Goal: Task Accomplishment & Management: Manage account settings

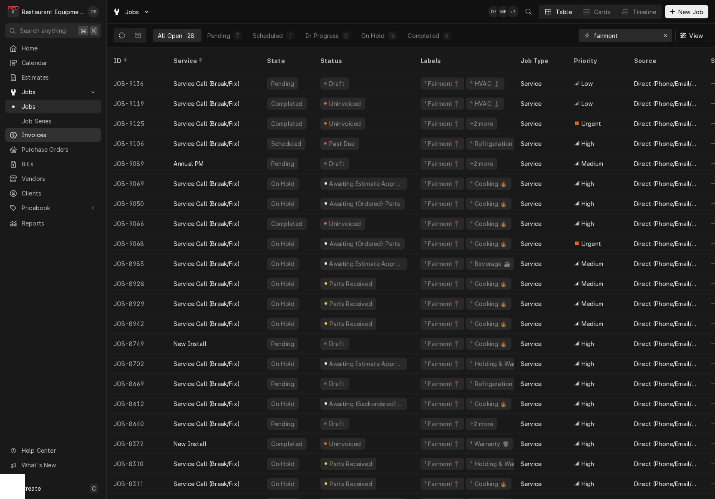
click at [25, 133] on span "Invoices" at bounding box center [59, 135] width 75 height 9
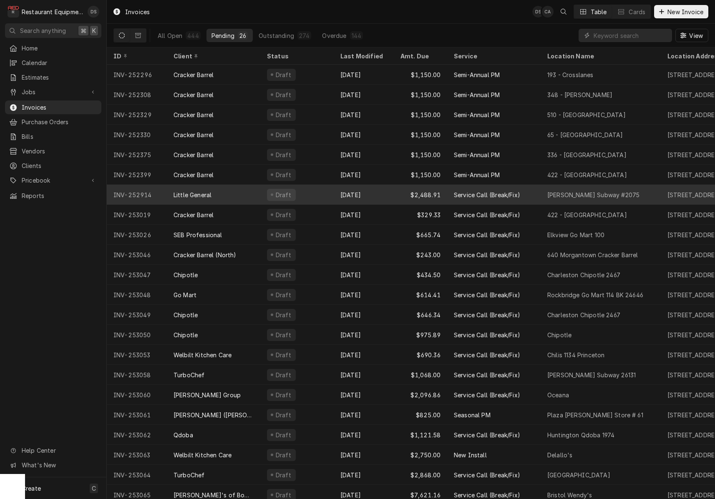
click at [329, 195] on div "Draft" at bounding box center [296, 195] width 73 height 20
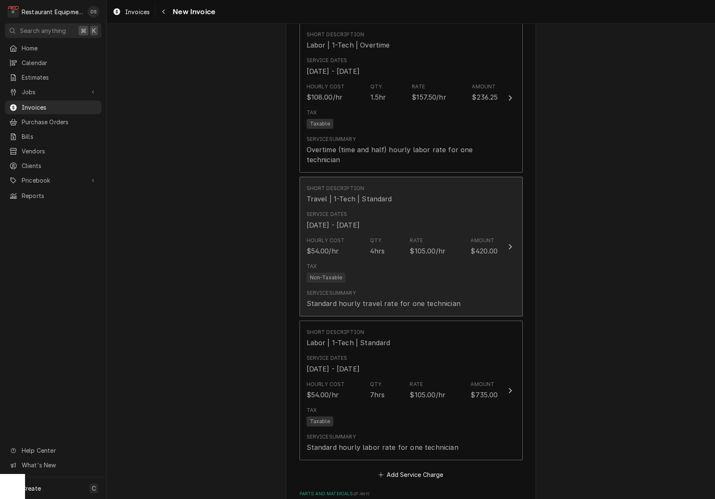
scroll to position [1625, 0]
click at [409, 258] on div "Tax Non-Taxable" at bounding box center [402, 271] width 191 height 27
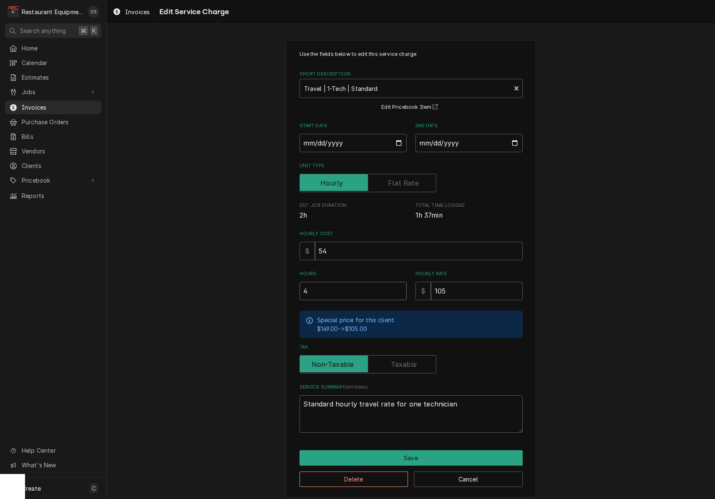
drag, startPoint x: 343, startPoint y: 289, endPoint x: 286, endPoint y: 280, distance: 57.9
click at [286, 280] on div "Use the fields below to edit this service charge Short Description Travel | 1-T…" at bounding box center [411, 269] width 250 height 458
type textarea "x"
type input "2"
click at [393, 452] on button "Save" at bounding box center [410, 457] width 223 height 15
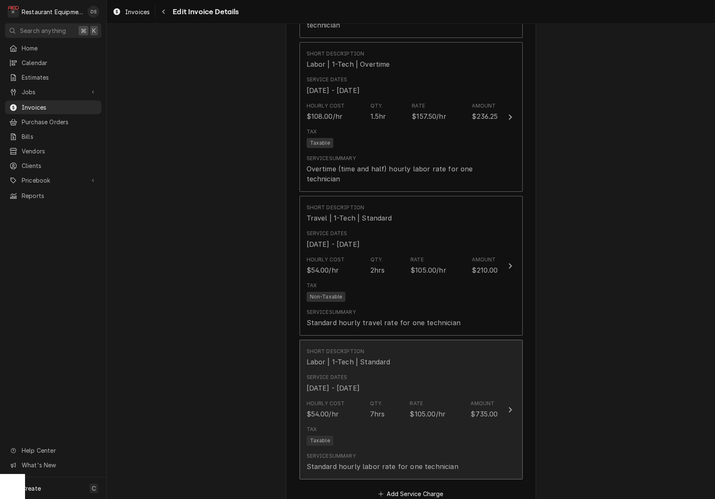
scroll to position [1611, 0]
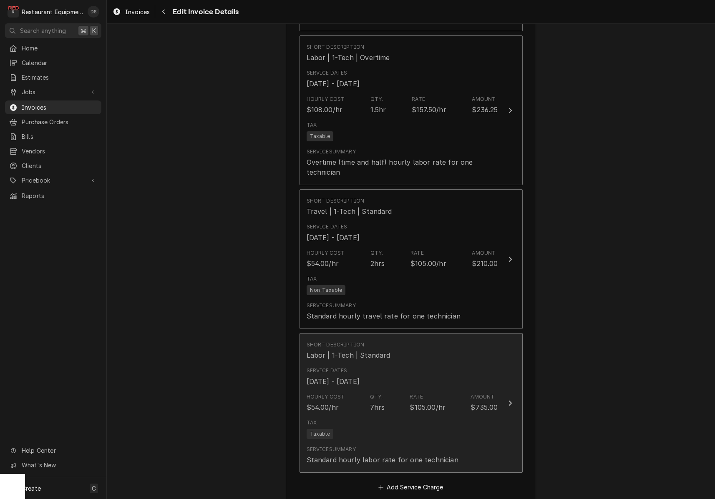
click at [400, 398] on div "Hourly Cost $54.00/hr Qty. 7hrs Rate $105.00/hr Amount $735.00" at bounding box center [402, 403] width 191 height 26
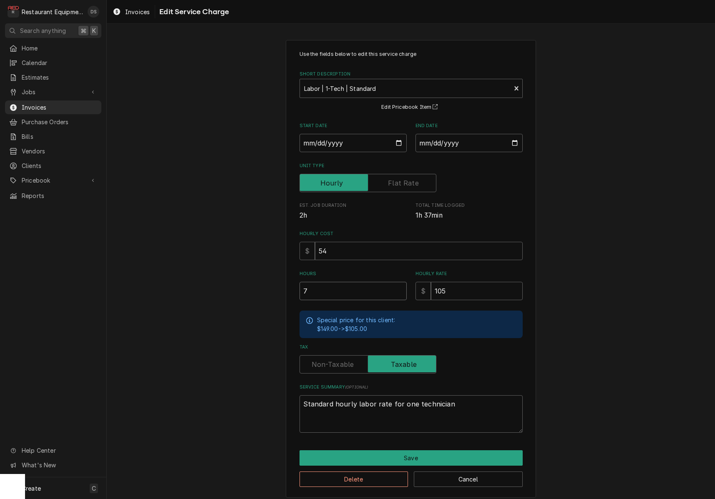
drag, startPoint x: 353, startPoint y: 291, endPoint x: 259, endPoint y: 274, distance: 96.2
click at [261, 275] on div "Use the fields below to edit this service charge Short Description Labor | 1-Te…" at bounding box center [411, 269] width 608 height 473
type textarea "x"
type input "4"
type textarea "x"
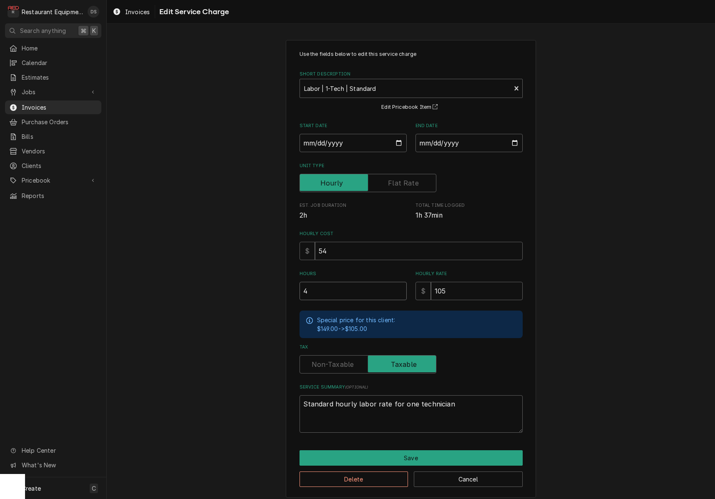
type input "4.5"
type textarea "x"
type input "4"
type textarea "x"
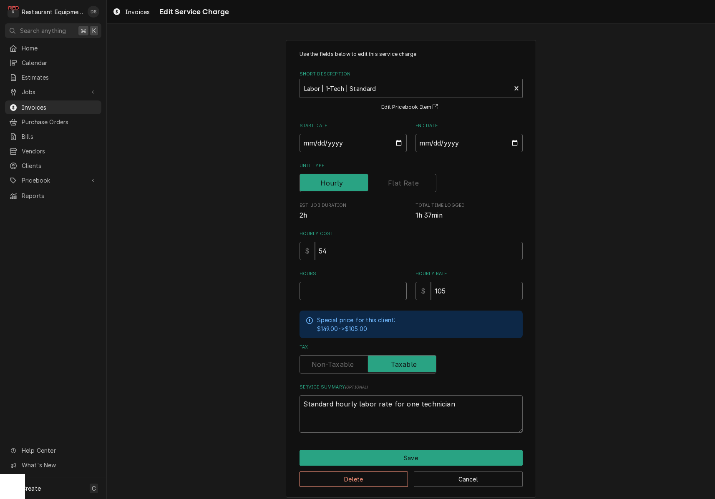
type input "7"
click at [439, 457] on button "Save" at bounding box center [410, 457] width 223 height 15
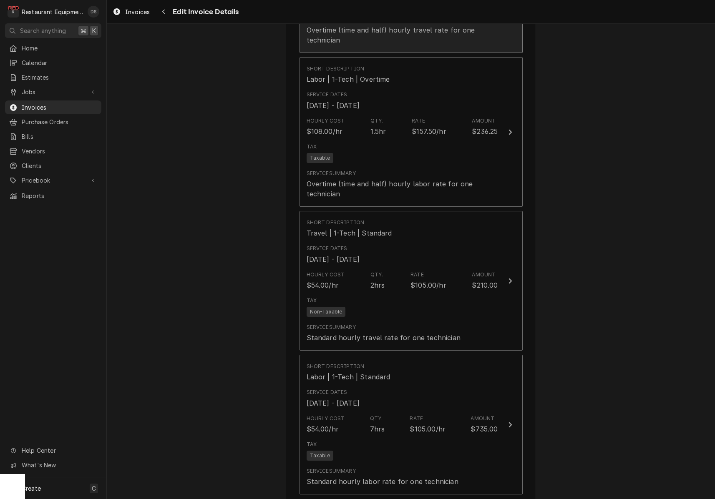
scroll to position [1591, 0]
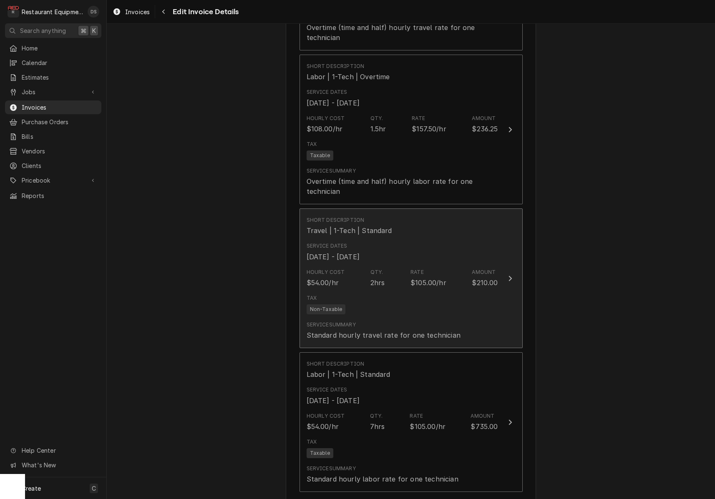
click at [397, 318] on div "Service Summary Standard hourly travel rate for one technician" at bounding box center [402, 331] width 191 height 26
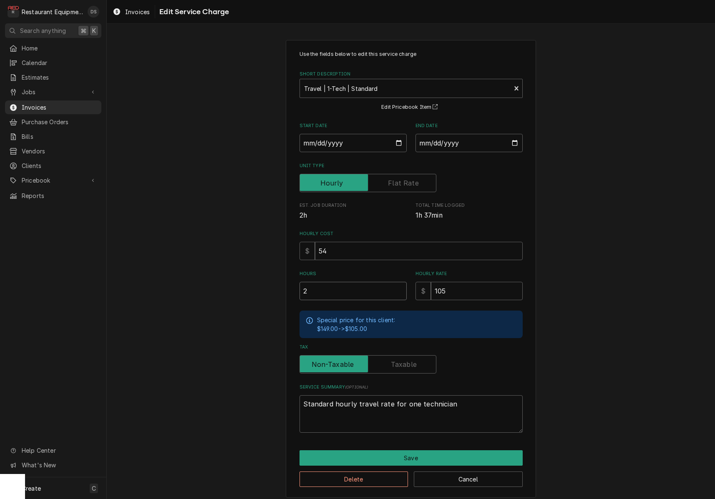
drag, startPoint x: 314, startPoint y: 288, endPoint x: 261, endPoint y: 279, distance: 53.2
click at [262, 279] on div "Use the fields below to edit this service charge Short Description Travel | 1-T…" at bounding box center [411, 269] width 608 height 473
type textarea "x"
type input "4"
click at [421, 451] on button "Save" at bounding box center [410, 457] width 223 height 15
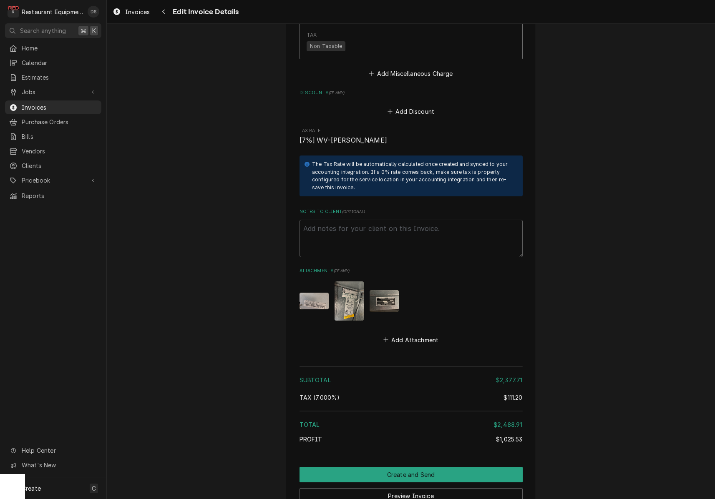
scroll to position [2815, 0]
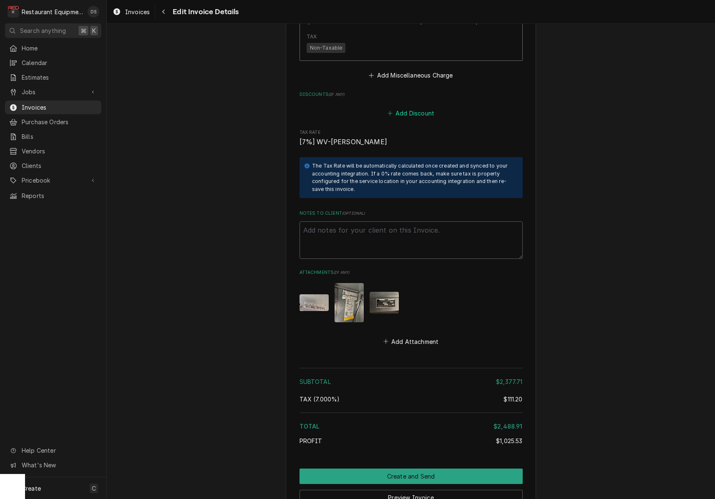
click at [416, 107] on button "Add Discount" at bounding box center [411, 113] width 50 height 12
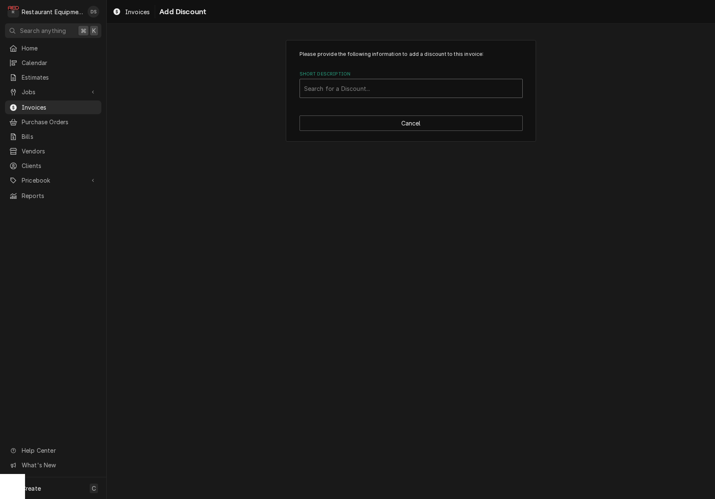
click at [385, 97] on div "Search for a Discount..." at bounding box center [411, 88] width 222 height 18
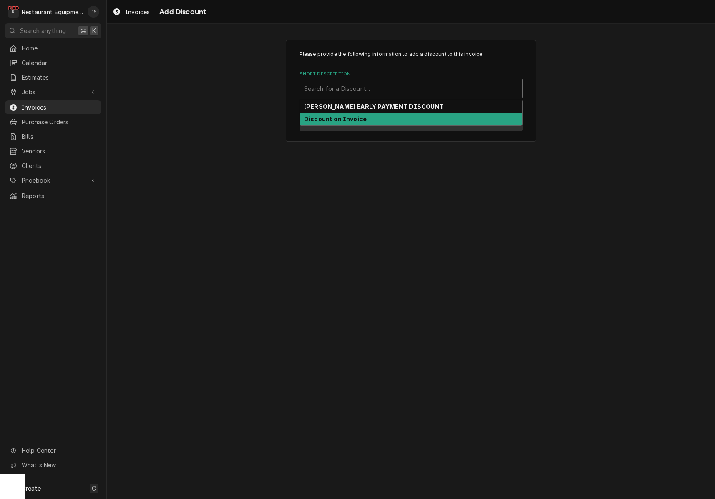
click at [370, 123] on div "Discount on Invoice" at bounding box center [411, 119] width 222 height 13
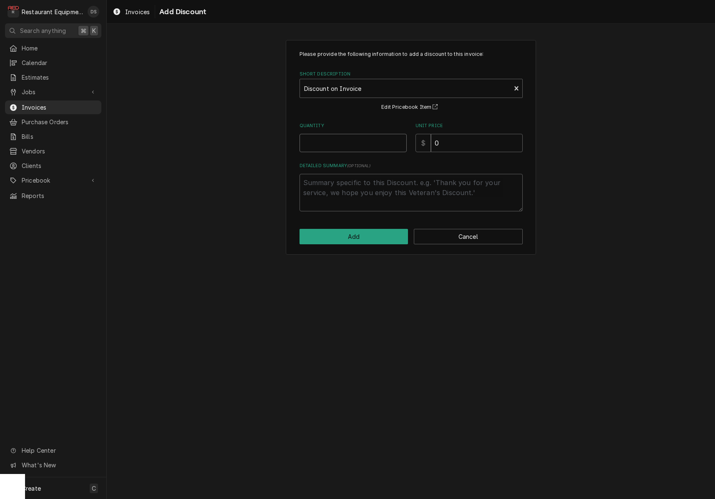
click at [366, 147] on input "Quantity" at bounding box center [352, 143] width 107 height 18
type textarea "x"
type input "1"
type textarea "x"
type input "7"
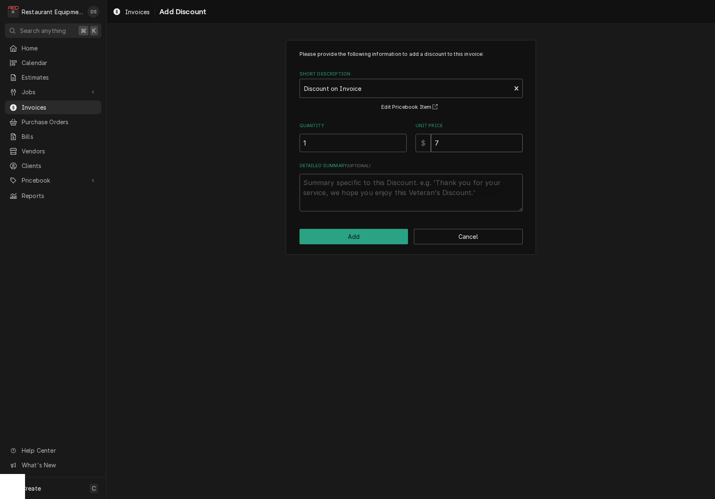
type textarea "x"
type input "70"
type textarea "x"
type input "705"
type textarea "x"
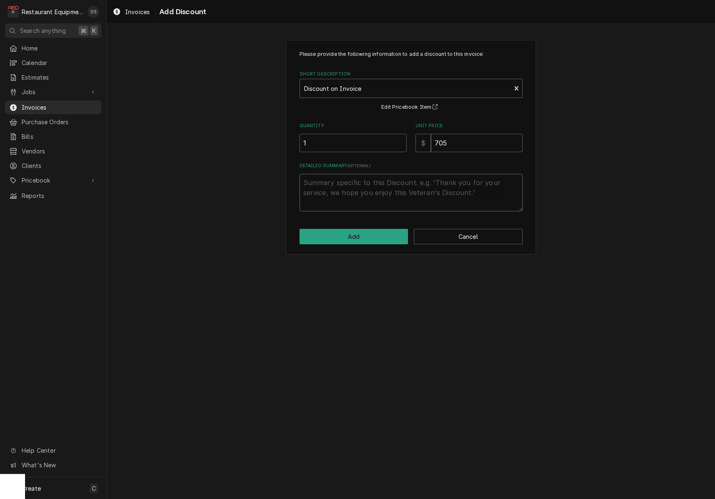
type textarea "D"
type textarea "x"
type textarea "Di"
type textarea "x"
type textarea "Dis"
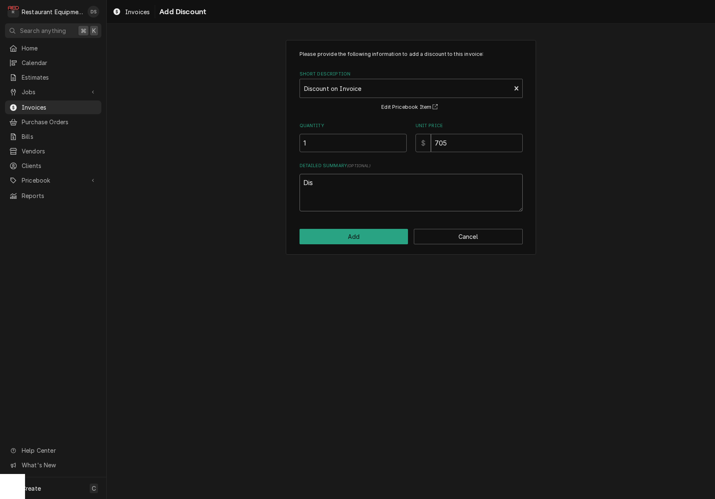
type textarea "x"
type textarea "Disc"
type textarea "x"
type textarea "Disco"
type textarea "x"
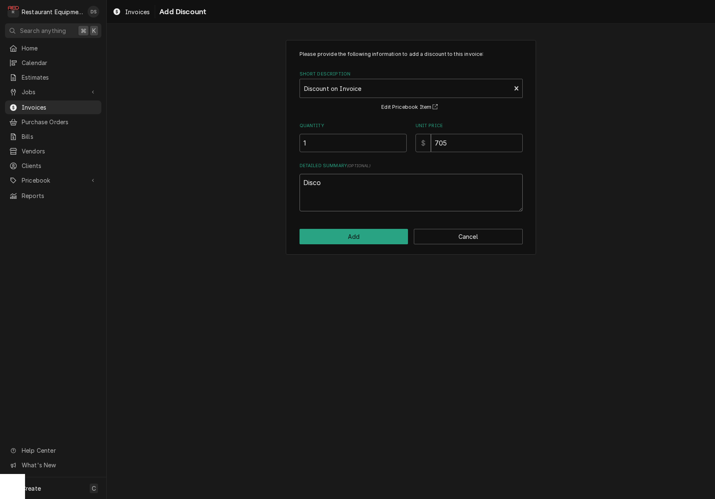
type textarea "Discou"
type textarea "x"
type textarea "Discoun"
type textarea "x"
type textarea "Discount"
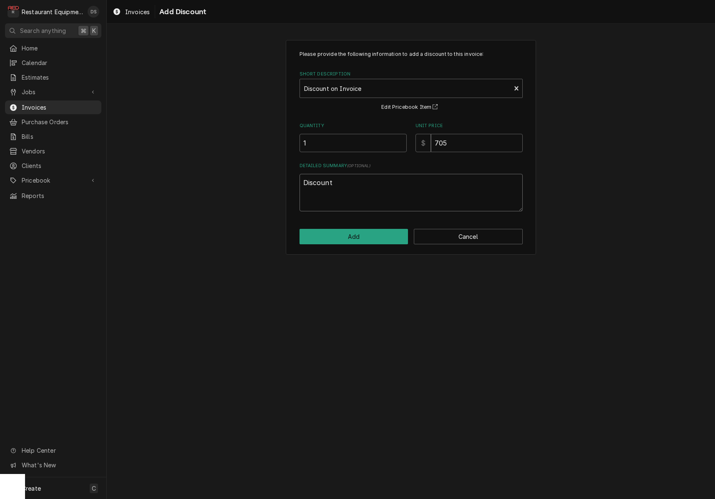
type textarea "x"
type textarea "Discount"
type textarea "x"
type textarea "Discount f"
type textarea "x"
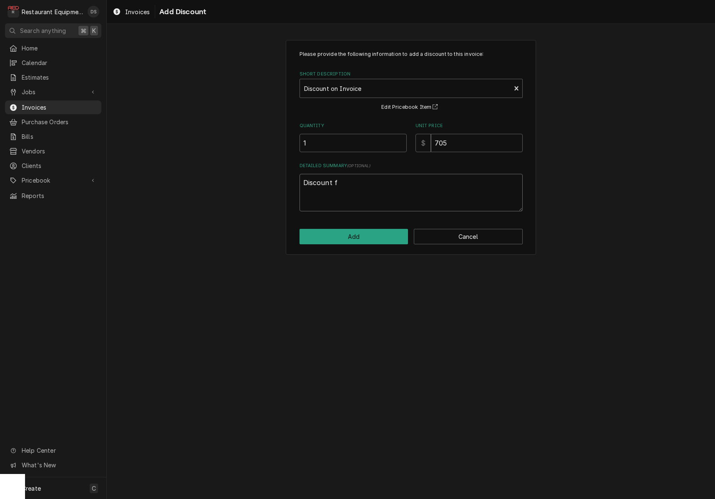
type textarea "Discount fo"
type textarea "x"
type textarea "Discount for"
type textarea "x"
type textarea "Discount for"
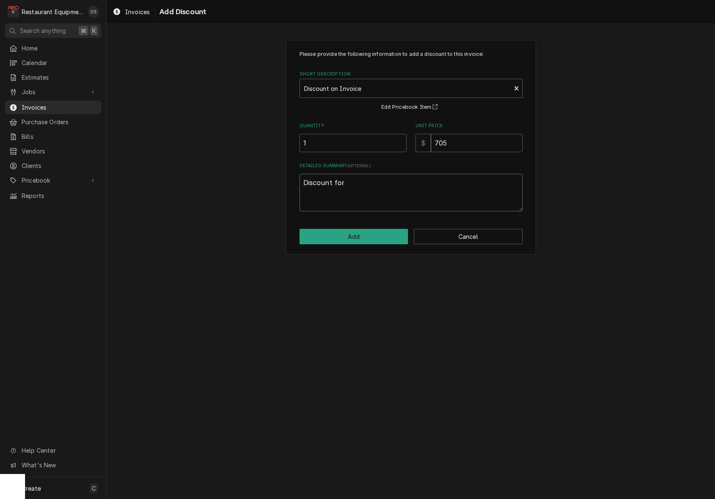
type textarea "x"
type textarea "Discount for M"
type textarea "x"
type textarea "Discount for Mu"
type textarea "x"
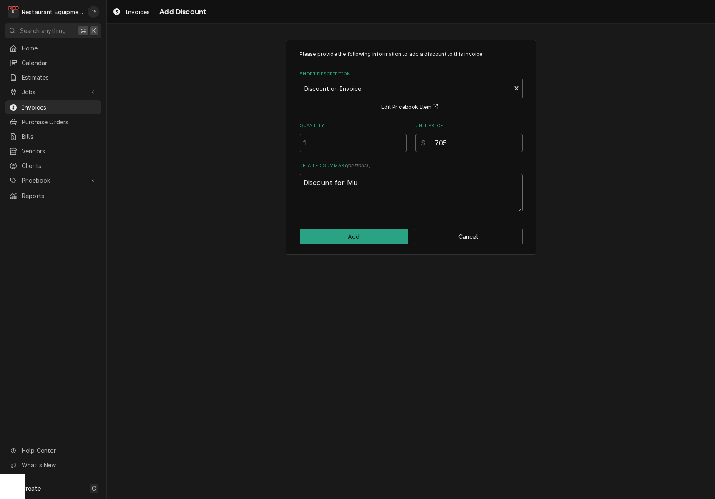
type textarea "Discount for Mul"
type textarea "x"
type textarea "Discount for Mult"
type textarea "x"
type textarea "Discount for Multi"
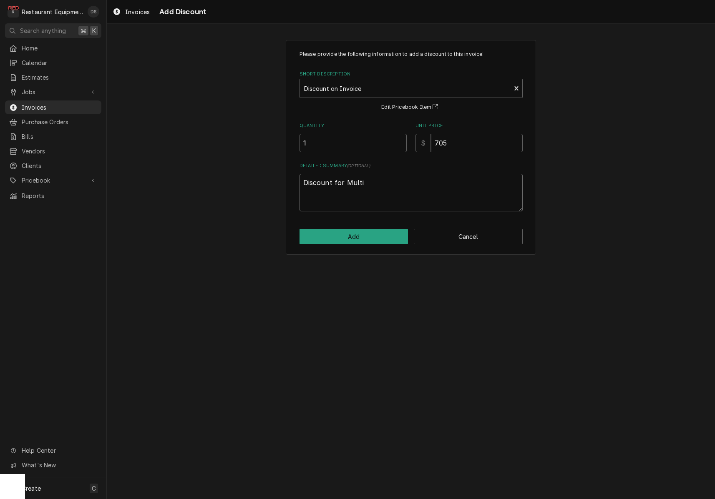
type textarea "x"
type textarea "Discount for Multip"
type textarea "x"
type textarea "Discount for Multipl"
type textarea "x"
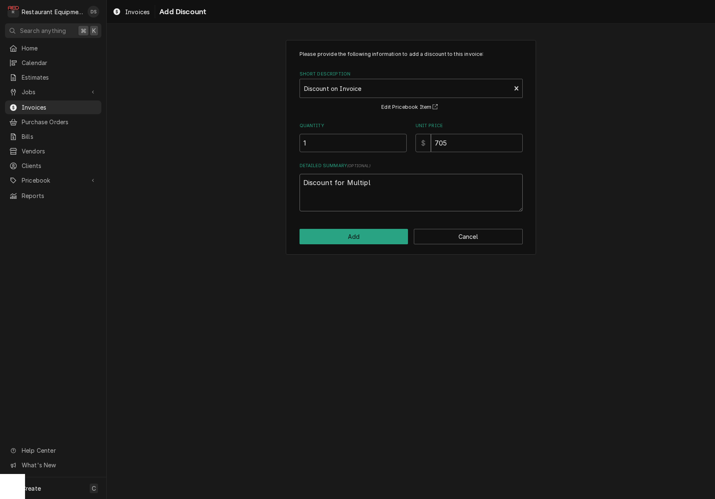
type textarea "Discount for Multiple"
type textarea "x"
type textarea "Discount for Multiple"
type textarea "x"
type textarea "Discount for Multiple t"
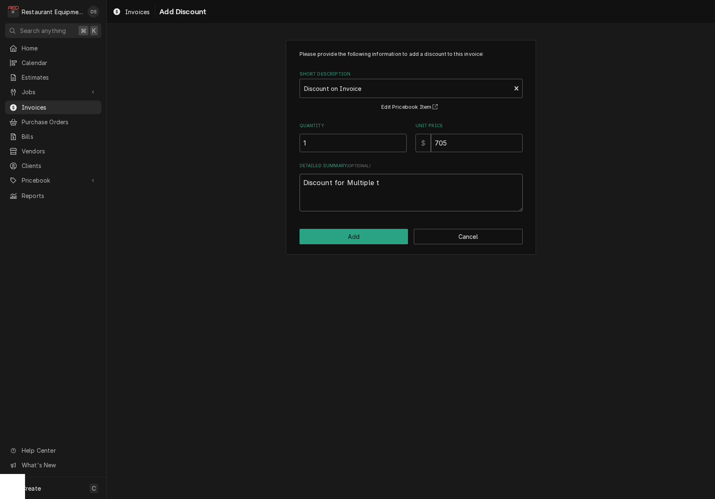
type textarea "x"
type textarea "Discount for Multiple tr"
type textarea "x"
type textarea "Discount for Multiple tri"
type textarea "x"
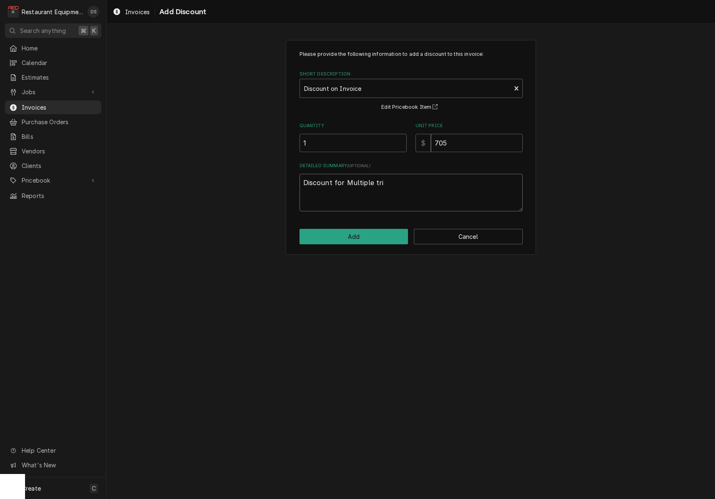
type textarea "Discount for Multiple trip"
type textarea "x"
type textarea "Discount for Multiple trips"
type textarea "x"
type textarea "Discount for Multiple trips"
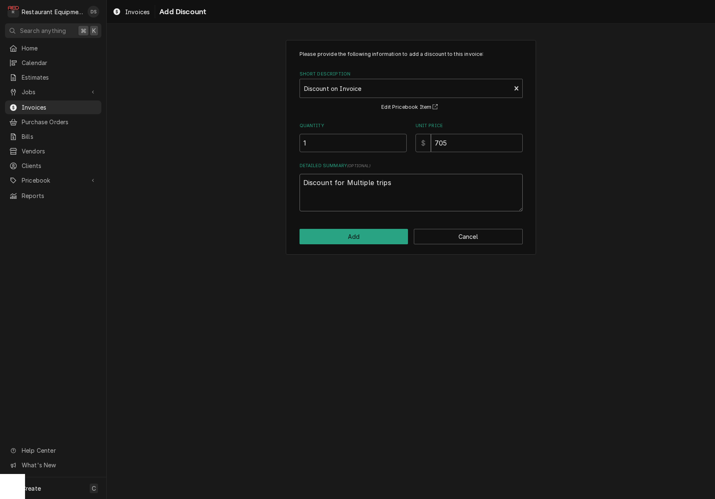
type textarea "x"
type textarea "Discount for Multiple trips t"
type textarea "x"
type textarea "Discount for Multiple trips to"
type textarea "x"
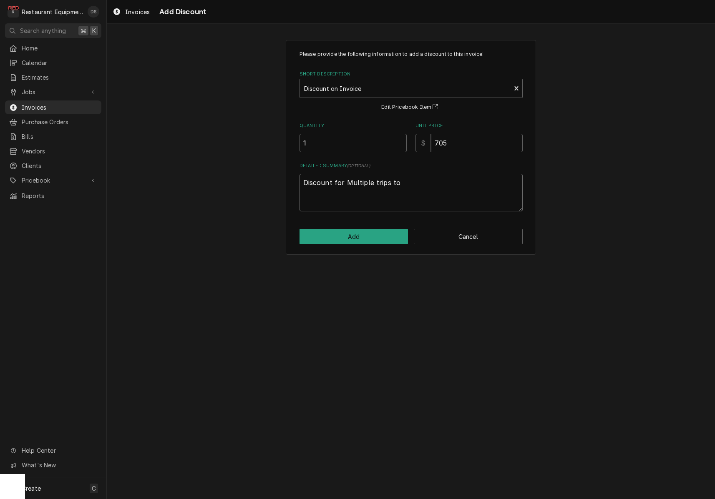
type textarea "Discount for Multiple trips to"
type textarea "x"
type textarea "Discount for Multiple trips to s"
type textarea "x"
type textarea "Discount for Multiple trips to si"
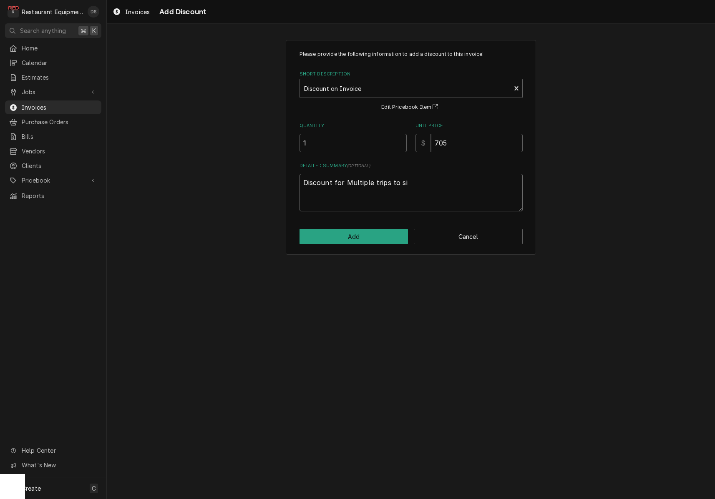
type textarea "x"
type textarea "Discount for Multiple trips to sit"
type textarea "x"
type textarea "Discount for Multiple trips to site"
click at [348, 236] on button "Add" at bounding box center [353, 236] width 109 height 15
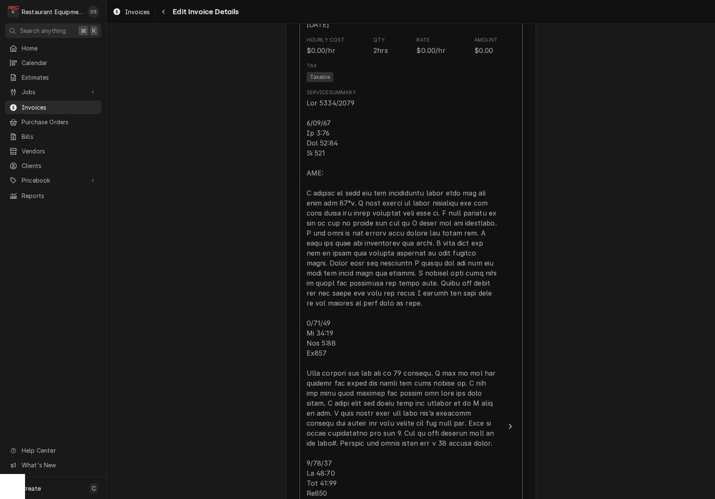
scroll to position [616, 0]
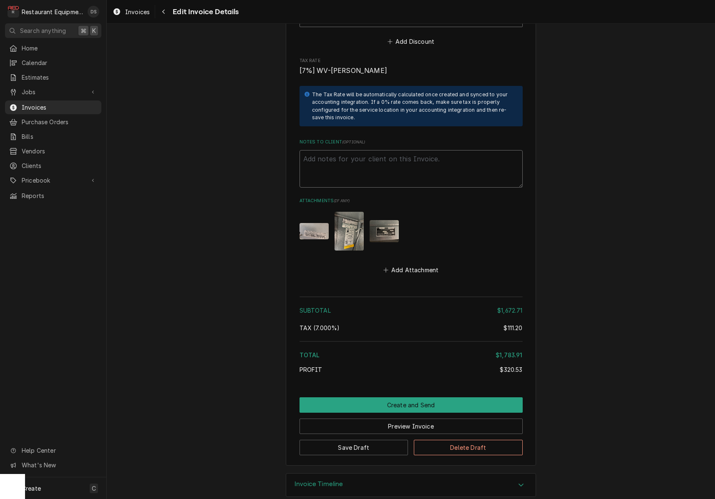
click at [400, 150] on textarea "Notes to Client ( optional )" at bounding box center [410, 169] width 223 height 38
paste textarea "Work Order #: 88865 Request number: 113465 walk in cooler is at 53 degrees waki…"
type textarea "x"
type textarea "Work Order #: 88865 Request number: 113465 walk in cooler is at 53 degrees waki…"
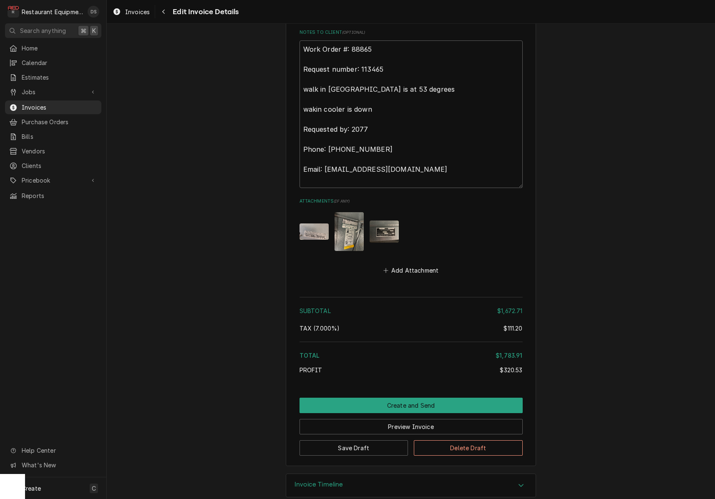
click at [420, 398] on button "Create and Send" at bounding box center [410, 405] width 223 height 15
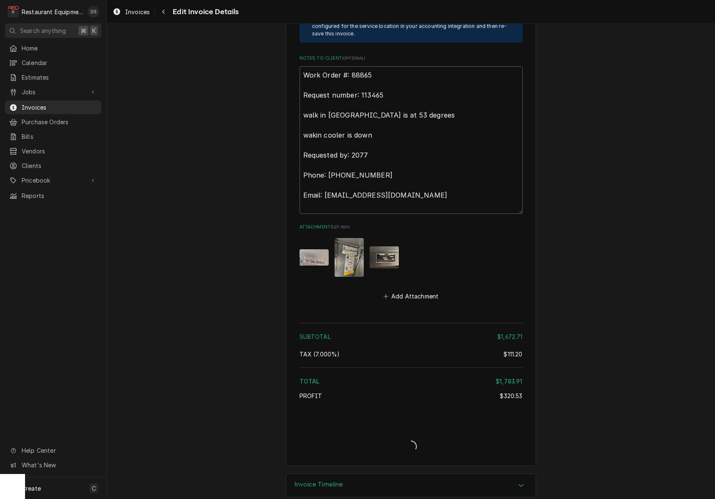
type textarea "x"
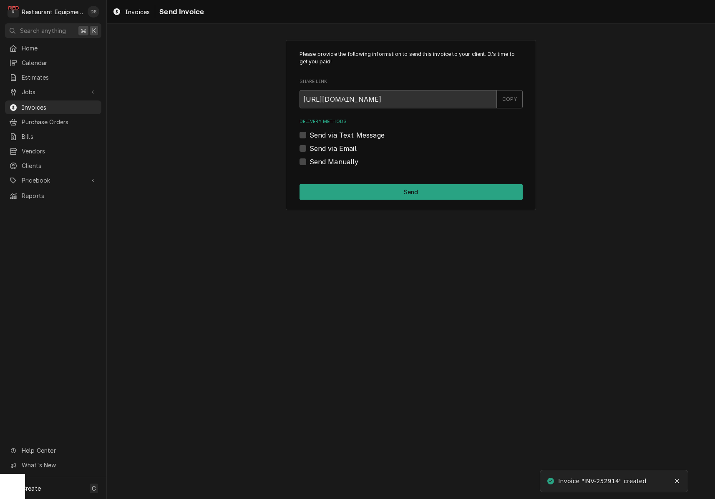
click at [309, 148] on label "Send via Email" at bounding box center [332, 148] width 47 height 10
click at [309, 148] on input "Send via Email" at bounding box center [420, 152] width 223 height 18
checkbox input "true"
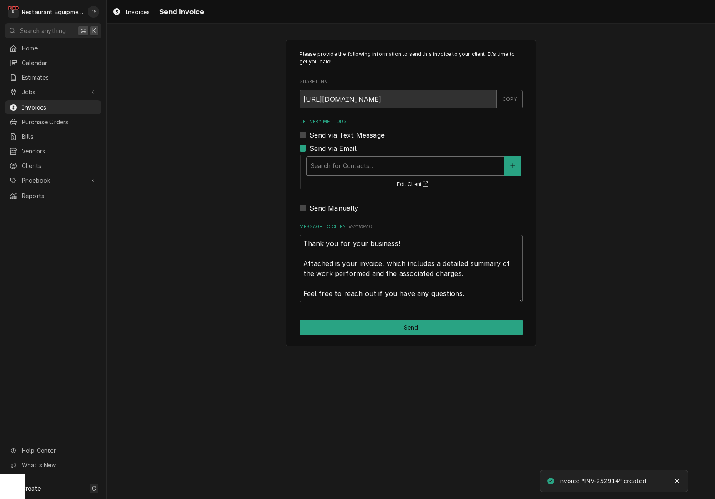
click at [355, 167] on div "Search for Contacts..." at bounding box center [405, 165] width 189 height 9
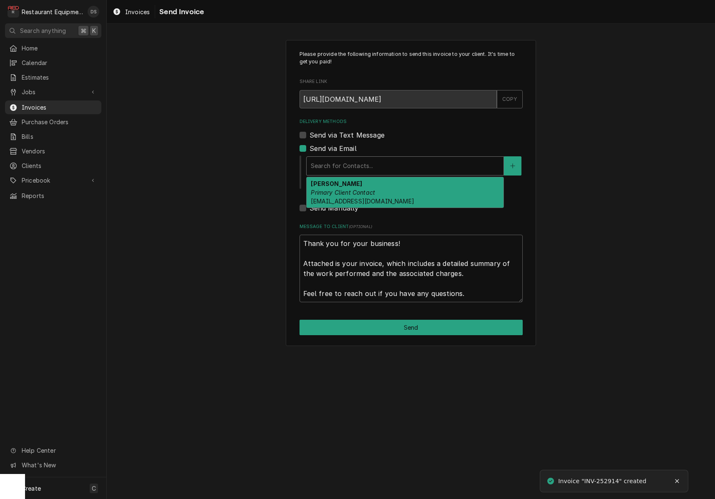
click at [356, 180] on strong "ROBIN HATCHER" at bounding box center [336, 183] width 51 height 7
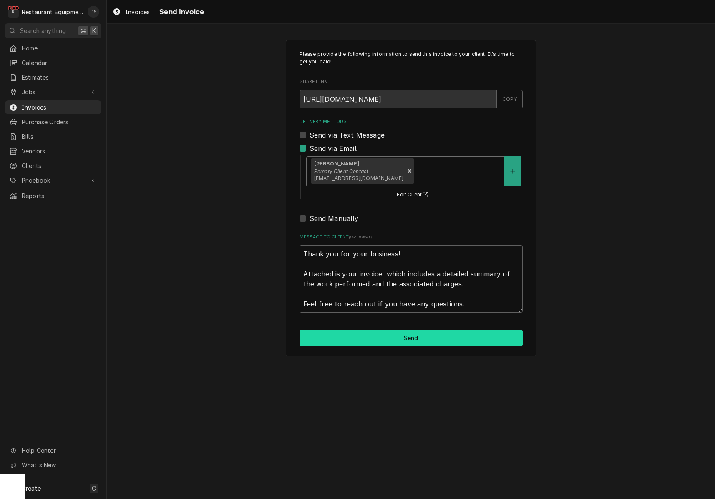
click at [416, 330] on button "Send" at bounding box center [410, 337] width 223 height 15
type textarea "x"
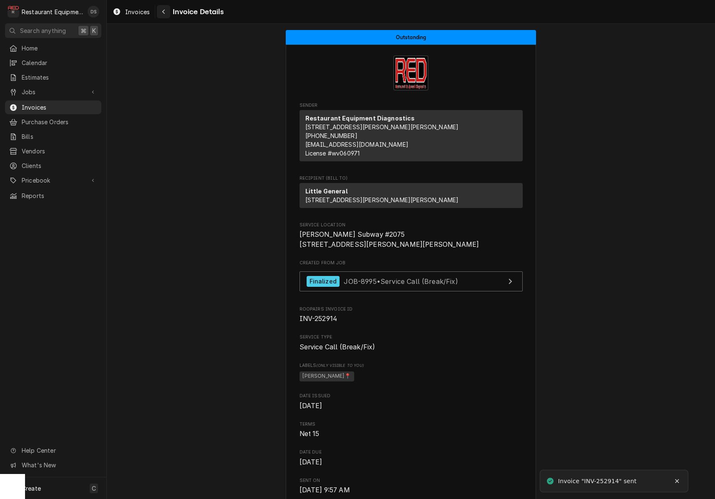
click at [162, 13] on icon "Navigate back" at bounding box center [164, 12] width 4 height 6
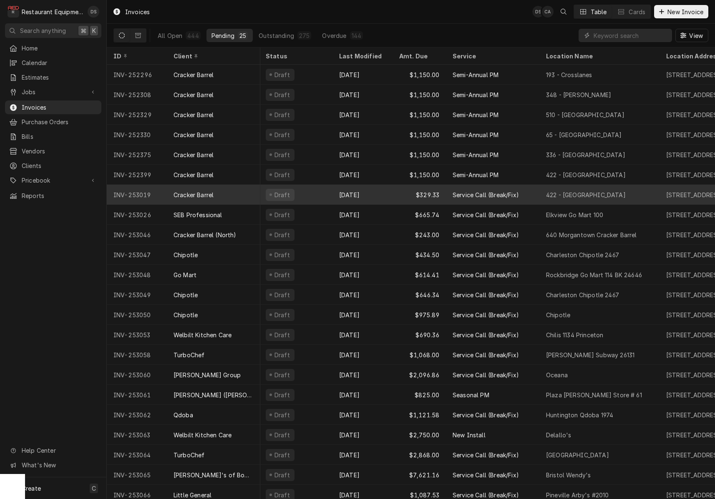
scroll to position [0, 1]
click at [328, 198] on div "Draft" at bounding box center [295, 195] width 73 height 20
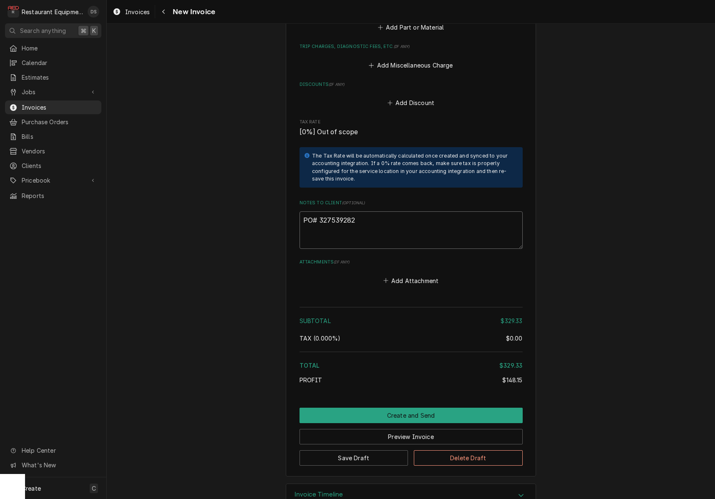
drag, startPoint x: 362, startPoint y: 199, endPoint x: 322, endPoint y: 197, distance: 40.5
click at [319, 211] on textarea "PO# 327539282" at bounding box center [410, 230] width 223 height 38
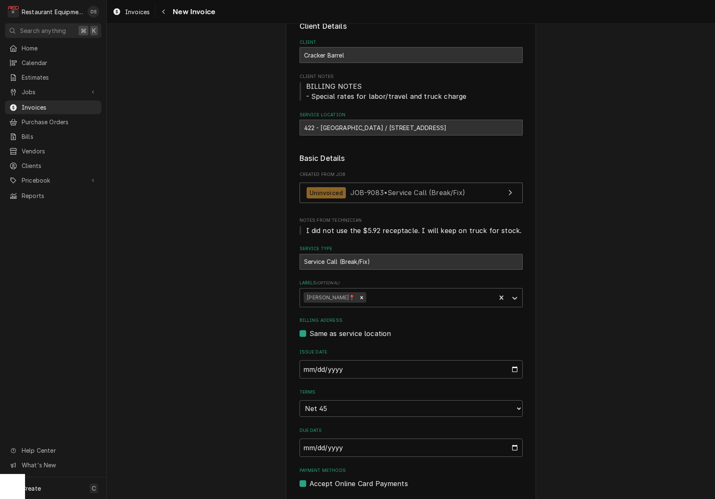
scroll to position [53, 0]
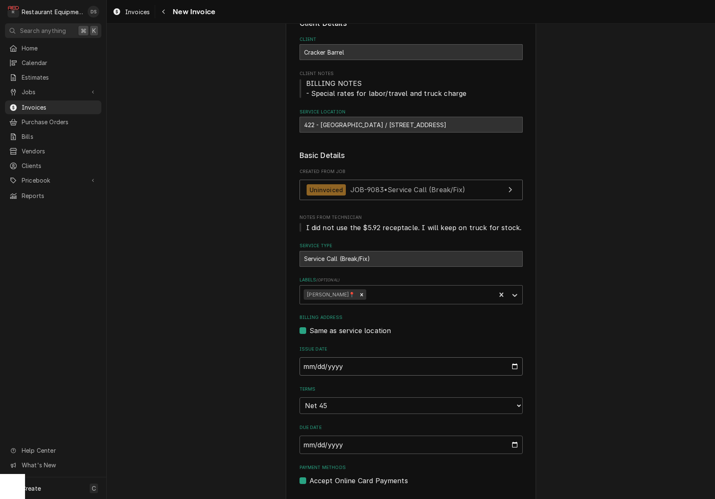
click at [336, 367] on input "2025-10-02" at bounding box center [410, 366] width 223 height 18
click at [335, 367] on input "2025-10-02" at bounding box center [410, 366] width 223 height 18
type input "2025-10-07"
drag, startPoint x: 616, startPoint y: 367, endPoint x: 603, endPoint y: 365, distance: 12.3
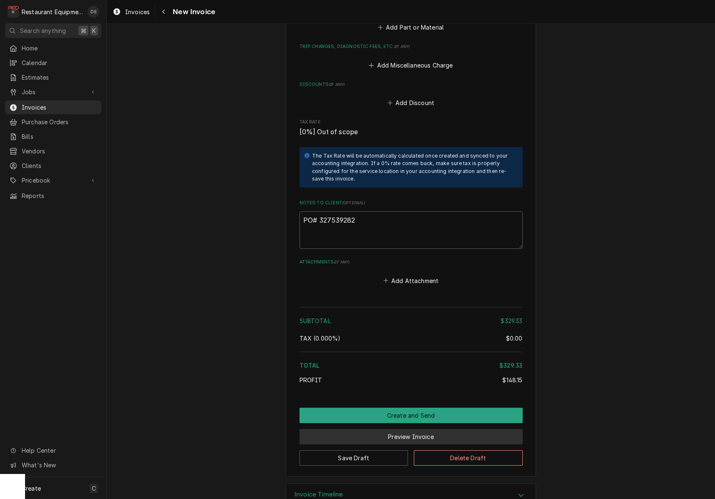
click at [417, 429] on button "Preview Invoice" at bounding box center [410, 436] width 223 height 15
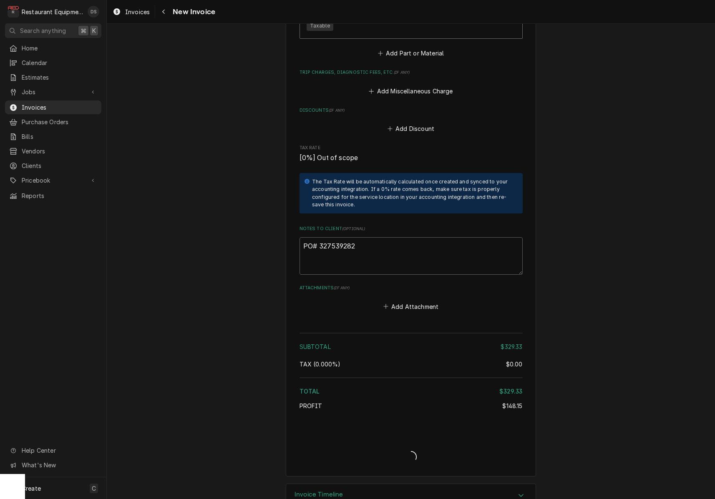
type textarea "x"
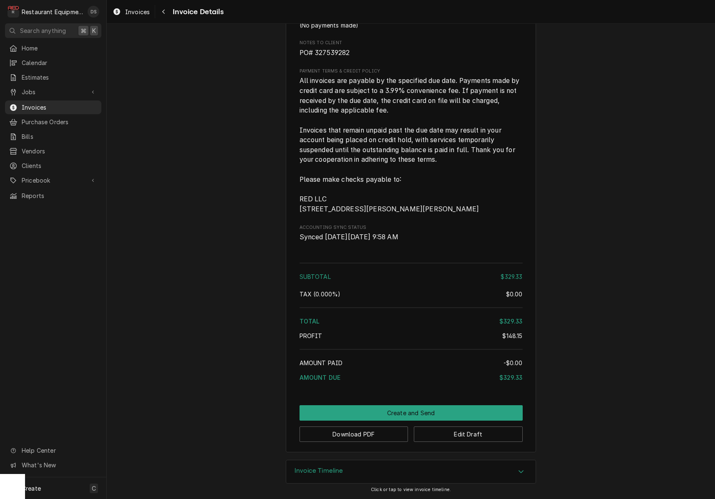
scroll to position [1186, 0]
click at [446, 436] on button "Edit Draft" at bounding box center [468, 434] width 109 height 15
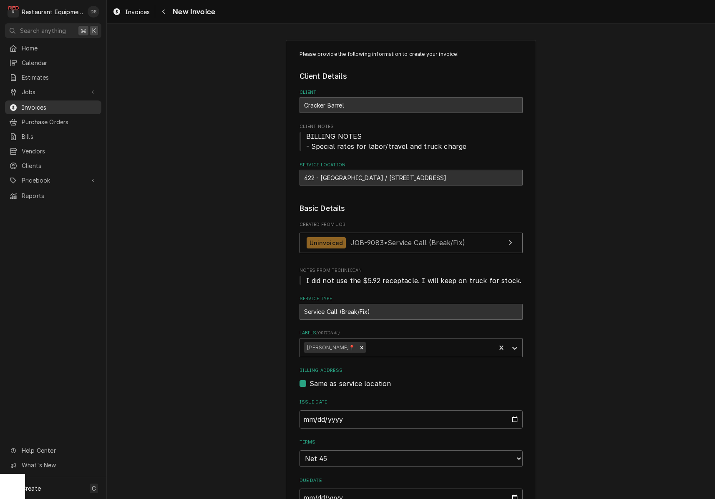
click at [38, 103] on span "Invoices" at bounding box center [59, 107] width 75 height 9
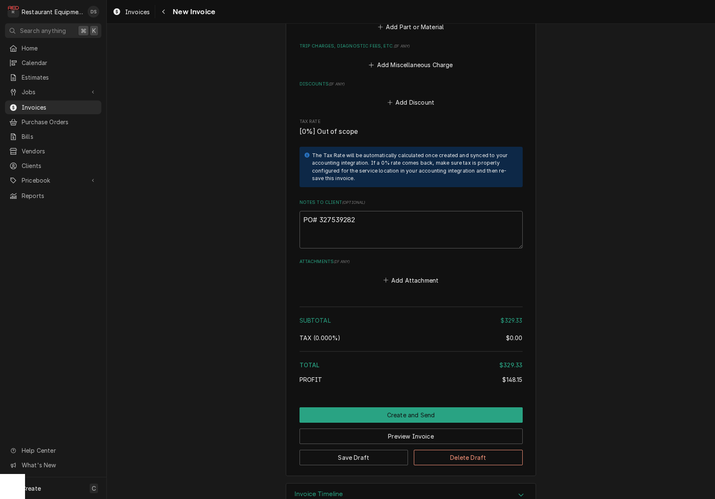
scroll to position [1292, 0]
click at [375, 429] on button "Preview Invoice" at bounding box center [410, 436] width 223 height 15
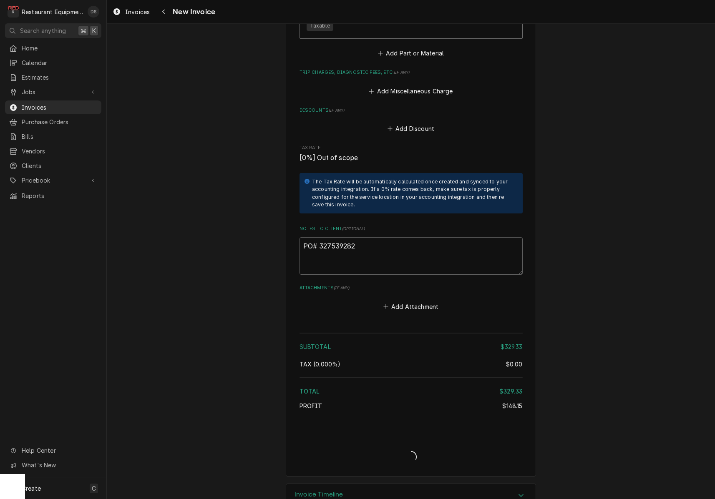
type textarea "x"
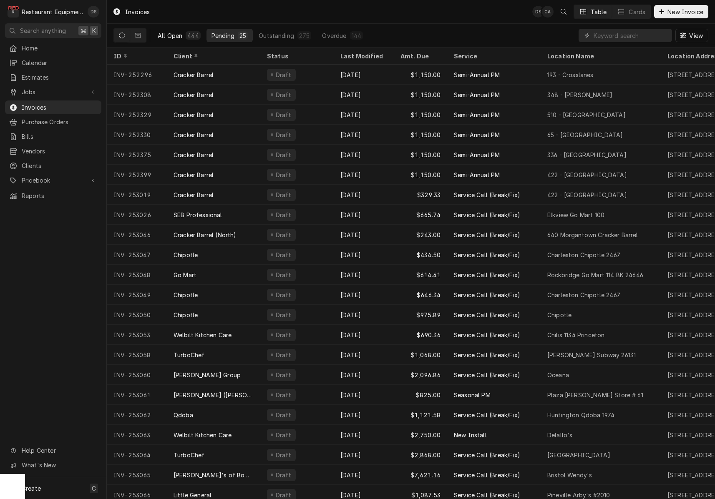
click at [168, 32] on div "All Open" at bounding box center [170, 35] width 25 height 9
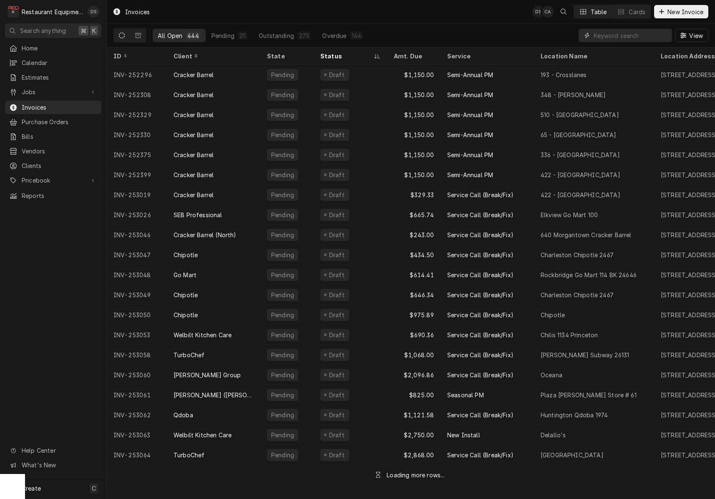
click at [618, 33] on input "Dynamic Content Wrapper" at bounding box center [630, 35] width 74 height 13
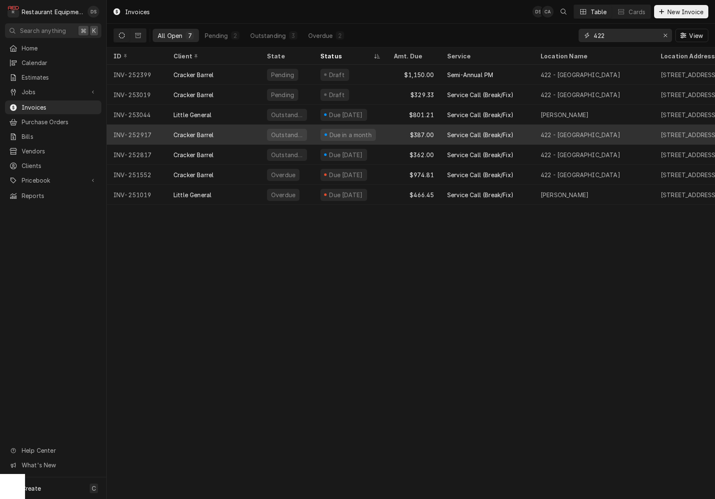
type input "422"
click at [503, 138] on div "Service Call (Break/Fix)" at bounding box center [485, 135] width 93 height 20
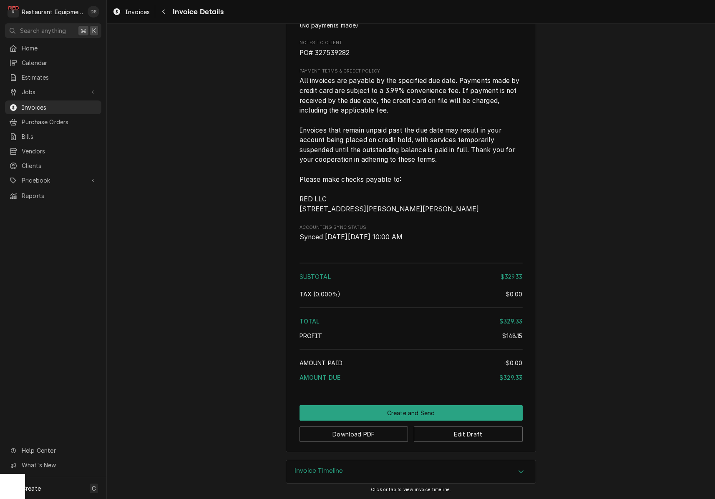
scroll to position [1186, 0]
click at [381, 433] on button "Download PDF" at bounding box center [353, 434] width 109 height 15
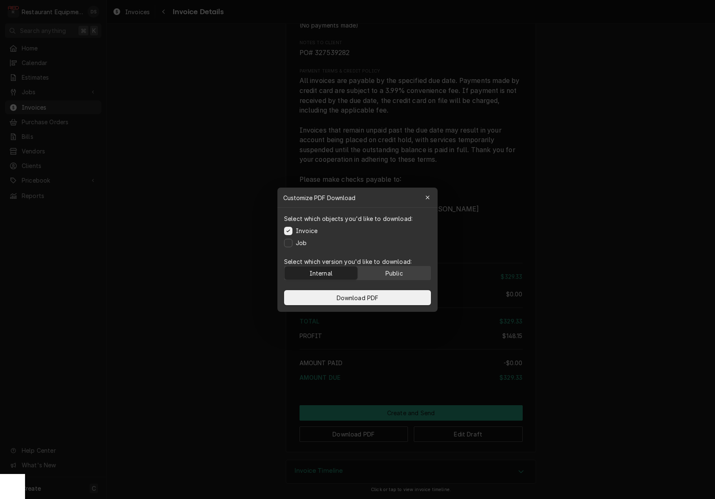
click at [407, 271] on button "Public" at bounding box center [394, 272] width 73 height 13
click at [385, 298] on button "Download PDF" at bounding box center [357, 297] width 147 height 15
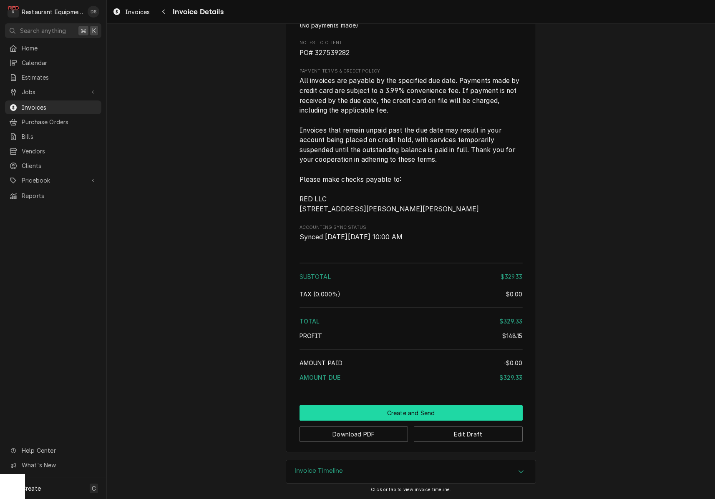
click at [402, 413] on button "Create and Send" at bounding box center [410, 412] width 223 height 15
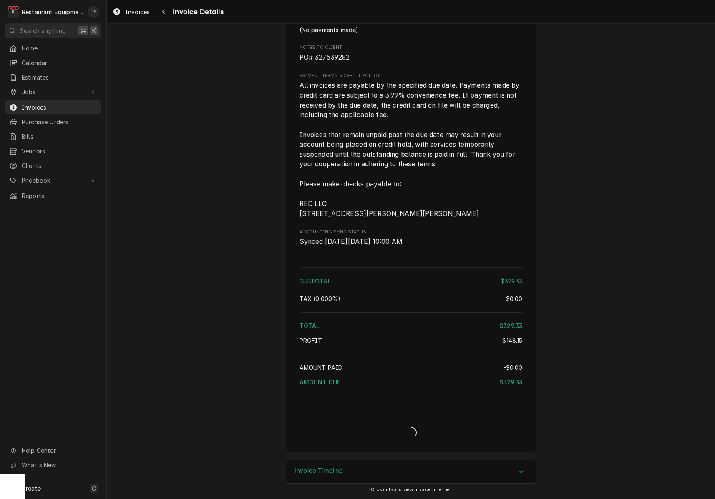
scroll to position [1182, 0]
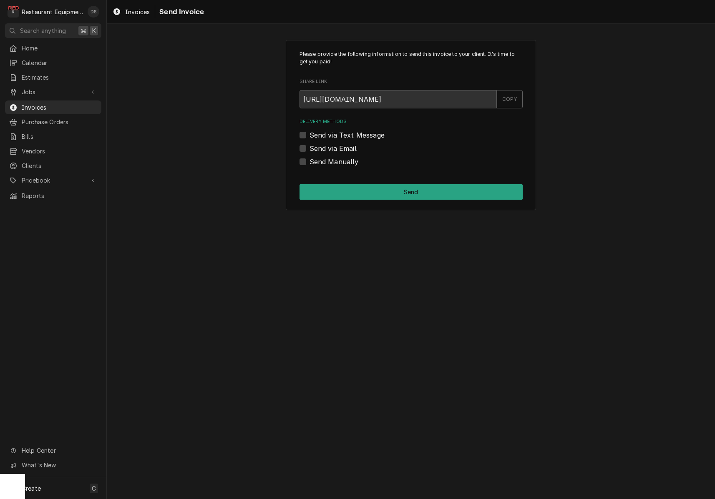
click at [309, 160] on label "Send Manually" at bounding box center [333, 162] width 49 height 10
click at [309, 160] on input "Send Manually" at bounding box center [420, 166] width 223 height 18
checkbox input "true"
click at [390, 188] on button "Send" at bounding box center [410, 191] width 223 height 15
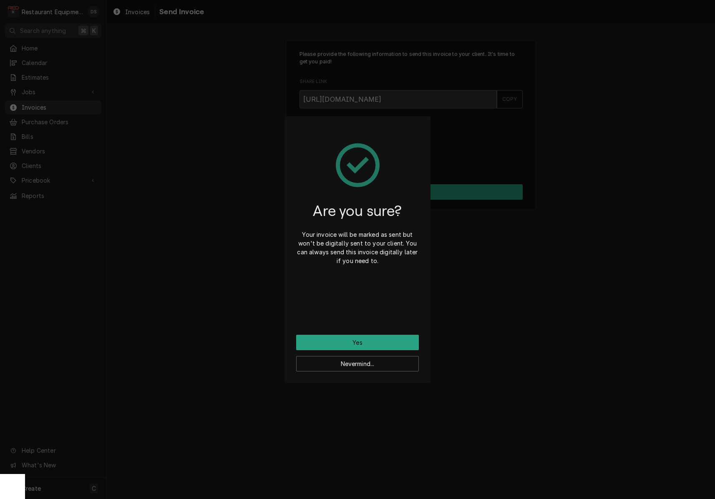
click at [373, 339] on button "Yes" at bounding box center [357, 342] width 123 height 15
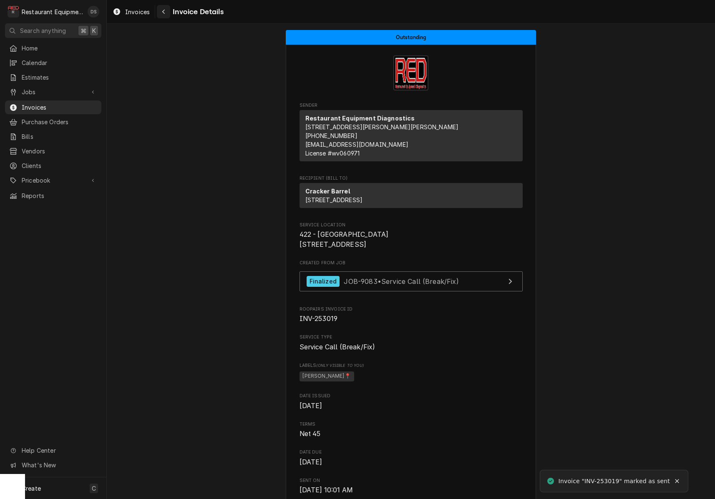
click at [168, 13] on button "Navigate back" at bounding box center [163, 11] width 13 height 13
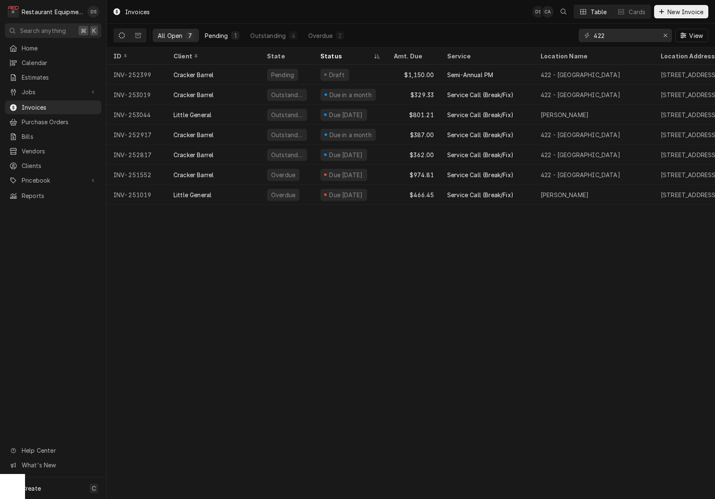
click at [215, 34] on div "Pending" at bounding box center [216, 35] width 23 height 9
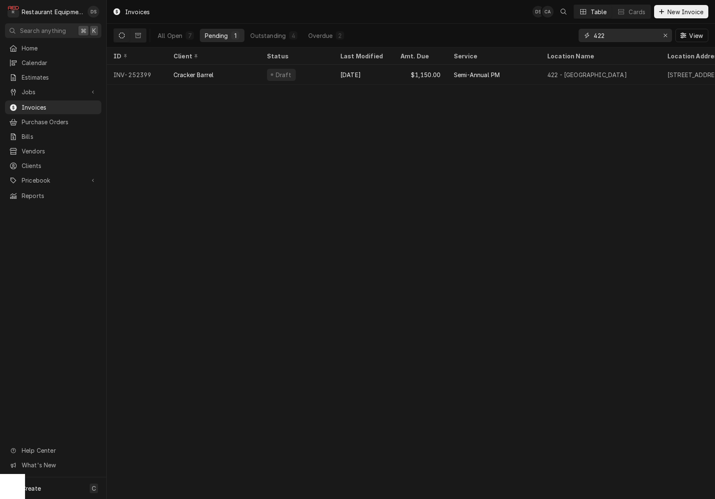
click at [661, 40] on button "Erase input" at bounding box center [664, 35] width 13 height 13
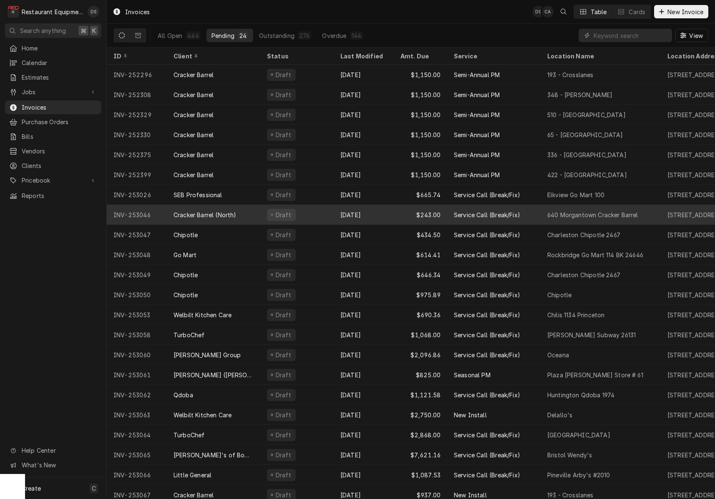
click at [311, 217] on div "Draft" at bounding box center [296, 215] width 73 height 20
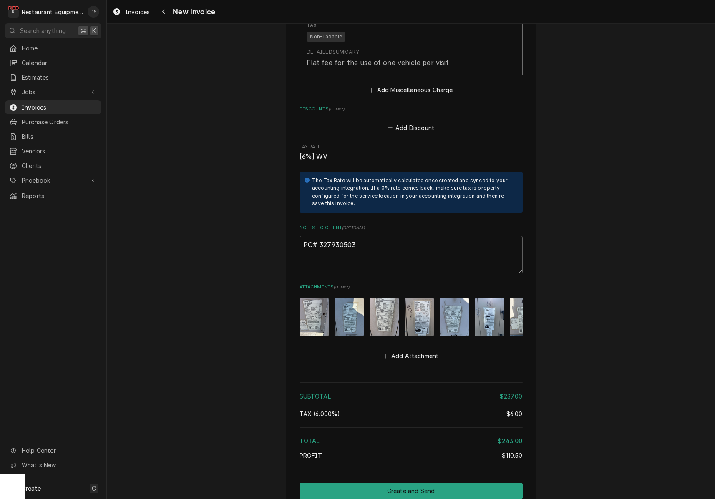
scroll to position [1796, 0]
drag, startPoint x: 358, startPoint y: 231, endPoint x: 320, endPoint y: 230, distance: 38.0
click at [320, 236] on textarea "PO# 327930503" at bounding box center [410, 255] width 223 height 38
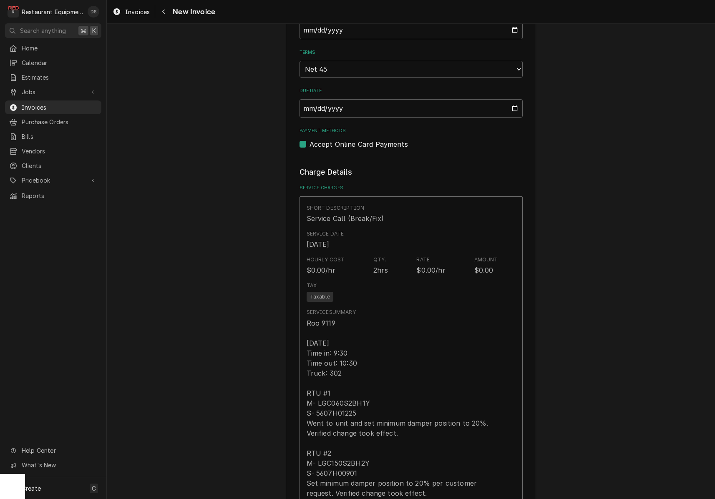
scroll to position [563, 0]
click at [165, 12] on icon "Navigate back" at bounding box center [164, 12] width 4 height 6
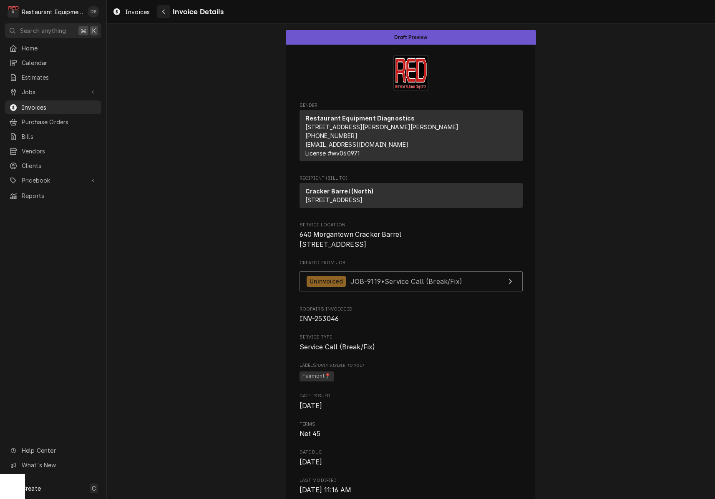
click at [160, 13] on div "Navigate back" at bounding box center [163, 12] width 8 height 8
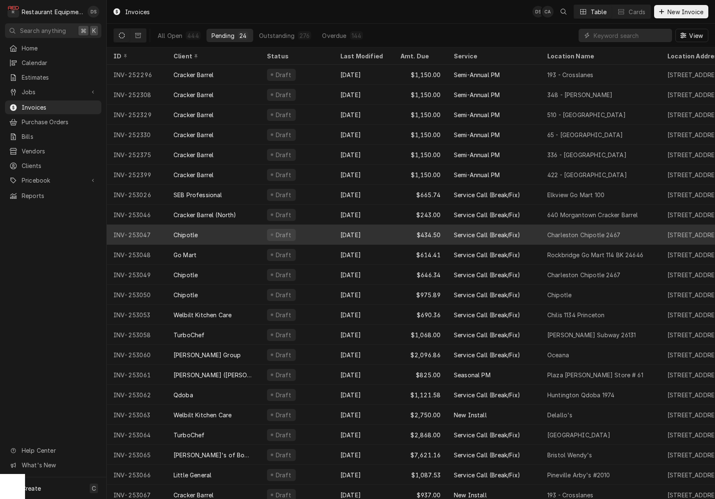
click at [326, 238] on div "Draft" at bounding box center [296, 235] width 73 height 20
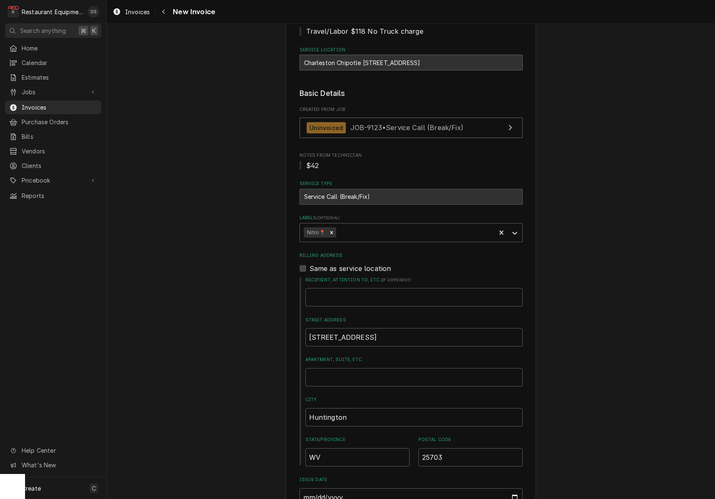
scroll to position [105, 0]
click at [378, 128] on span "JOB-9123 • Service Call (Break/Fix)" at bounding box center [406, 128] width 113 height 8
click at [163, 15] on div "Navigate back" at bounding box center [163, 12] width 8 height 8
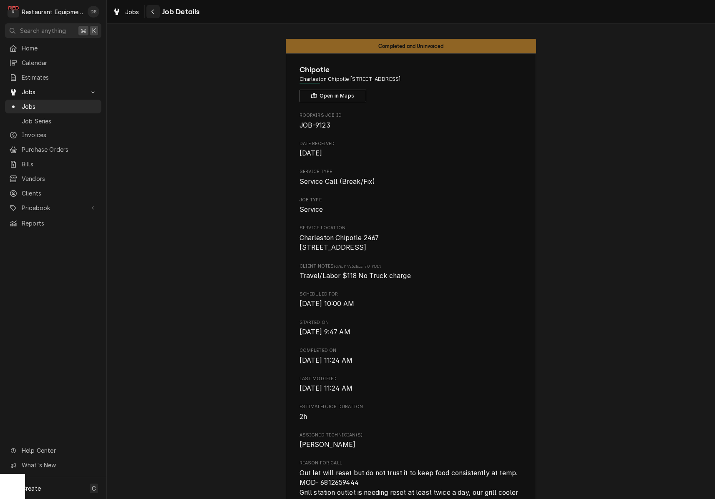
click at [153, 10] on icon "Navigate back" at bounding box center [152, 12] width 3 height 5
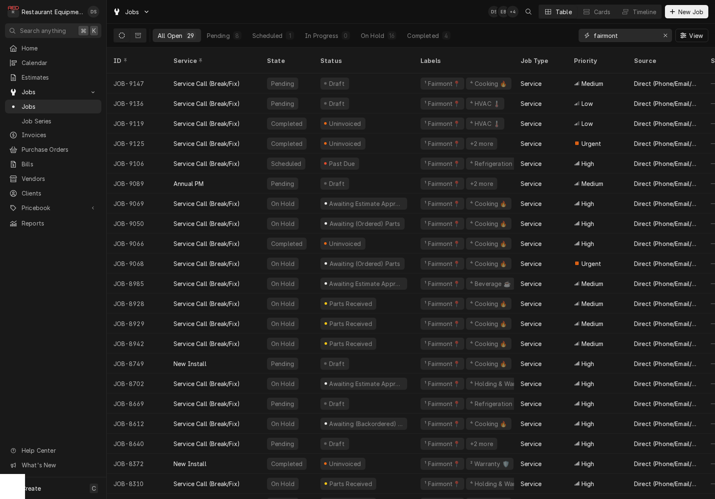
drag, startPoint x: 662, startPoint y: 36, endPoint x: 648, endPoint y: 35, distance: 14.2
click at [661, 36] on div "Erase input" at bounding box center [665, 35] width 8 height 8
click at [643, 34] on input "Dynamic Content Wrapper" at bounding box center [632, 35] width 78 height 13
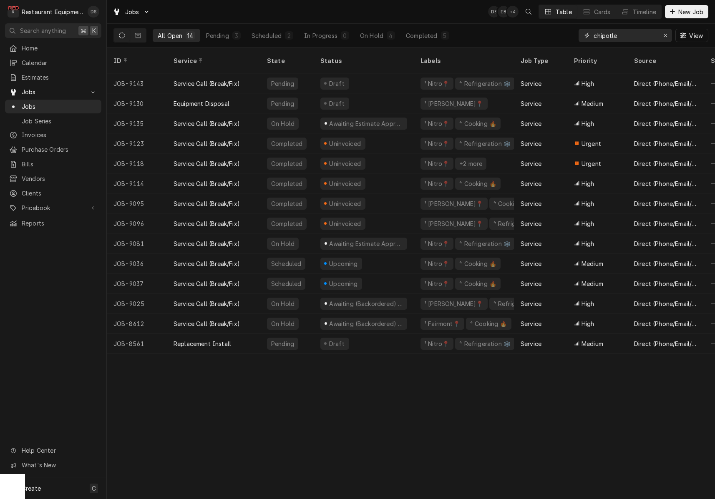
type input "chipotle"
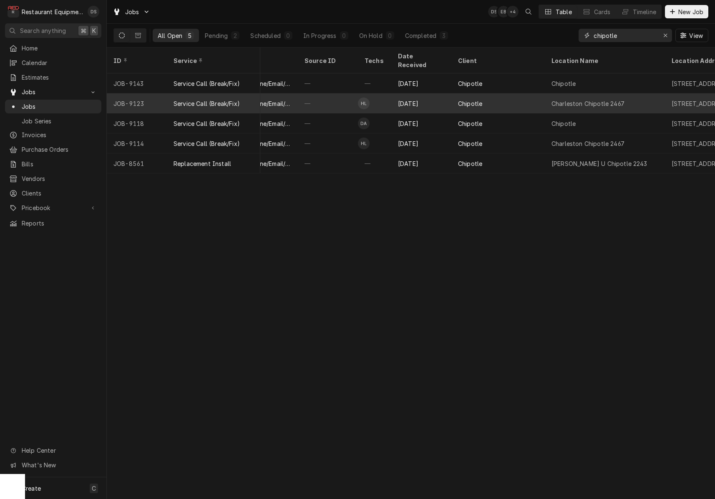
scroll to position [0, 409]
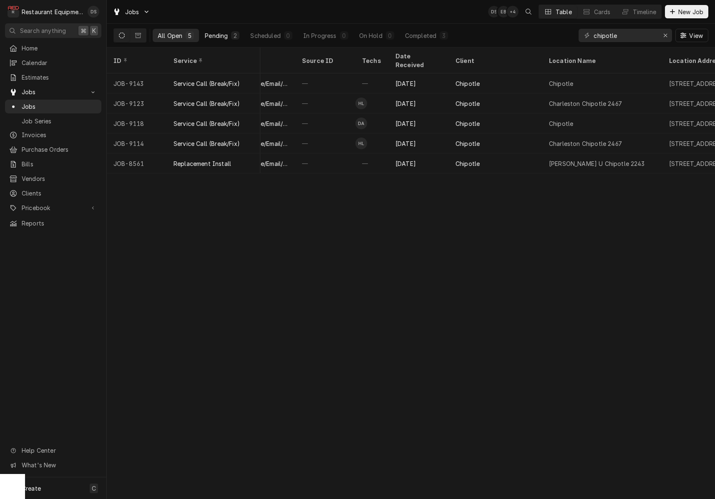
click at [229, 37] on button "Pending 2" at bounding box center [222, 35] width 45 height 13
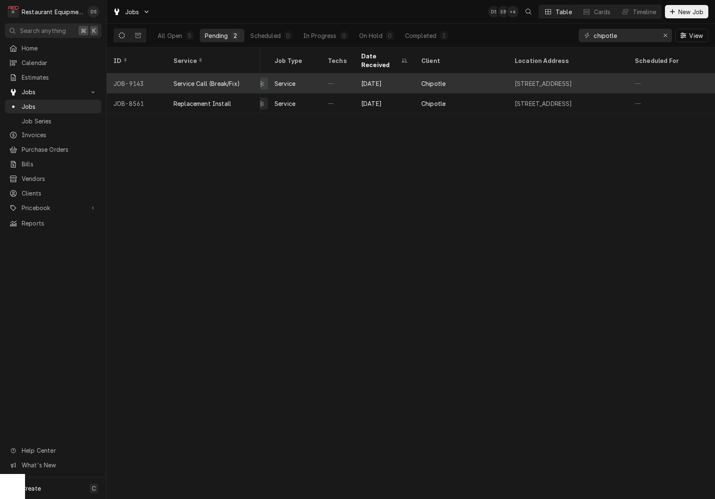
scroll to position [0, 194]
click at [425, 79] on div "Chipotle" at bounding box center [432, 83] width 24 height 9
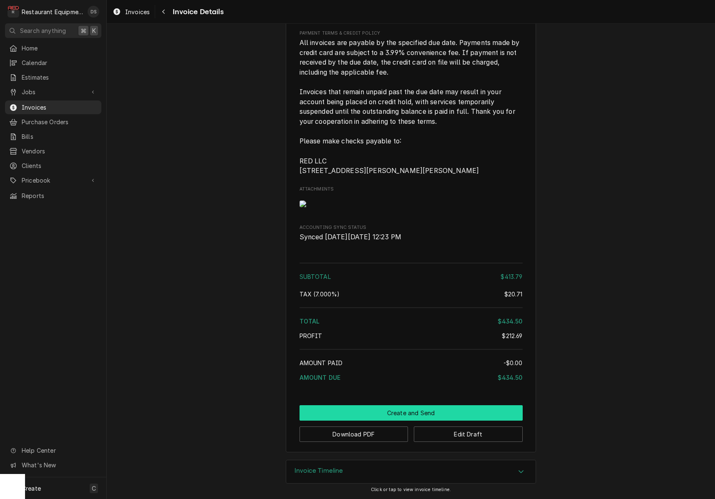
scroll to position [1310, 0]
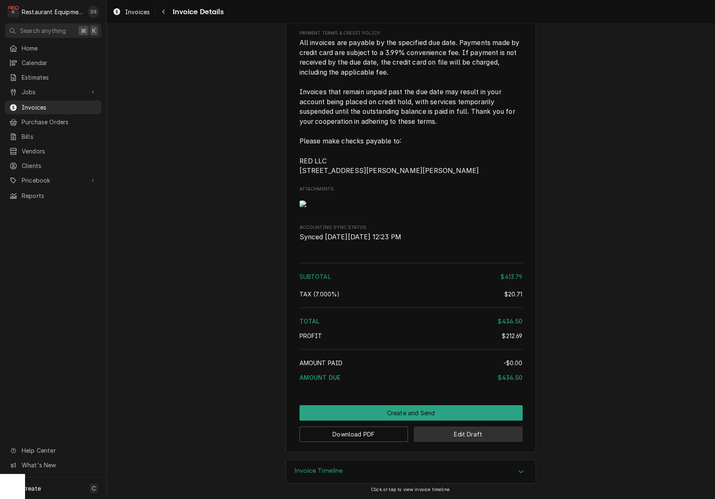
click at [472, 430] on button "Edit Draft" at bounding box center [468, 434] width 109 height 15
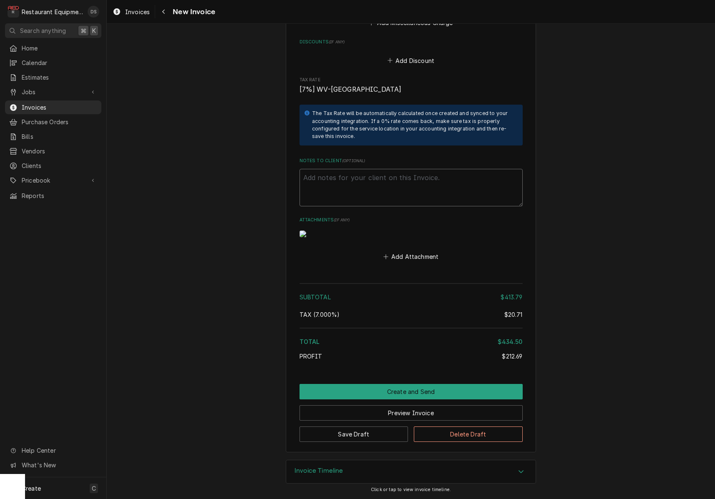
click at [352, 169] on textarea "Notes to Client ( optional )" at bounding box center [410, 188] width 223 height 38
paste textarea "327757025"
type textarea "x"
type textarea "327757025"
click at [384, 433] on button "Save Draft" at bounding box center [353, 434] width 109 height 15
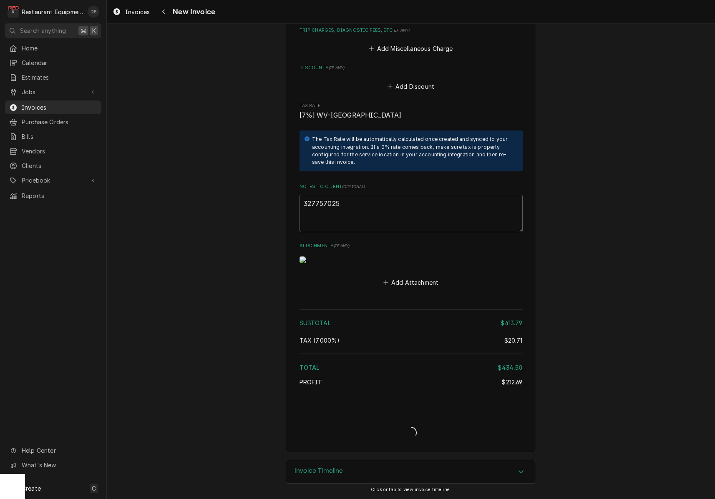
type textarea "x"
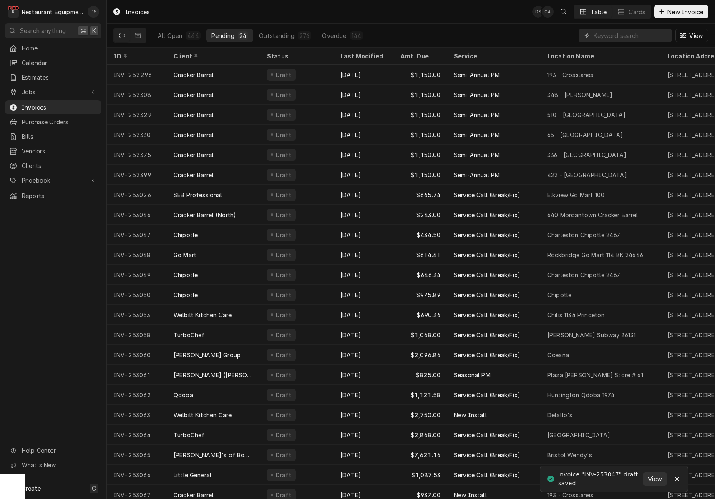
drag, startPoint x: 193, startPoint y: 33, endPoint x: 205, endPoint y: 33, distance: 12.1
click at [196, 33] on div "444" at bounding box center [192, 35] width 11 height 9
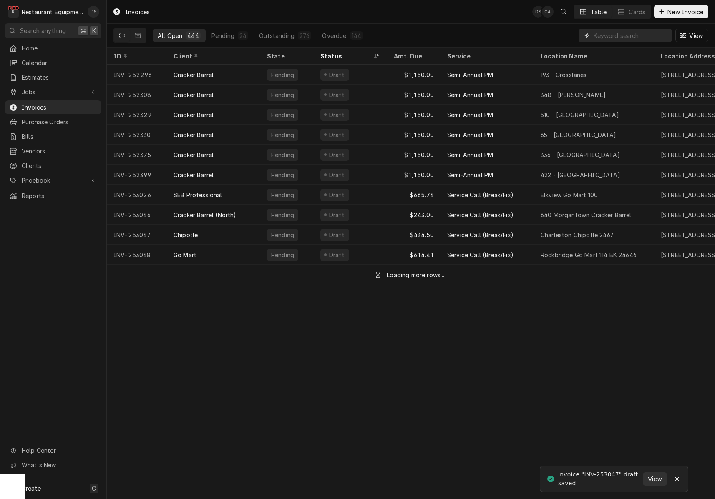
click at [610, 35] on input "Dynamic Content Wrapper" at bounding box center [630, 35] width 74 height 13
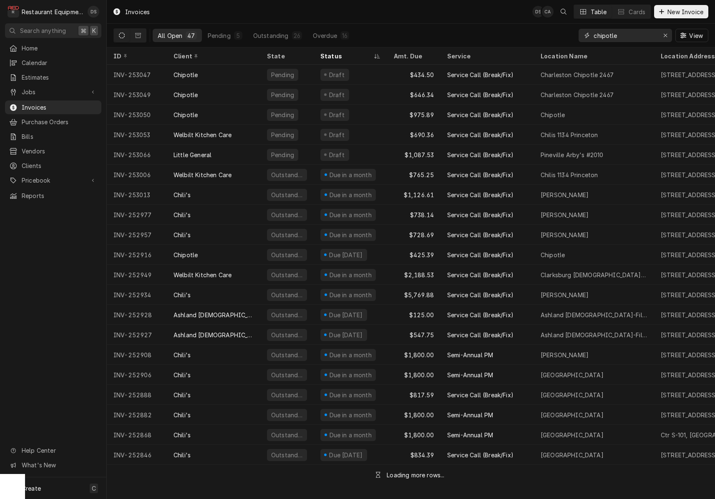
type input "chipotle"
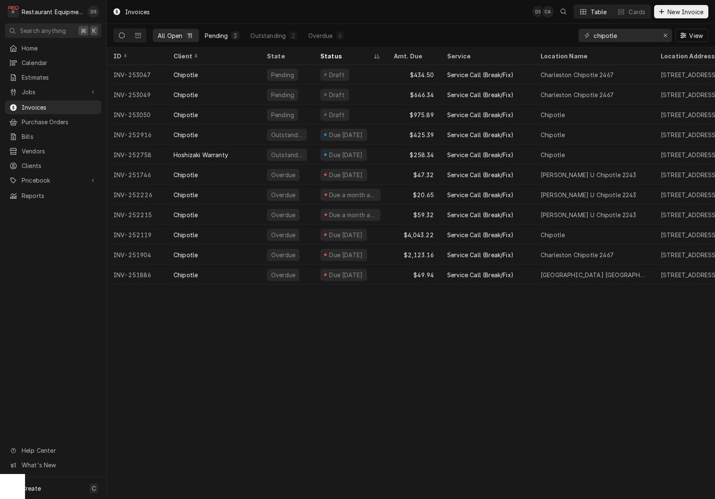
click at [221, 36] on div "Pending" at bounding box center [216, 35] width 23 height 9
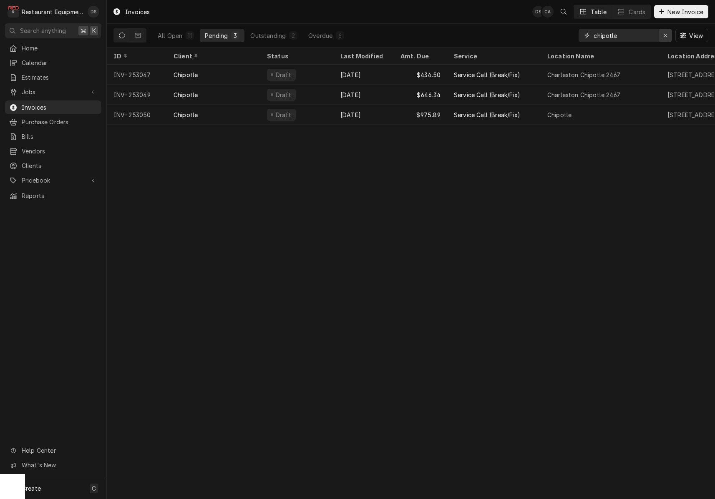
click at [662, 35] on div "Erase input" at bounding box center [665, 35] width 8 height 8
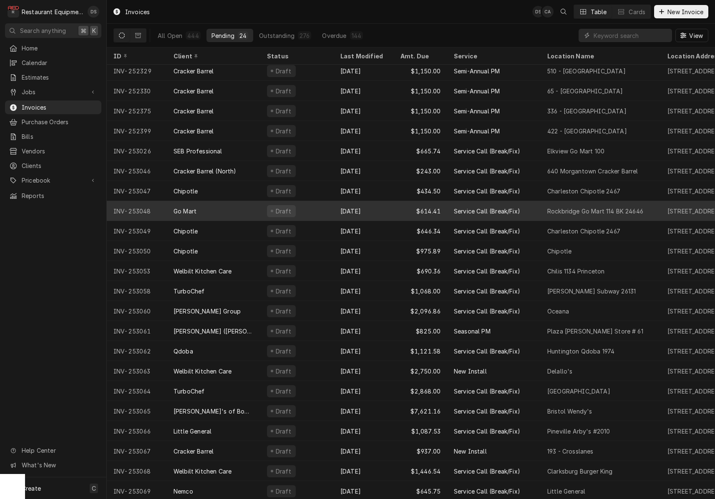
click at [315, 208] on div "Draft" at bounding box center [296, 211] width 73 height 20
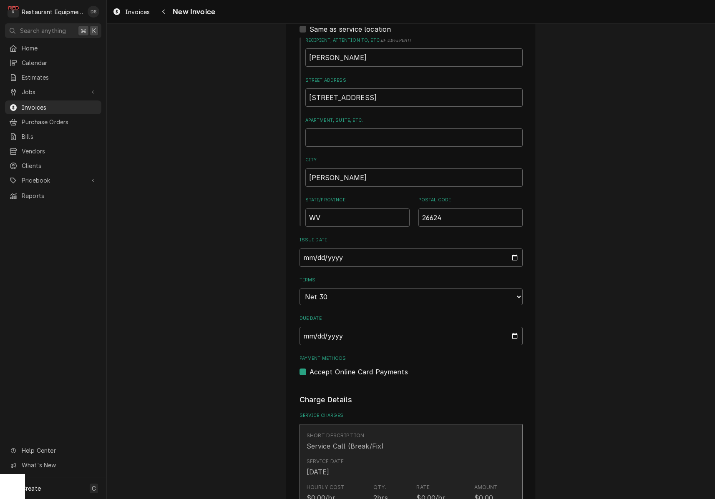
scroll to position [325, 0]
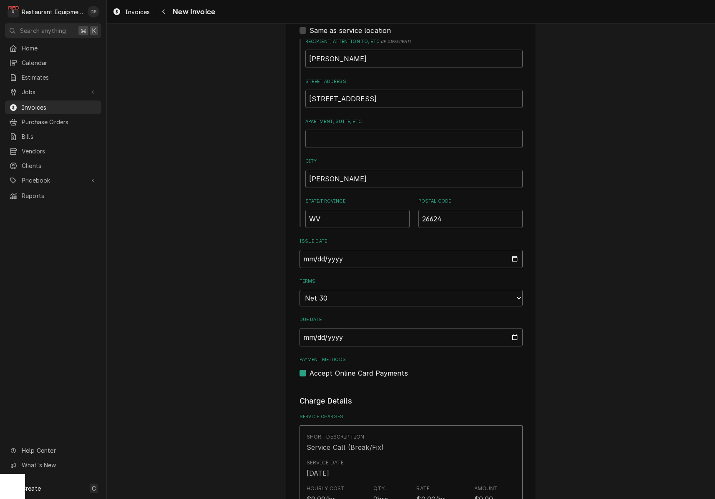
click at [353, 254] on input "[DATE]" at bounding box center [410, 259] width 223 height 18
type input "2025-10-07"
drag, startPoint x: 596, startPoint y: 268, endPoint x: 575, endPoint y: 256, distance: 23.5
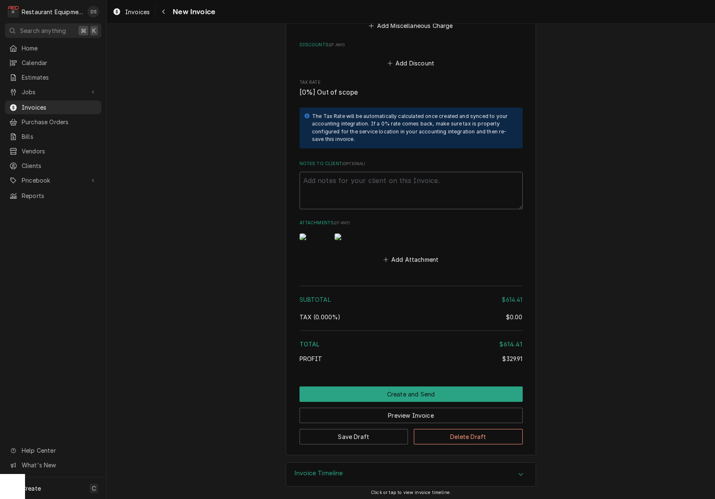
scroll to position [1744, 0]
click at [407, 392] on button "Create and Send" at bounding box center [410, 394] width 223 height 15
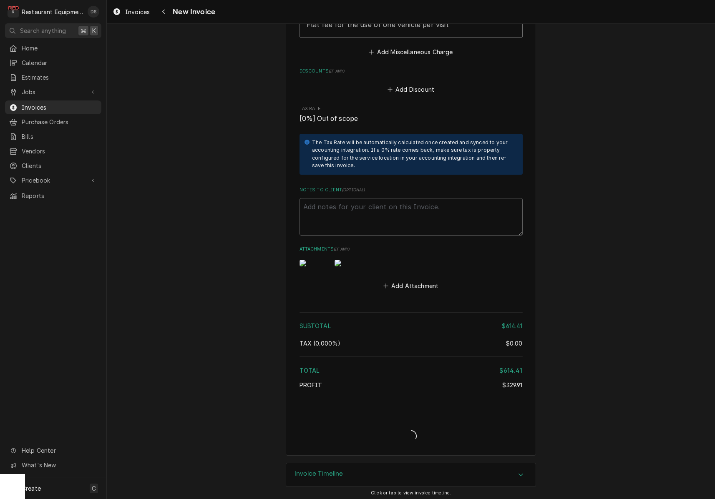
type textarea "x"
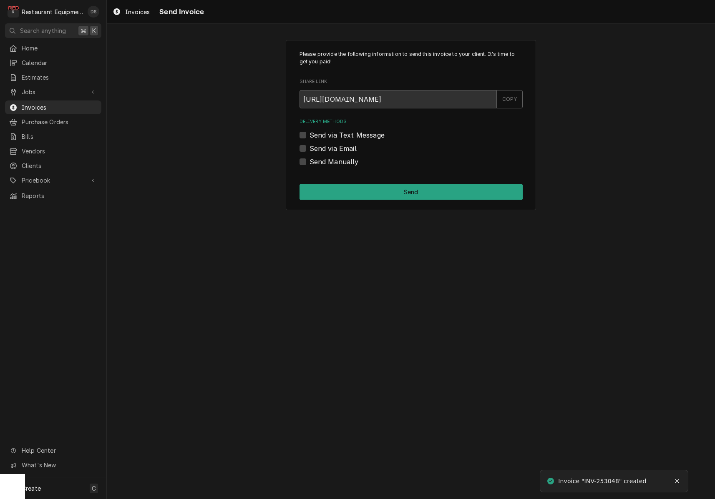
click at [309, 148] on label "Send via Email" at bounding box center [332, 148] width 47 height 10
click at [309, 148] on input "Send via Email" at bounding box center [420, 152] width 223 height 18
checkbox input "true"
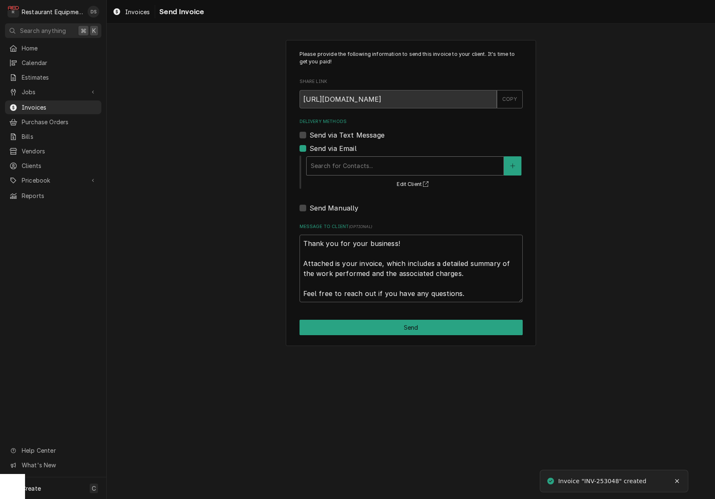
click at [363, 159] on div "Delivery Methods" at bounding box center [405, 165] width 189 height 15
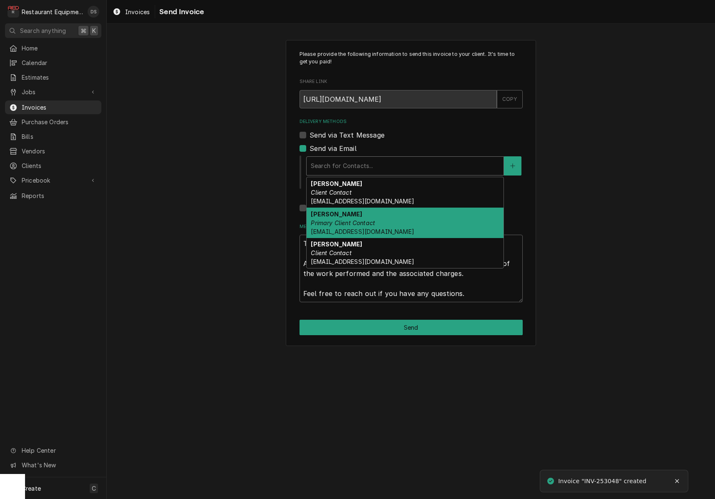
click at [363, 219] on em "Primary Client Contact" at bounding box center [343, 222] width 64 height 7
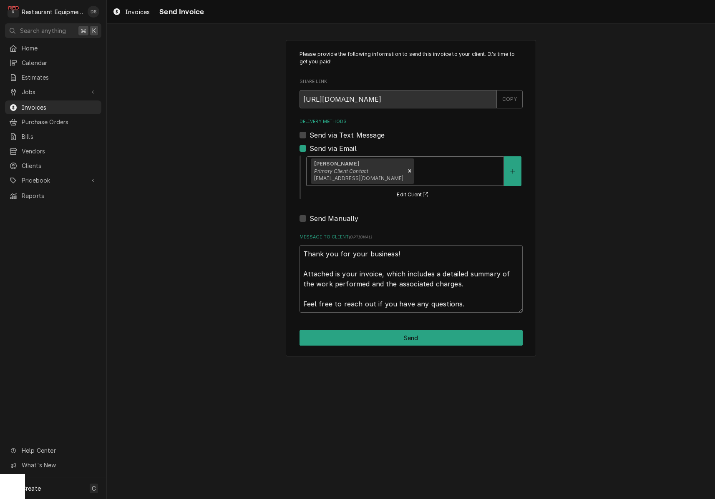
click at [430, 337] on button "Send" at bounding box center [410, 337] width 223 height 15
type textarea "x"
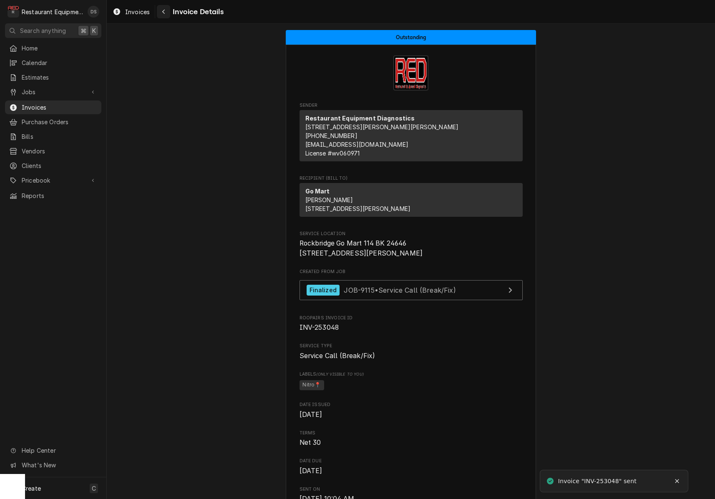
click at [166, 15] on div "Navigate back" at bounding box center [163, 12] width 8 height 8
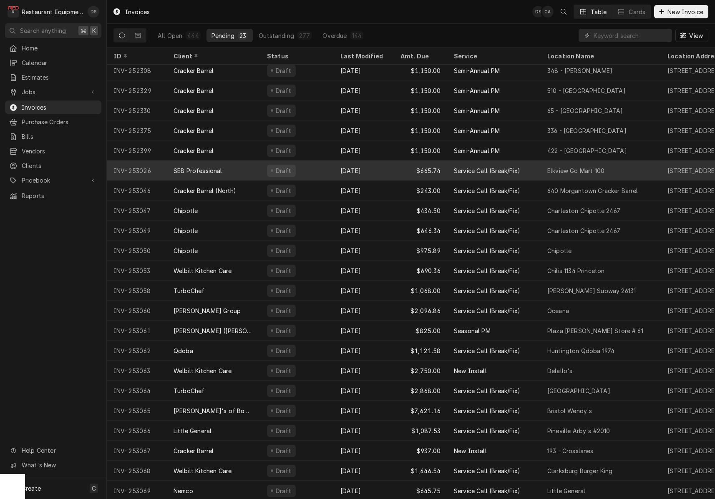
scroll to position [24, 0]
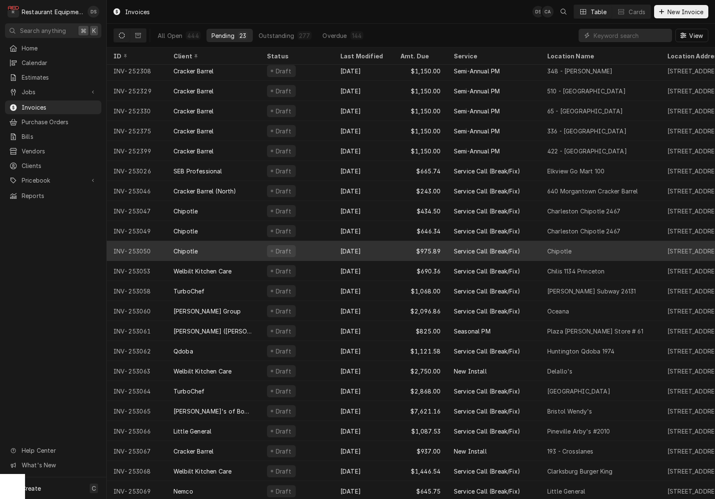
click at [311, 248] on div "Draft" at bounding box center [296, 251] width 73 height 20
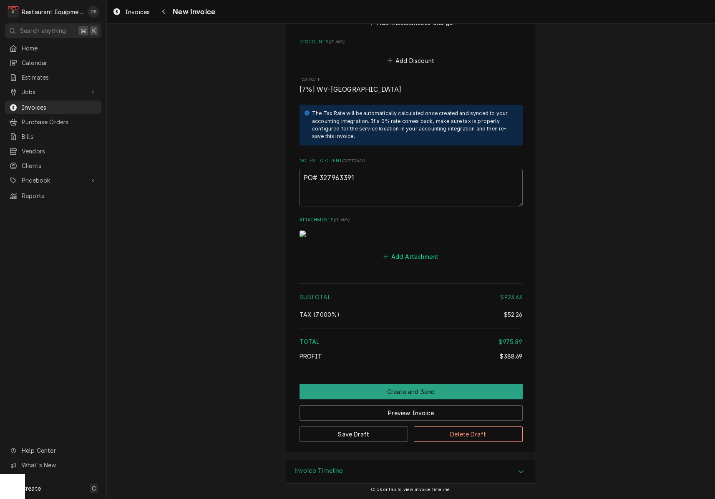
scroll to position [1704, 0]
click at [475, 440] on button "Delete Draft" at bounding box center [468, 434] width 109 height 15
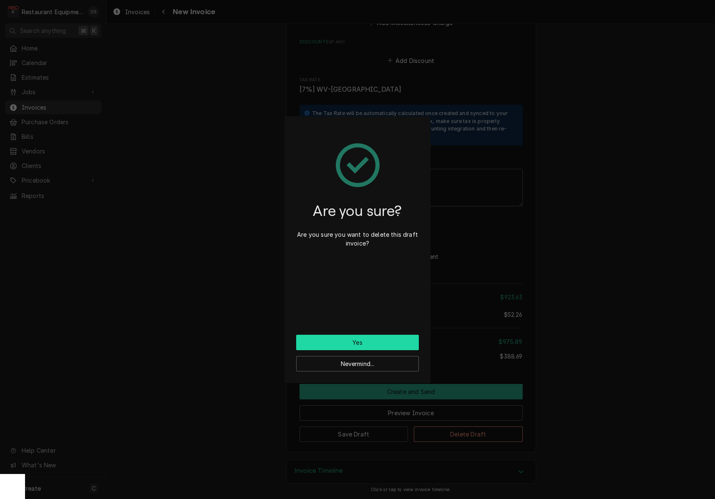
click at [380, 336] on button "Yes" at bounding box center [357, 342] width 123 height 15
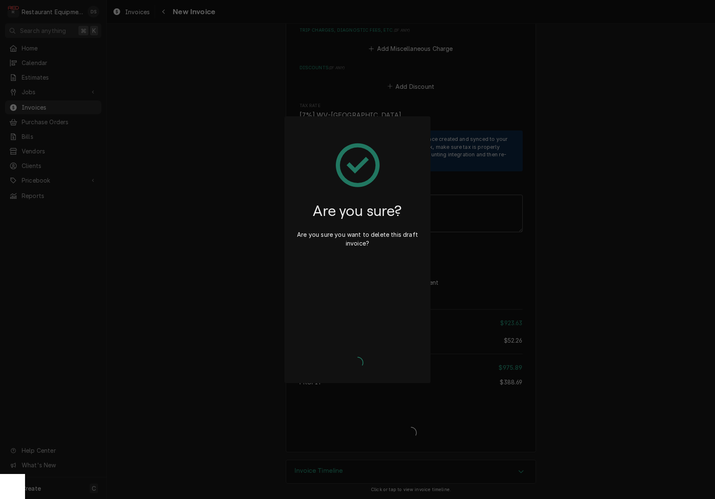
type textarea "x"
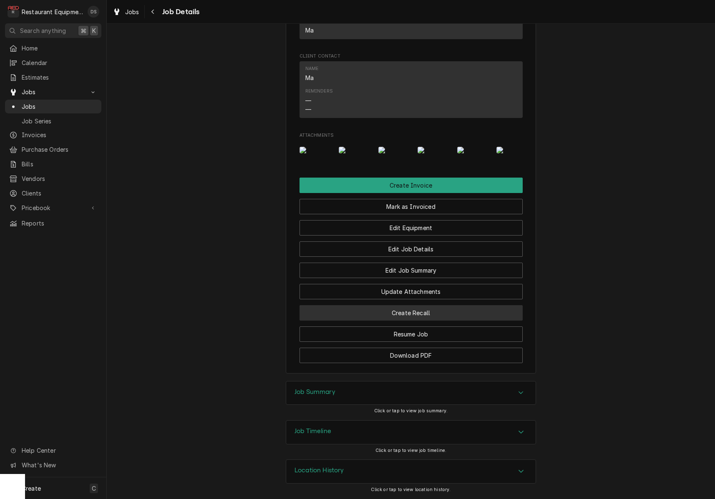
scroll to position [650, 0]
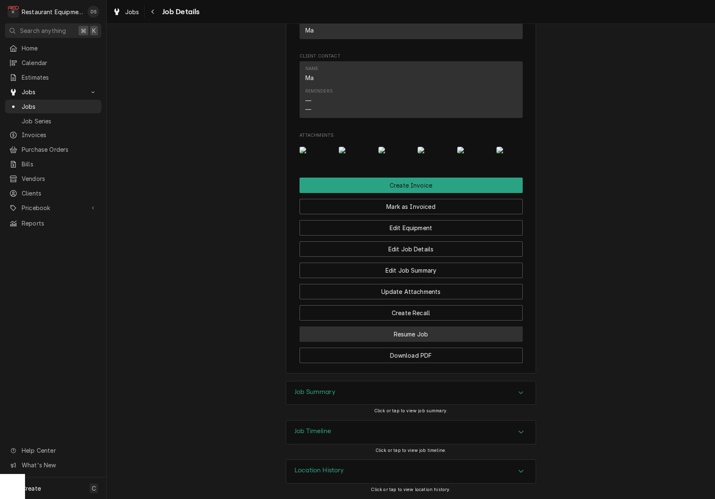
click at [410, 337] on button "Resume Job" at bounding box center [410, 334] width 223 height 15
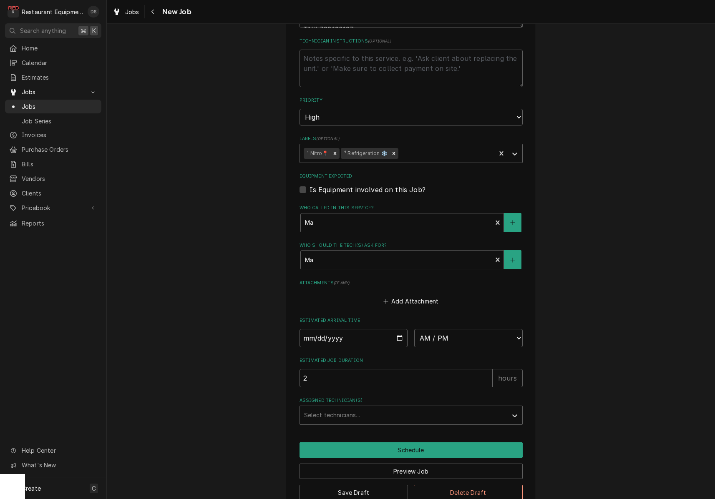
click at [452, 485] on button "Delete Draft" at bounding box center [468, 492] width 109 height 15
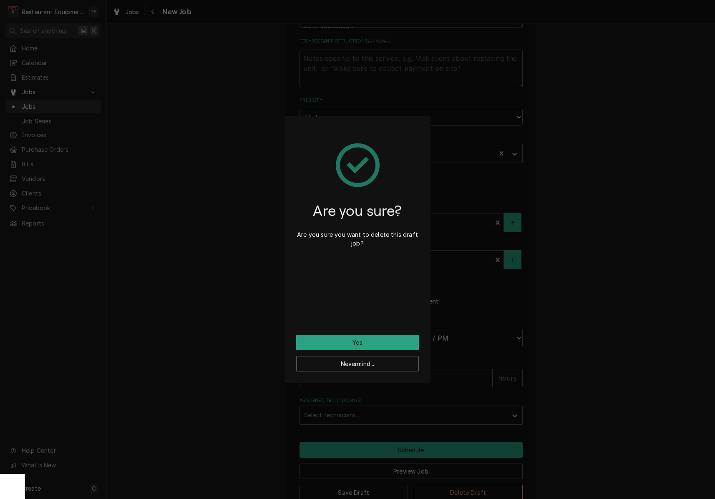
click at [385, 342] on button "Yes" at bounding box center [357, 342] width 123 height 15
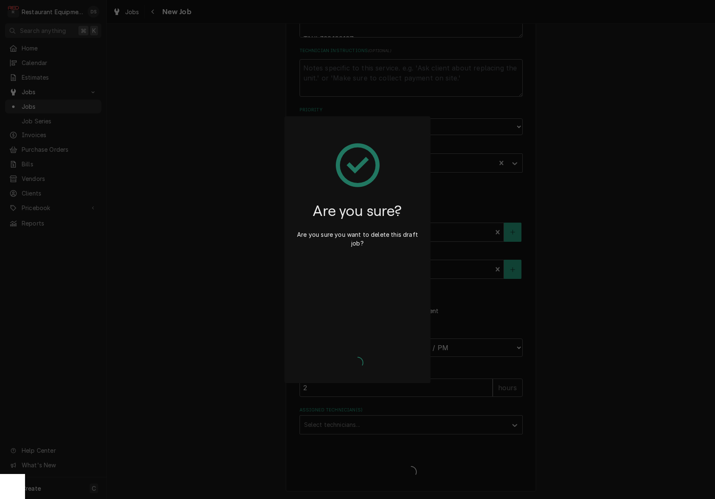
type textarea "x"
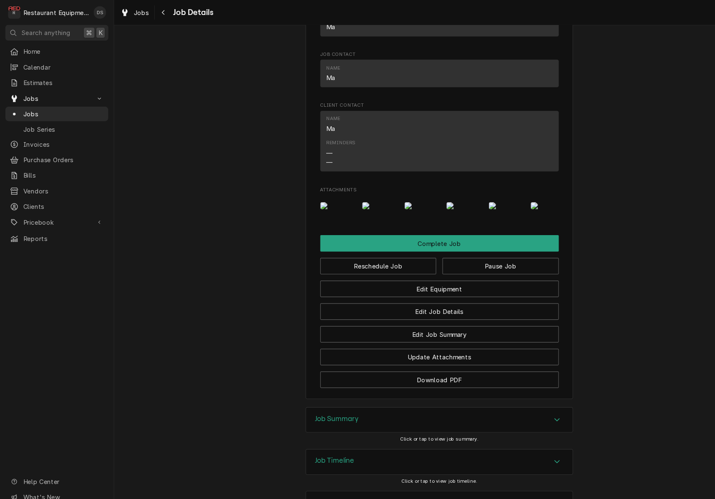
scroll to position [707, 0]
click at [455, 249] on button "Pause Job" at bounding box center [468, 248] width 109 height 15
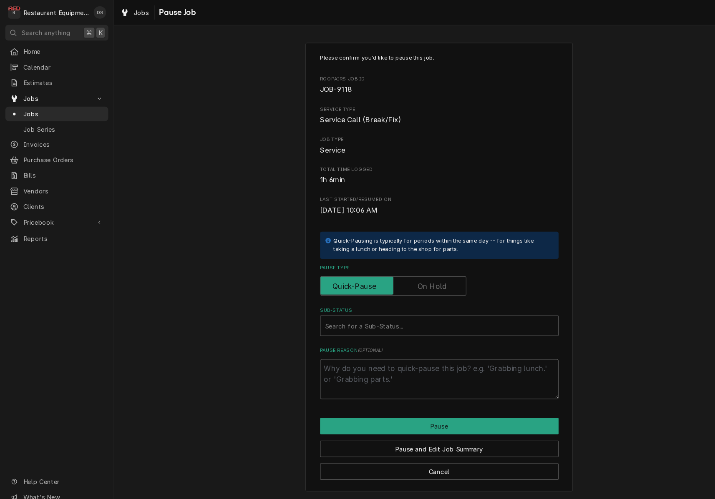
click at [412, 259] on label "Pause Type" at bounding box center [367, 268] width 137 height 18
click at [412, 259] on input "Pause Type" at bounding box center [367, 268] width 129 height 18
checkbox input "true"
click at [393, 297] on div "Sub-Status" at bounding box center [411, 304] width 214 height 15
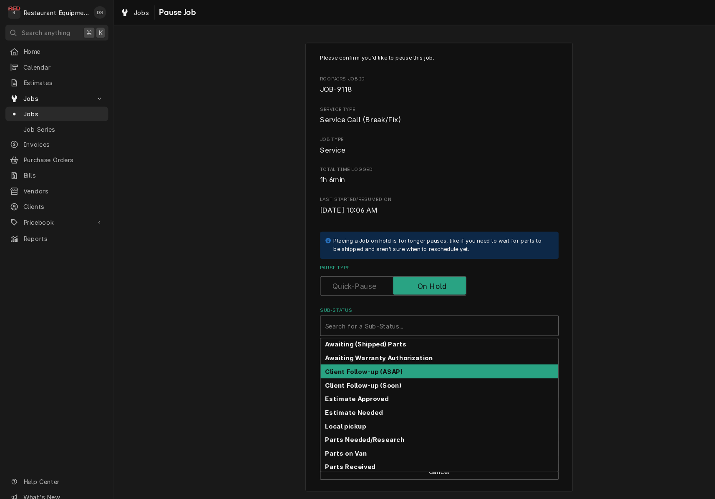
scroll to position [65, 0]
click at [364, 347] on strong "Client Follow-up (ASAP)" at bounding box center [340, 347] width 73 height 7
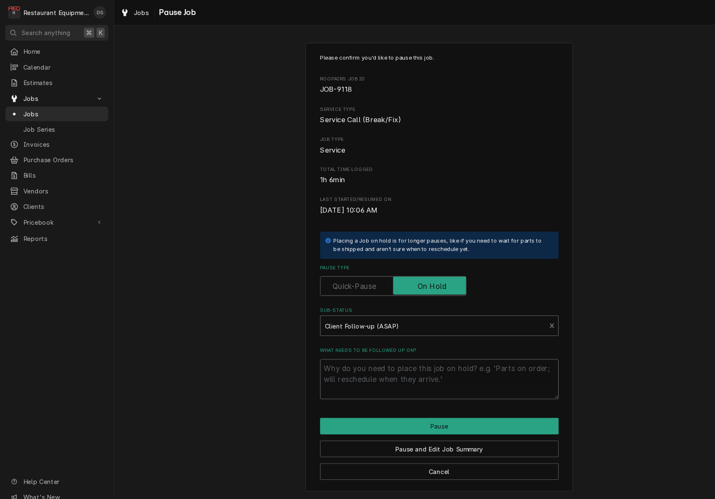
click at [364, 348] on textarea "What needs to be followed up on?" at bounding box center [410, 355] width 223 height 38
type textarea "x"
type textarea "N"
type textarea "x"
type textarea "Ne"
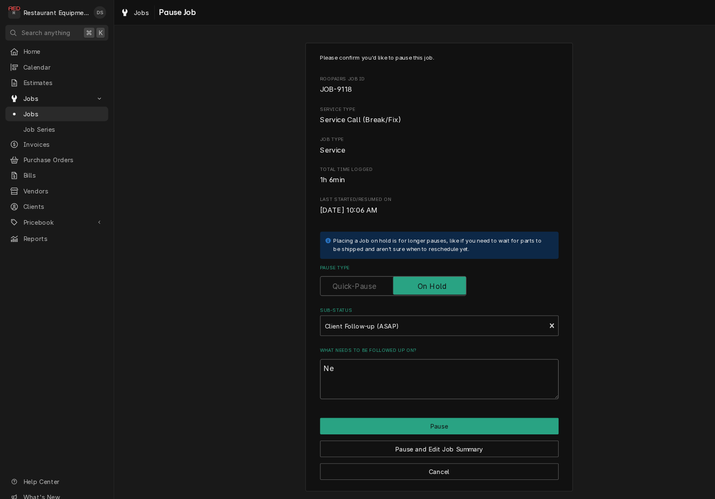
type textarea "x"
type textarea "Nee"
type textarea "x"
type textarea "Need"
type textarea "x"
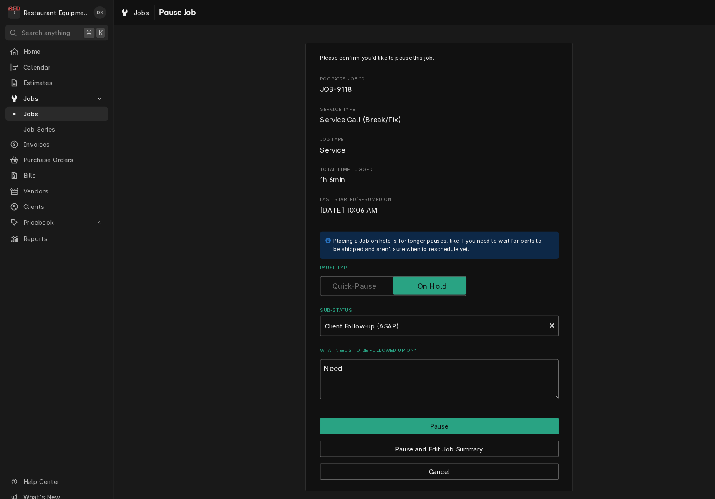
type textarea "Need"
type textarea "x"
type textarea "Need t"
type textarea "x"
type textarea "Need to"
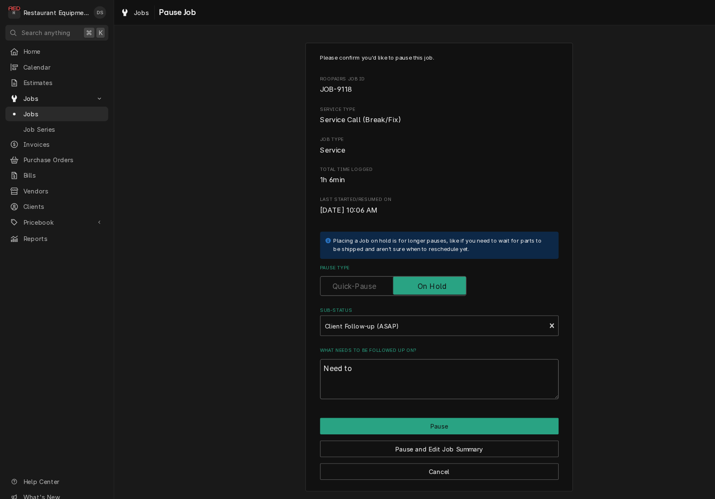
type textarea "x"
type textarea "Need to"
type textarea "x"
type textarea "Need to s"
type textarea "x"
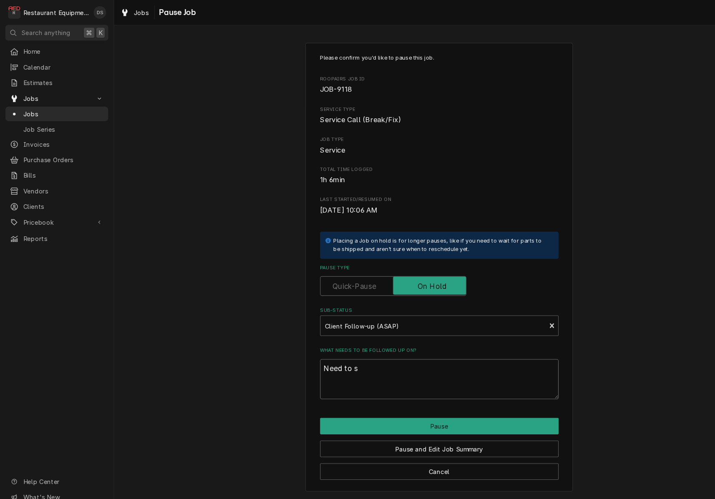
type textarea "Need to se"
type textarea "x"
type textarea "Need to sen"
type textarea "x"
type textarea "Need to send"
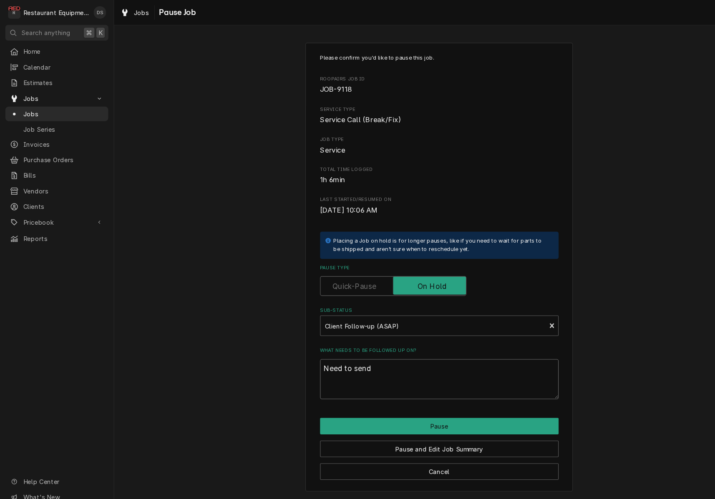
type textarea "x"
type textarea "Need to send"
type textarea "x"
type textarea "Need to send a"
type textarea "x"
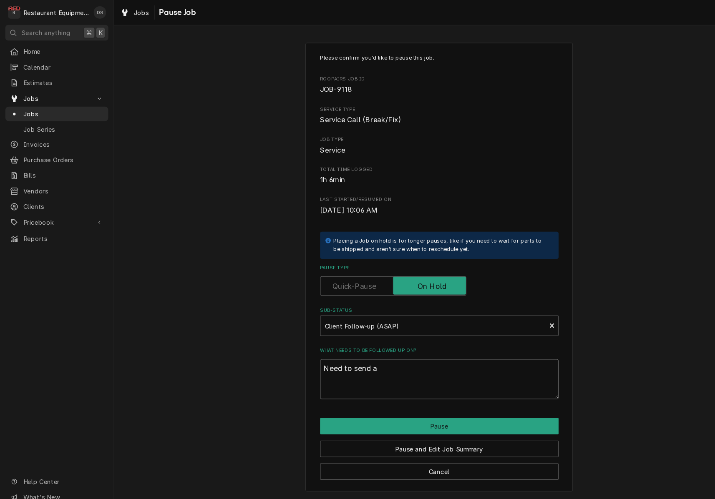
type textarea "Need to send a"
type textarea "x"
type textarea "Need to send a t"
type textarea "x"
type textarea "Need to send a te"
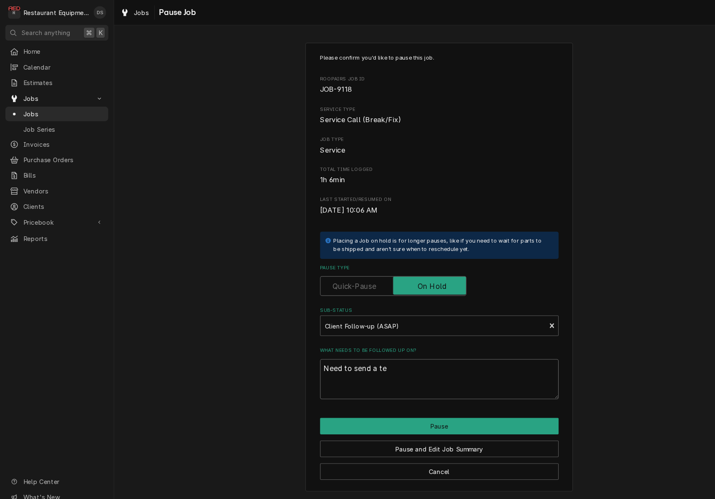
type textarea "x"
type textarea "Need to send a tec"
type textarea "x"
type textarea "Need to send a tech"
type textarea "x"
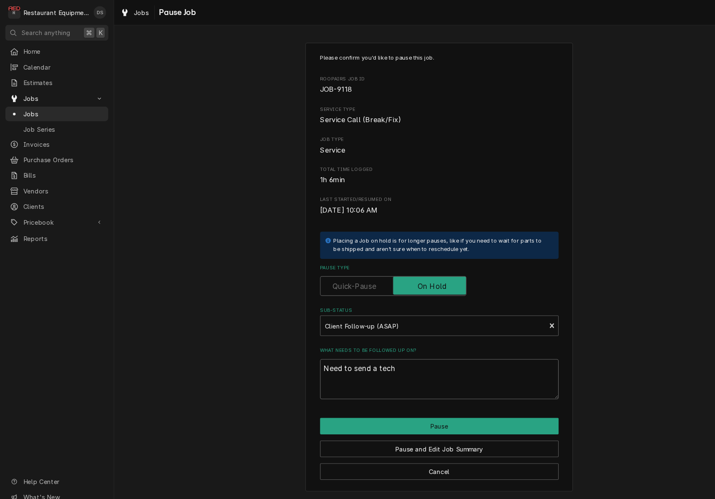
type textarea "Need to send a tech"
type textarea "x"
type textarea "Need to send a tech b"
type textarea "x"
type textarea "Need to send a tech ba"
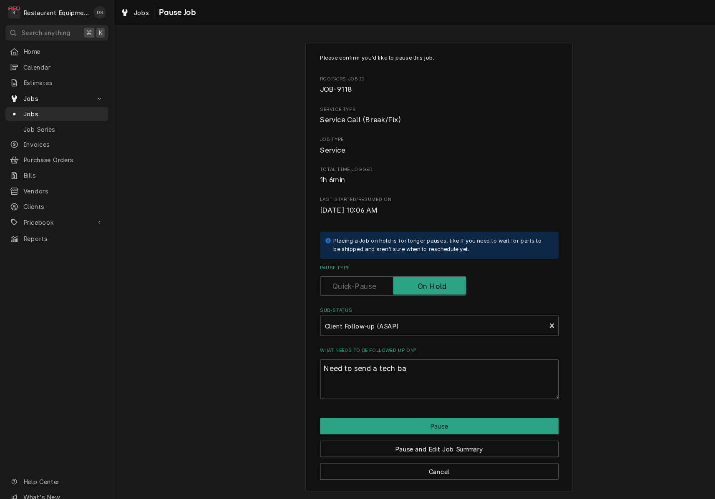
type textarea "x"
type textarea "Need to send a tech bac"
type textarea "x"
type textarea "Need to send a tech back"
type textarea "x"
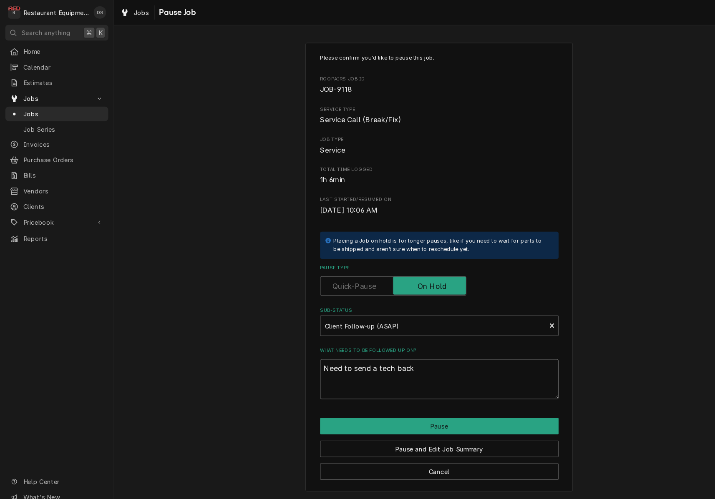
type textarea "Need to send a tech back"
type textarea "x"
type textarea "Need to send a tech back t"
type textarea "x"
type textarea "Need to send a tech back to"
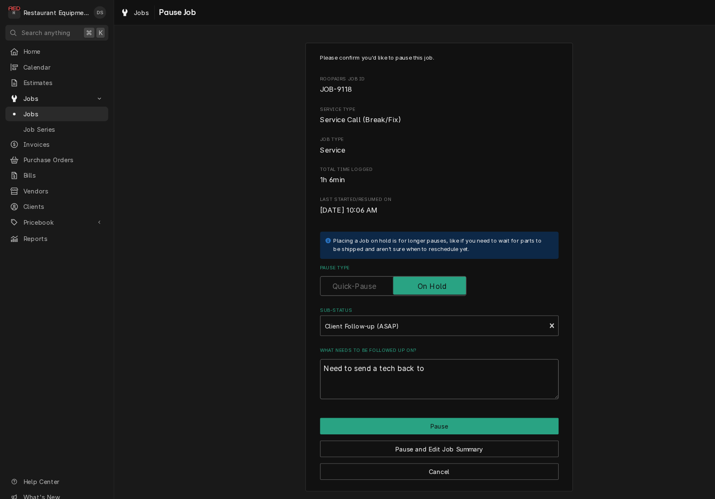
type textarea "x"
type textarea "Need to send a tech back to"
type textarea "x"
type textarea "Need to send a tech back to s"
type textarea "x"
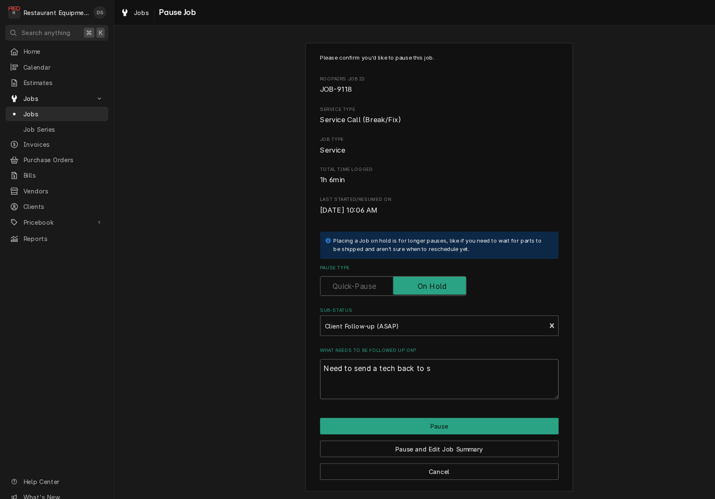
type textarea "Need to send a tech back to si"
type textarea "x"
type textarea "Need to send a tech back to sit"
type textarea "x"
type textarea "Need to send a tech back to site"
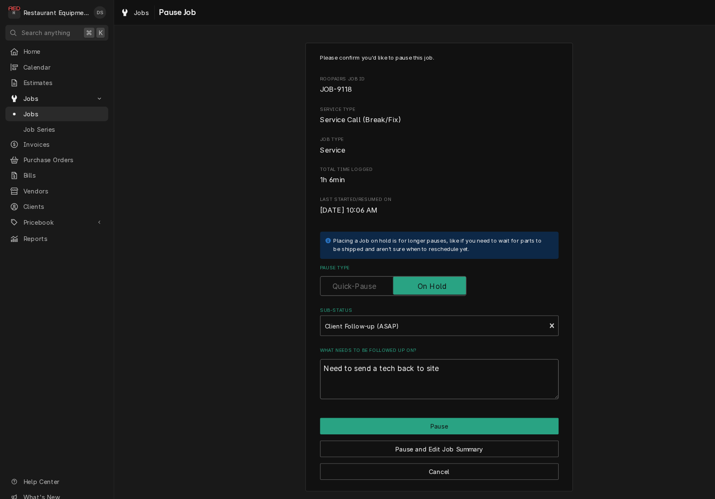
type textarea "x"
type textarea "Need to send a tech back to site."
type textarea "x"
type textarea "Need to send a tech back to site."
click at [394, 393] on button "Pause" at bounding box center [410, 398] width 223 height 15
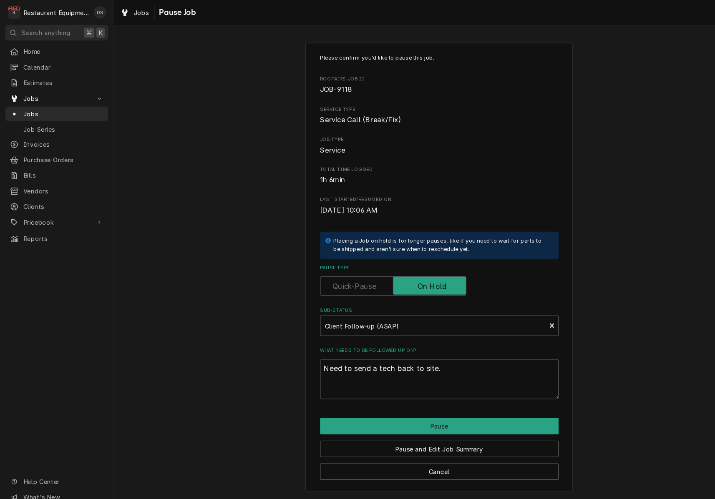
type textarea "x"
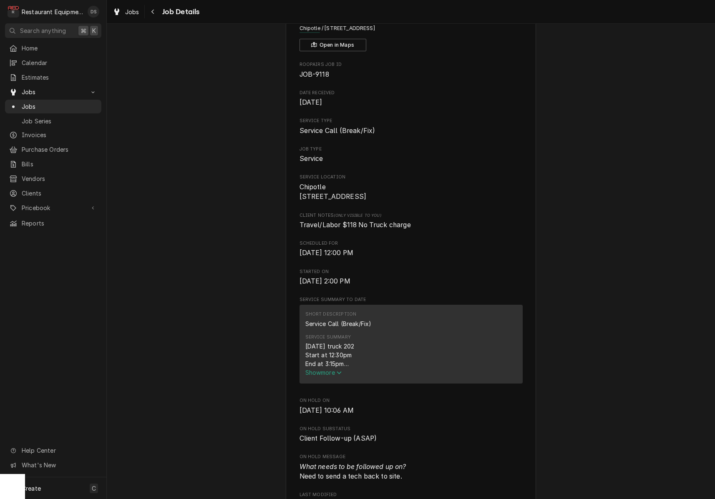
scroll to position [51, 0]
click at [40, 133] on span "Invoices" at bounding box center [59, 135] width 75 height 9
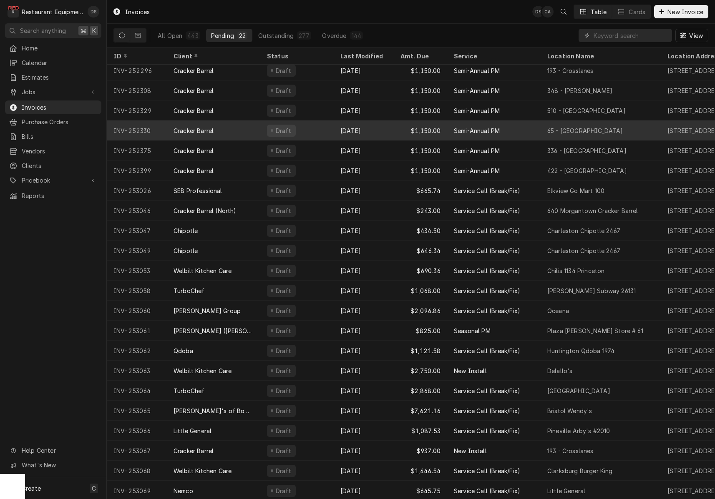
scroll to position [4, 0]
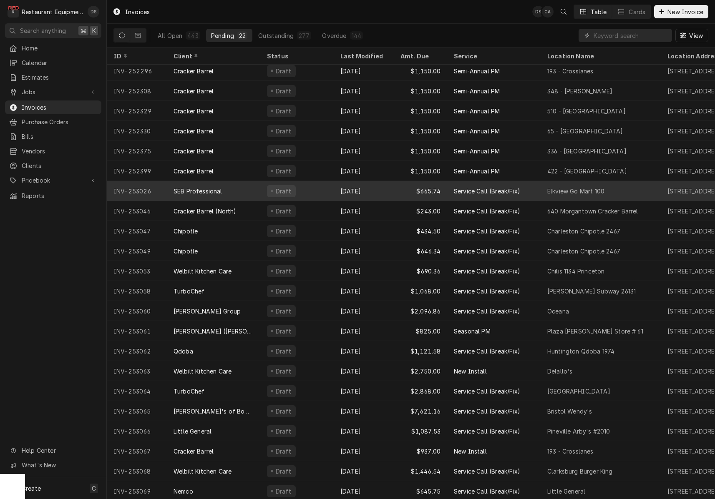
click at [249, 190] on div "SEB Professional" at bounding box center [213, 191] width 93 height 20
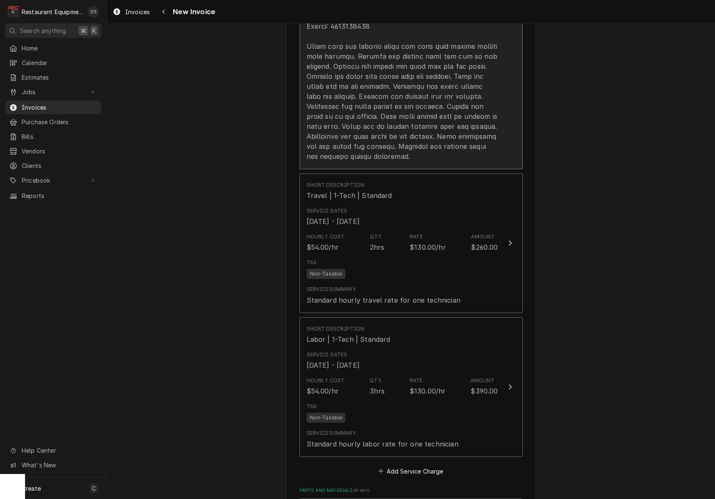
scroll to position [1188, 0]
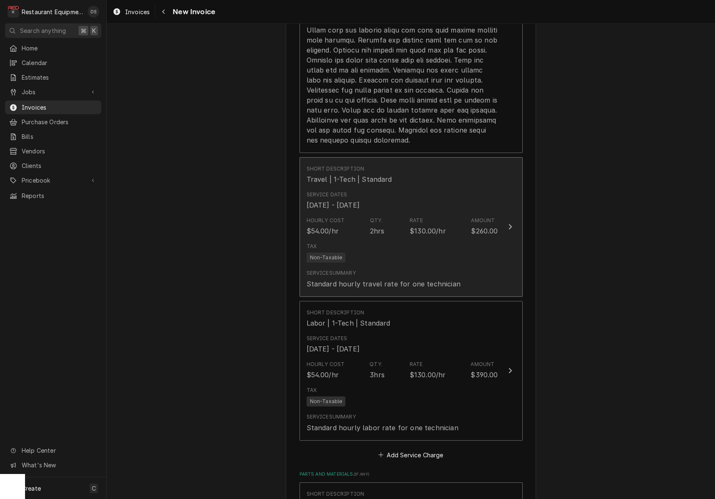
click at [407, 192] on div "Service Dates [DATE] - [DATE]" at bounding box center [402, 201] width 191 height 26
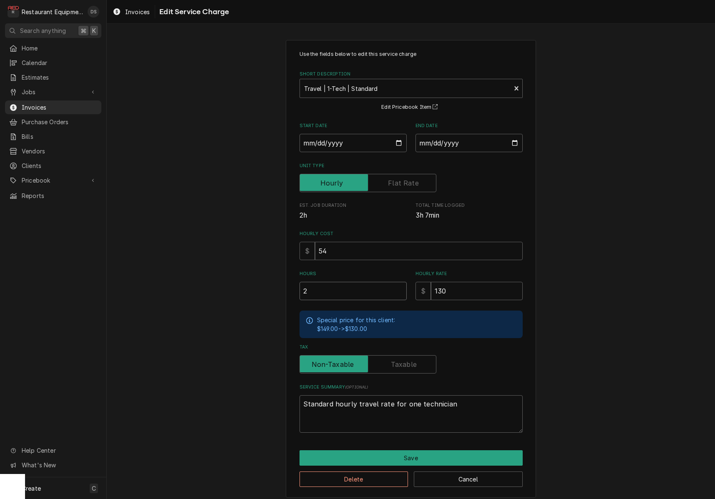
drag, startPoint x: 312, startPoint y: 288, endPoint x: 277, endPoint y: 288, distance: 35.4
click at [277, 288] on div "Use the fields below to edit this service charge Short Description Travel | 1-T…" at bounding box center [411, 269] width 608 height 473
type textarea "x"
type input "1"
click at [422, 454] on button "Save" at bounding box center [410, 457] width 223 height 15
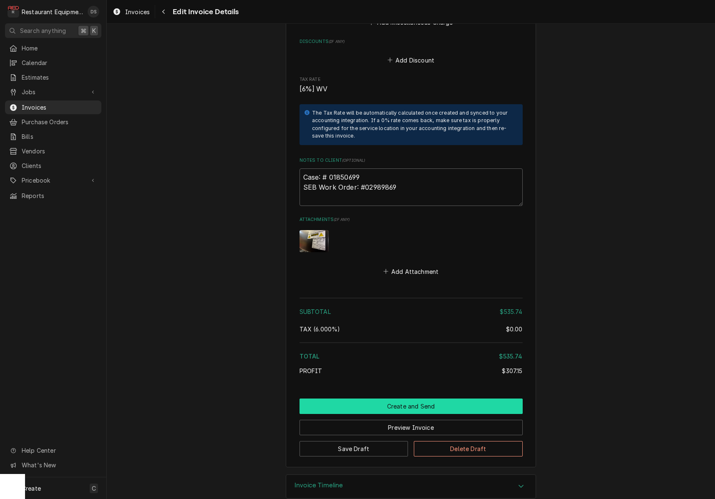
scroll to position [1813, 0]
click at [415, 399] on button "Create and Send" at bounding box center [410, 406] width 223 height 15
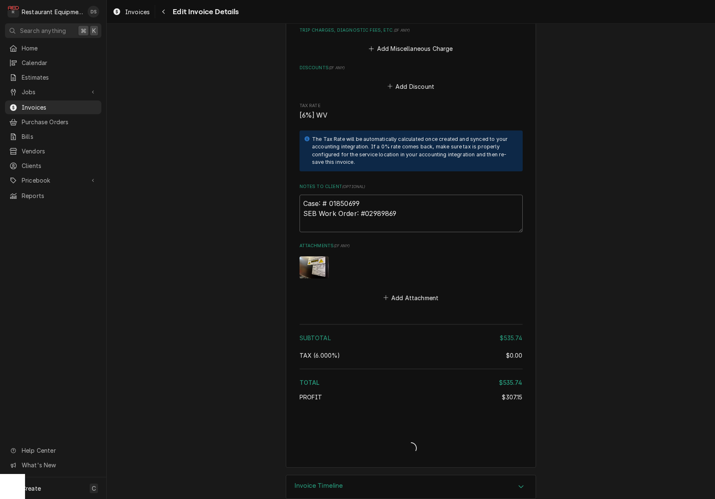
type textarea "x"
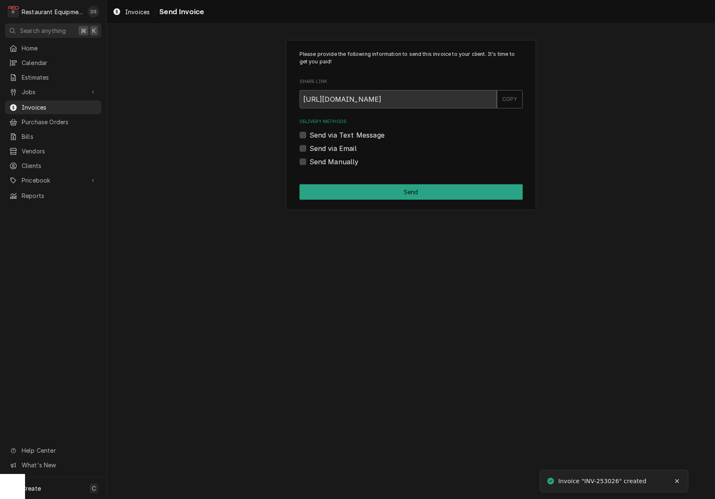
click at [309, 148] on label "Send via Email" at bounding box center [332, 148] width 47 height 10
click at [309, 148] on input "Send via Email" at bounding box center [420, 152] width 223 height 18
checkbox input "true"
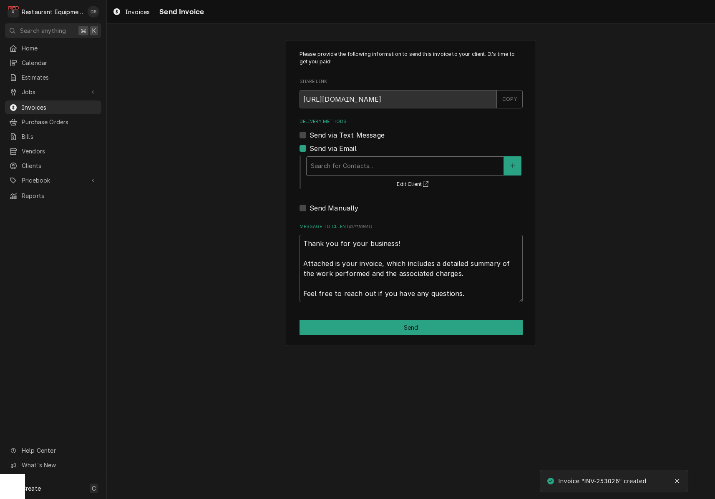
click at [348, 168] on div "Search for Contacts..." at bounding box center [405, 165] width 189 height 9
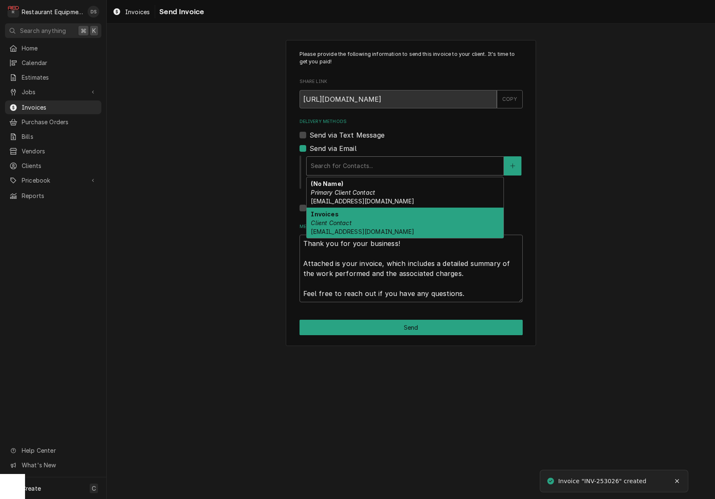
click at [355, 224] on div "Invoices Client Contact [EMAIL_ADDRESS][DOMAIN_NAME]" at bounding box center [405, 223] width 197 height 30
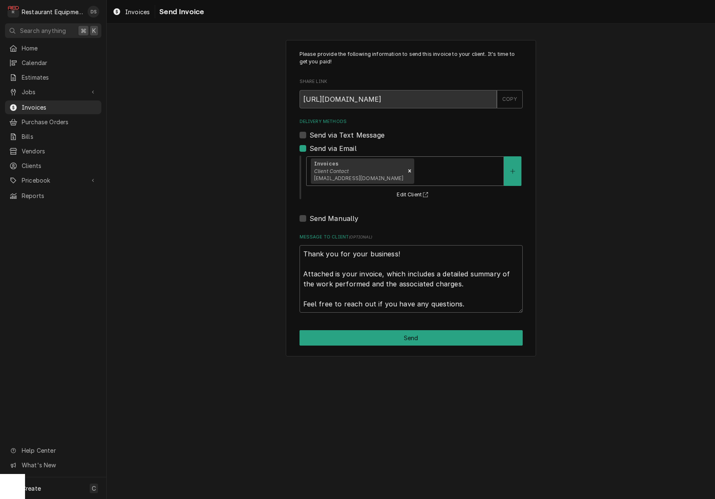
click at [407, 333] on button "Send" at bounding box center [410, 337] width 223 height 15
type textarea "x"
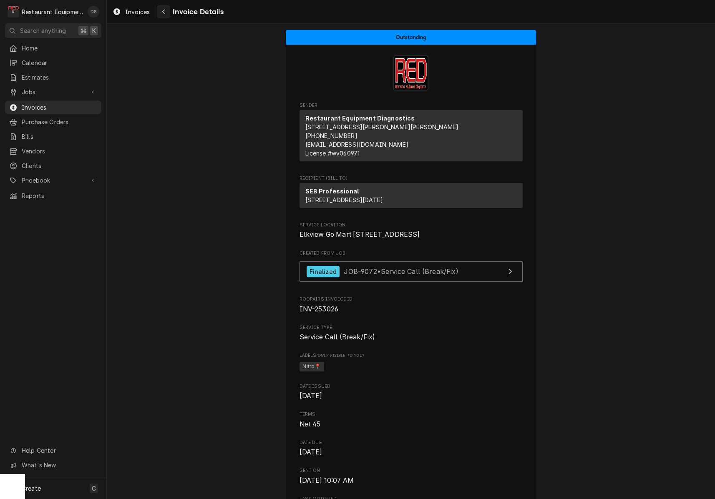
click at [163, 13] on icon "Navigate back" at bounding box center [164, 12] width 4 height 6
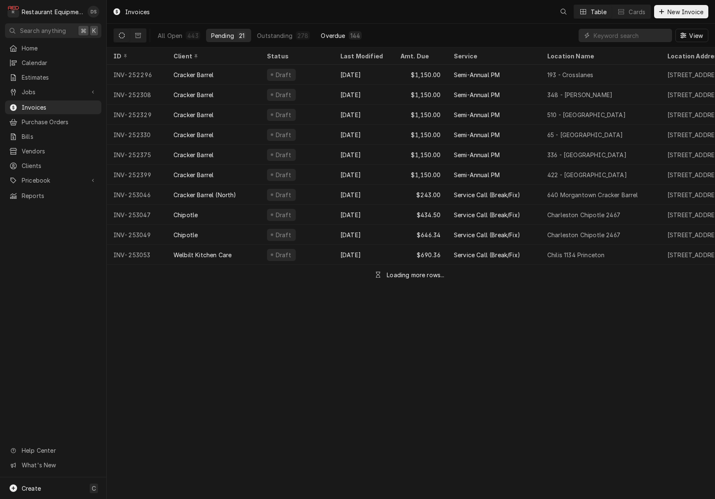
drag, startPoint x: 176, startPoint y: 30, endPoint x: 322, endPoint y: 38, distance: 145.8
click at [176, 30] on button "All Open 443" at bounding box center [179, 35] width 53 height 13
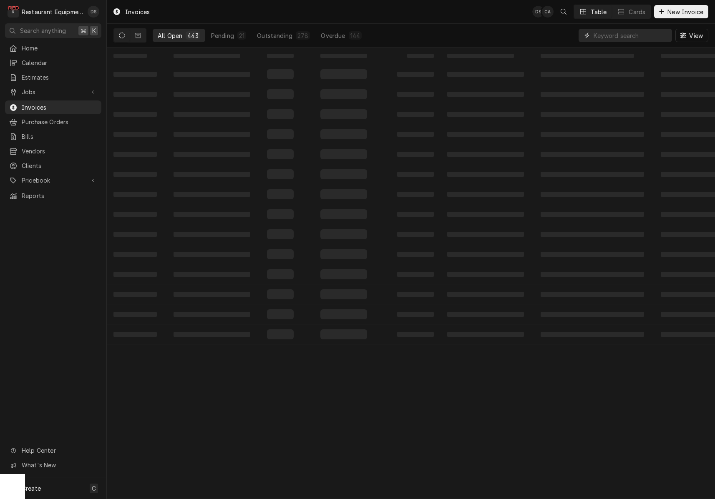
click at [596, 35] on input "Dynamic Content Wrapper" at bounding box center [630, 35] width 74 height 13
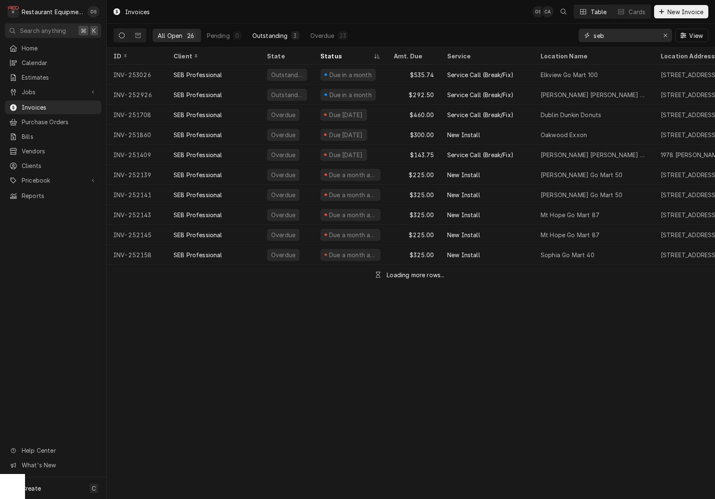
type input "seb"
click at [270, 35] on div "Outstanding" at bounding box center [269, 35] width 35 height 9
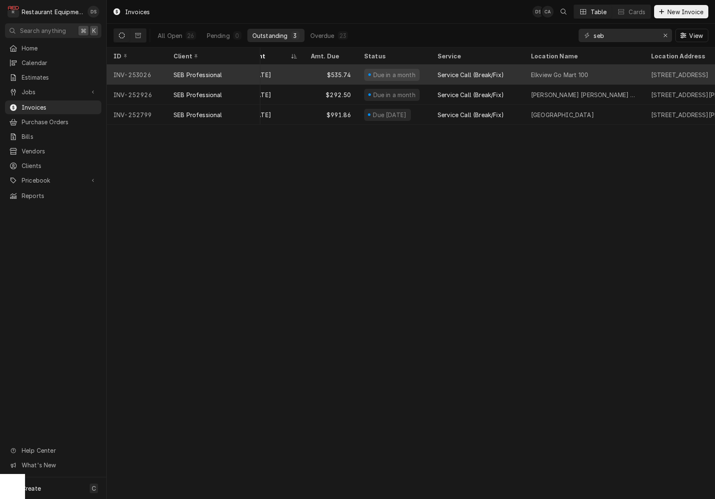
scroll to position [0, 160]
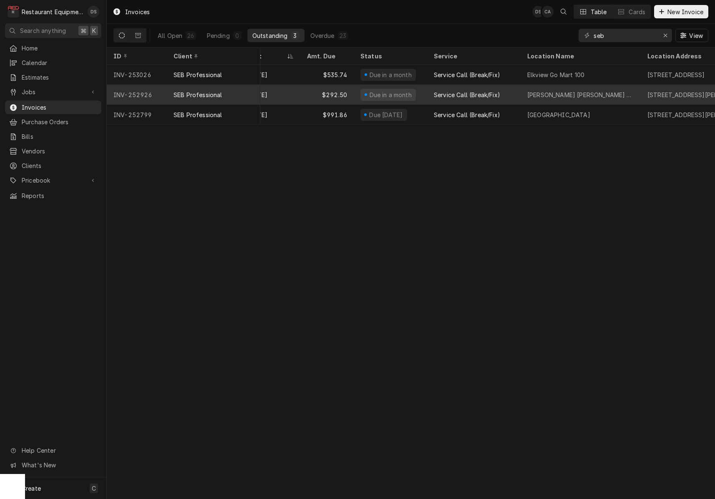
click at [491, 95] on div "Service Call (Break/Fix)" at bounding box center [467, 94] width 66 height 9
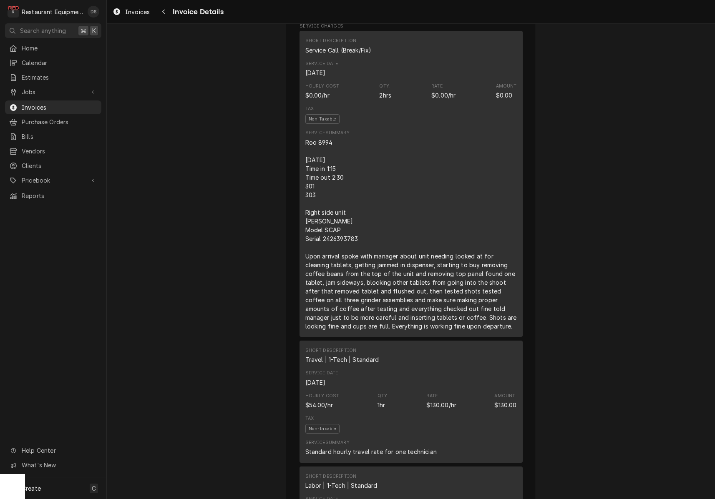
scroll to position [512, 0]
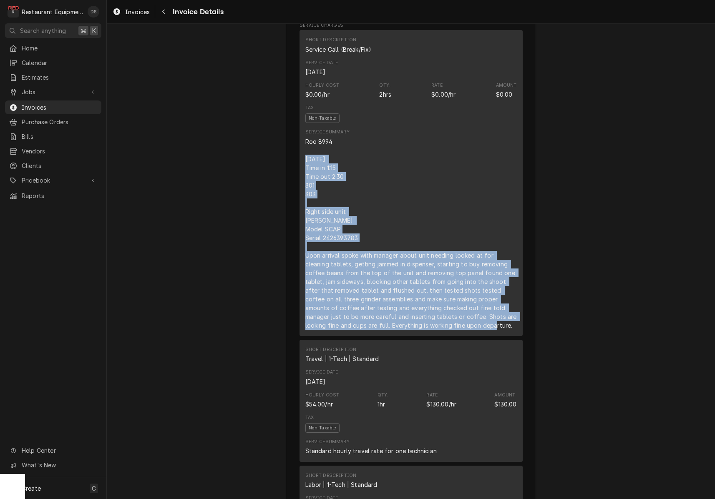
drag, startPoint x: 305, startPoint y: 175, endPoint x: 490, endPoint y: 342, distance: 249.8
click at [497, 336] on div "Short Description Service Call (Break/Fix) Service Date [DATE] Hourly Cost $0.0…" at bounding box center [410, 183] width 223 height 306
copy div "9/24/25 Time in 1:15 Time out 2:30 301 303 Right side unit Schear Model SCAP Se…"
click at [163, 13] on icon "Navigate back" at bounding box center [164, 12] width 4 height 6
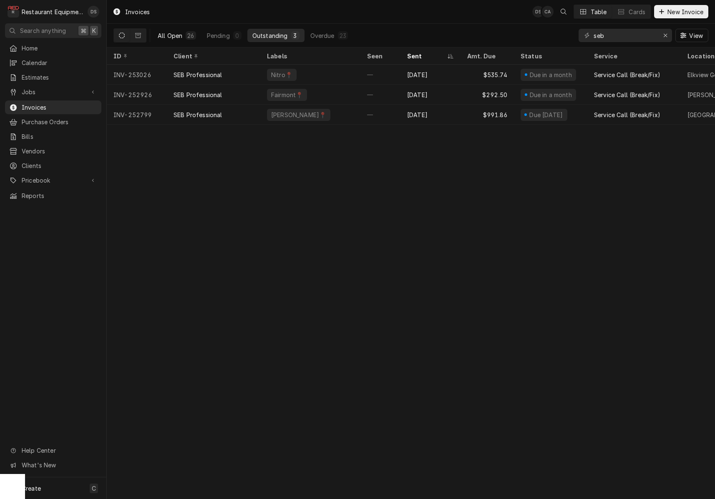
click at [187, 38] on div "26" at bounding box center [190, 35] width 7 height 9
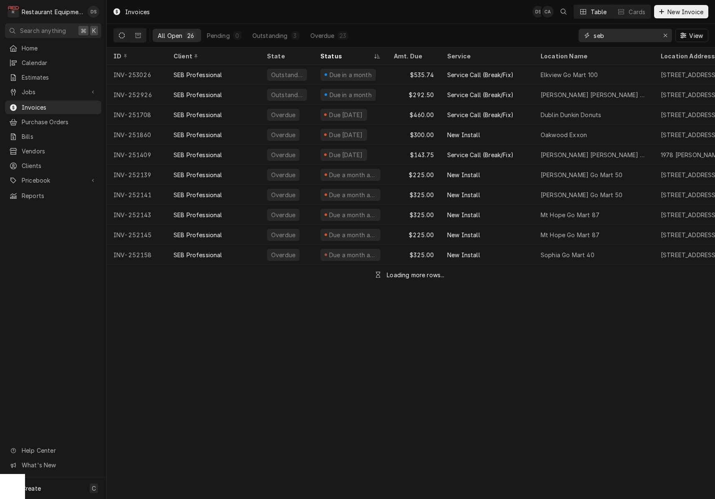
click at [643, 40] on input "seb" at bounding box center [624, 35] width 63 height 13
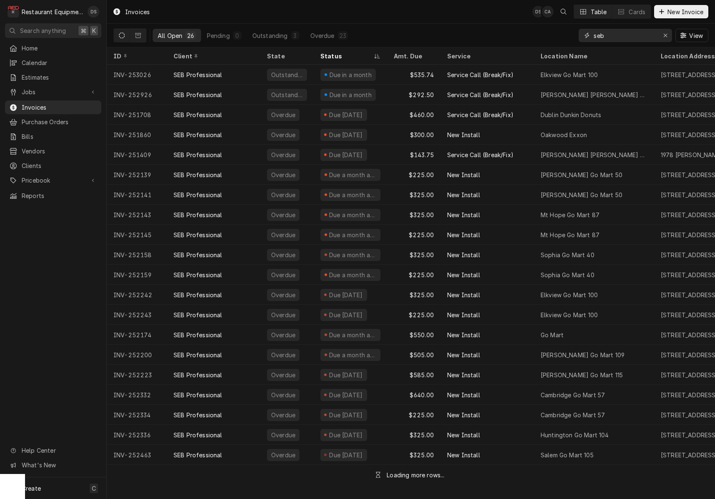
click at [643, 40] on input "seb" at bounding box center [624, 35] width 63 height 13
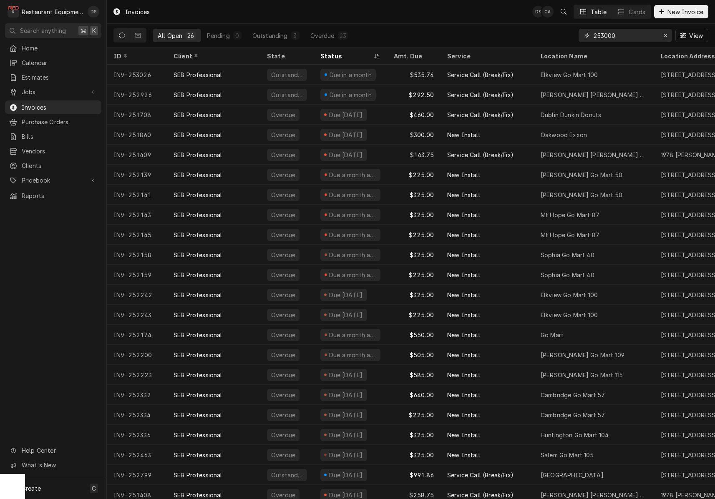
type input "253000"
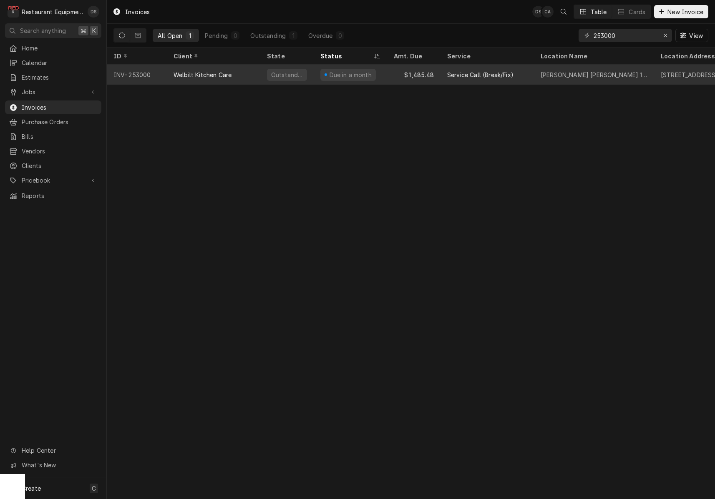
click at [393, 78] on div "$1,485.48" at bounding box center [413, 75] width 53 height 20
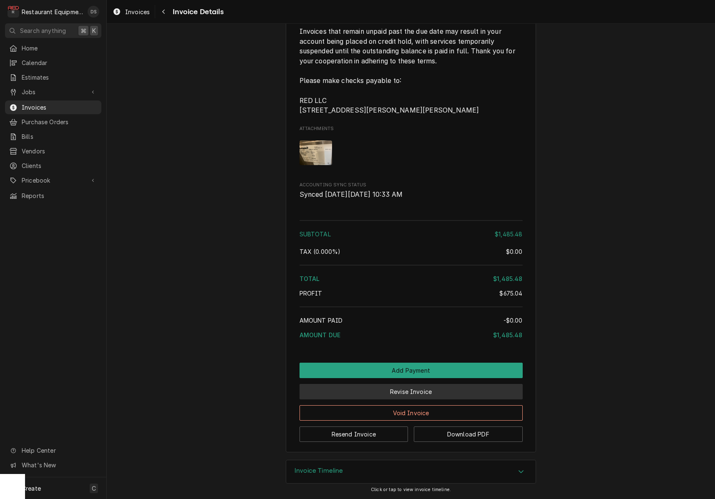
scroll to position [1873, 0]
click at [447, 389] on button "Revise Invoice" at bounding box center [410, 391] width 223 height 15
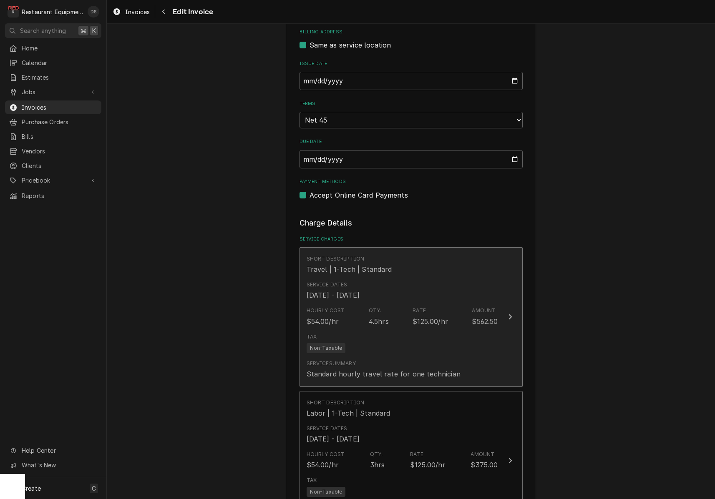
scroll to position [342, 0]
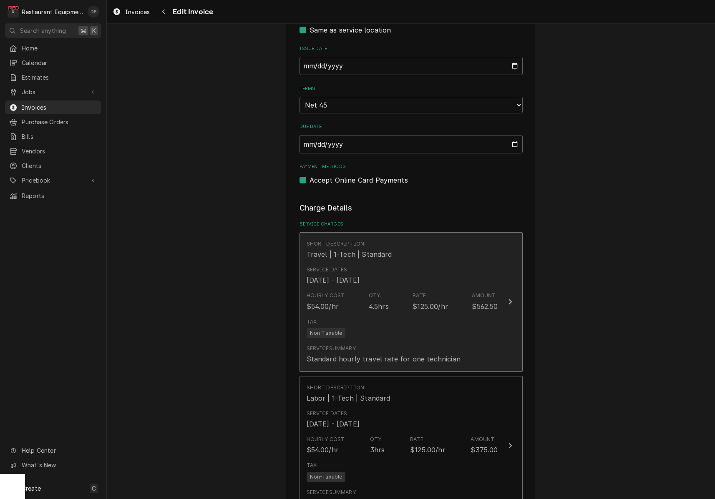
click at [417, 345] on div "Service Summary Standard hourly travel rate for one technician" at bounding box center [384, 354] width 154 height 19
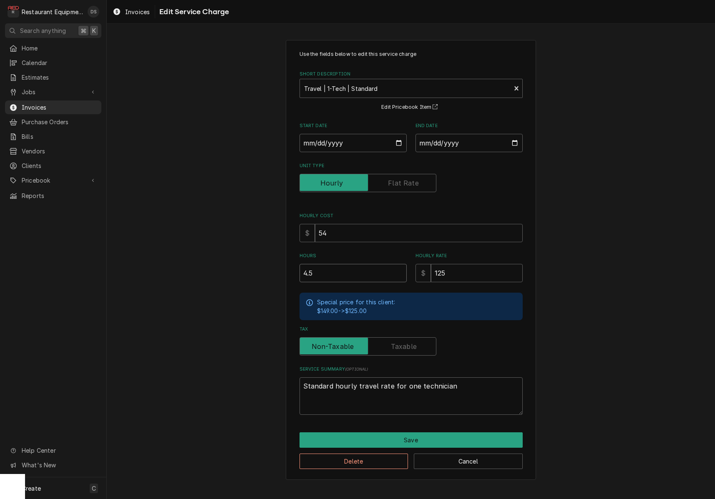
drag, startPoint x: 362, startPoint y: 269, endPoint x: 264, endPoint y: 260, distance: 99.2
click at [265, 260] on div "Use the fields below to edit this service charge Short Description Travel | 1-T…" at bounding box center [411, 260] width 608 height 455
type textarea "x"
type input "2"
type textarea "x"
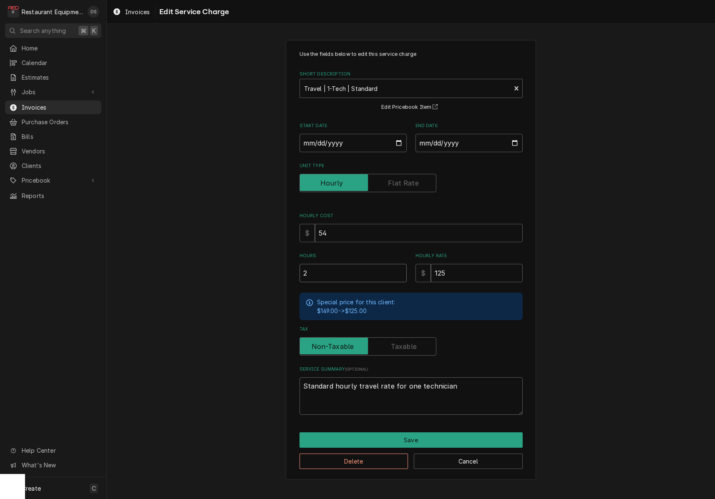
type input "2.2"
type textarea "x"
type input "2.25"
click at [420, 436] on button "Save" at bounding box center [410, 439] width 223 height 15
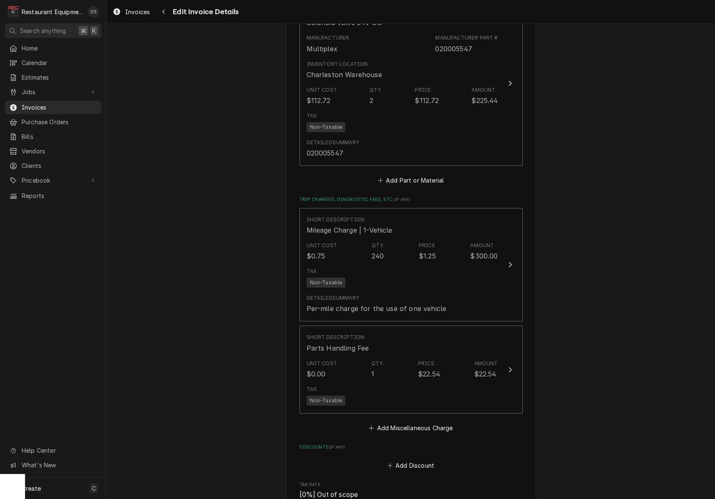
scroll to position [1610, 0]
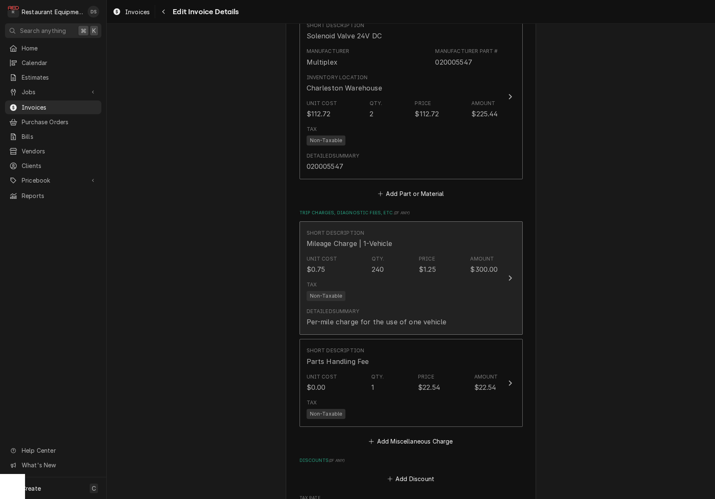
click at [425, 278] on div "Tax Non-Taxable" at bounding box center [402, 291] width 191 height 27
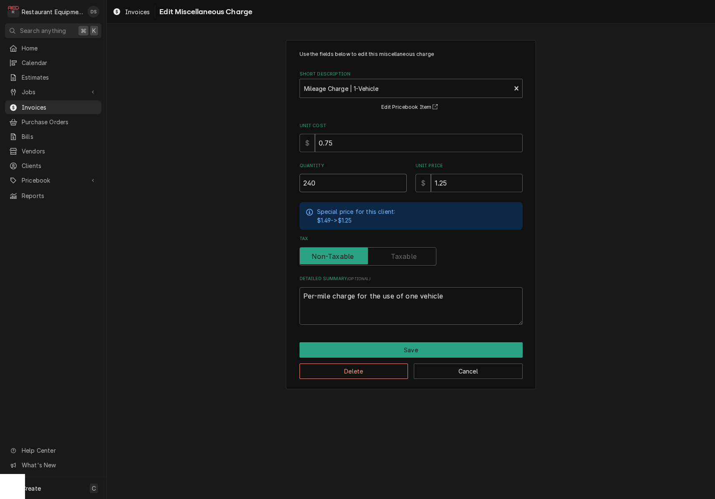
drag, startPoint x: 312, startPoint y: 180, endPoint x: 244, endPoint y: 167, distance: 69.9
click at [246, 168] on div "Use the fields below to edit this miscellaneous charge Short Description Mileag…" at bounding box center [411, 215] width 608 height 364
type textarea "x"
type input "1"
type textarea "x"
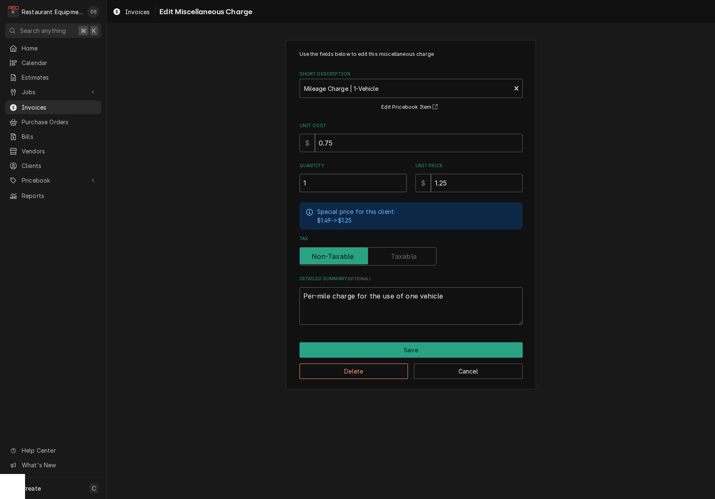
type input "12"
type textarea "x"
type input "120"
click at [412, 343] on button "Save" at bounding box center [410, 349] width 223 height 15
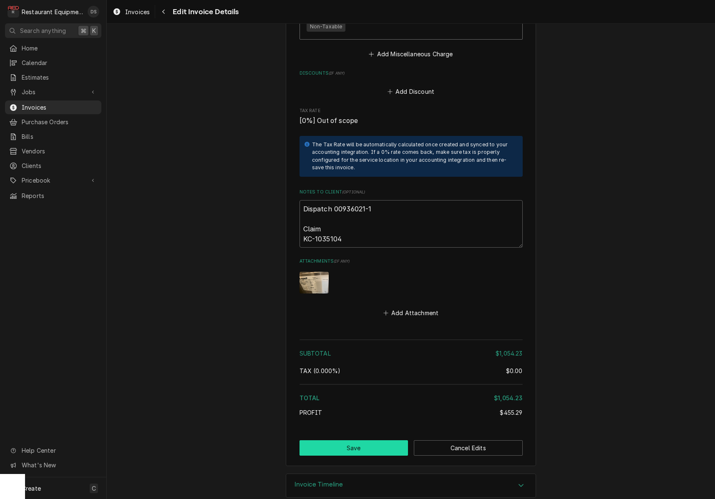
click at [380, 440] on button "Save" at bounding box center [353, 447] width 109 height 15
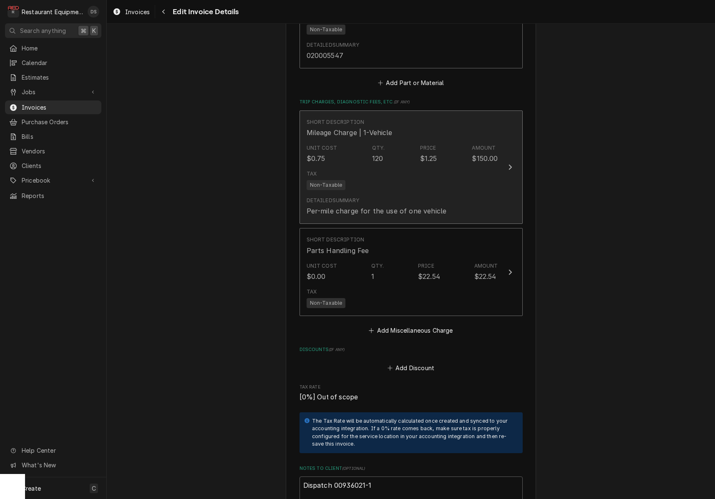
scroll to position [1652, 0]
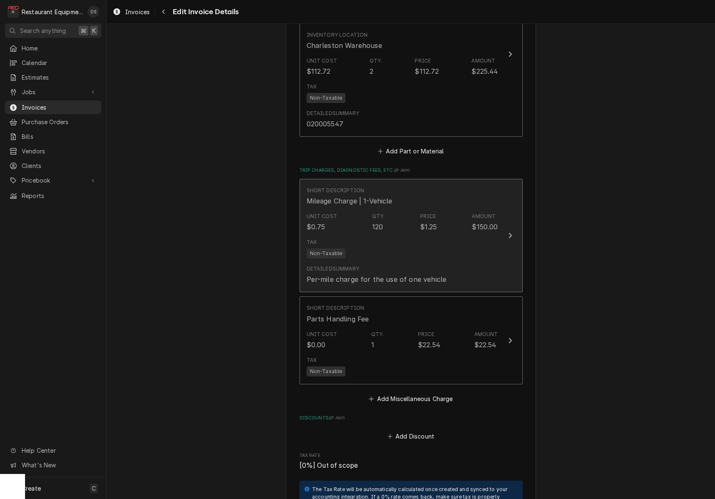
type textarea "x"
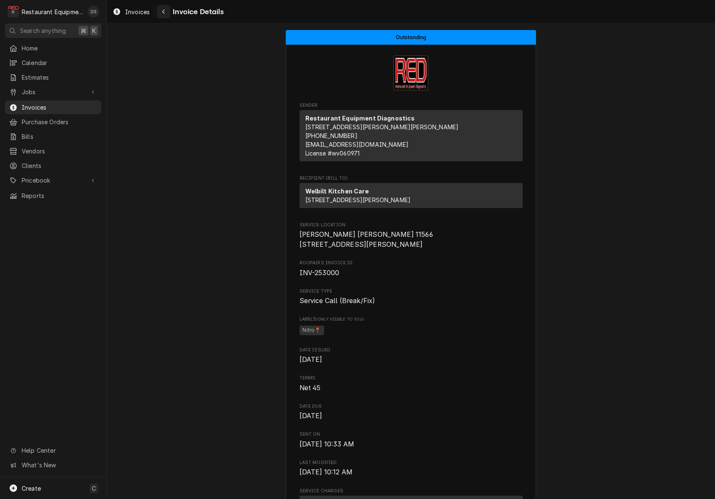
click at [163, 16] on button "Navigate back" at bounding box center [163, 11] width 13 height 13
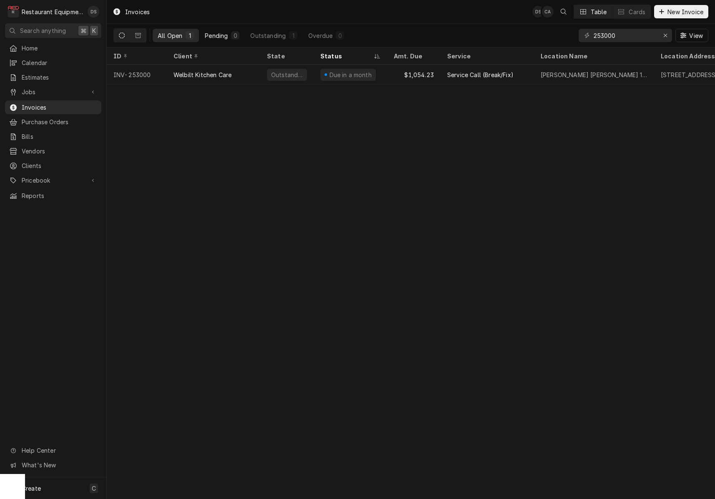
click at [220, 37] on div "Pending" at bounding box center [216, 35] width 23 height 9
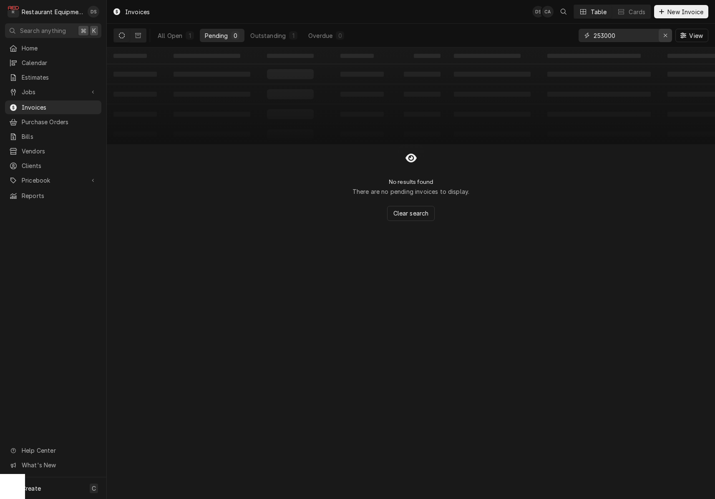
click at [666, 36] on icon "Erase input" at bounding box center [665, 35] width 3 height 3
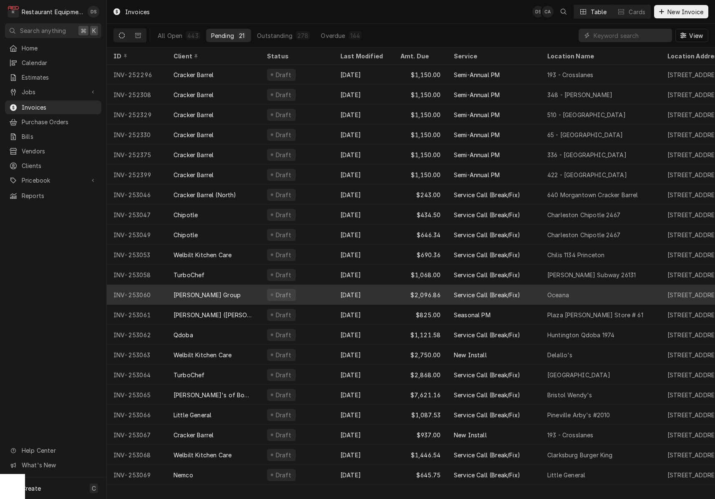
click at [240, 298] on div "Allison Group" at bounding box center [213, 295] width 93 height 20
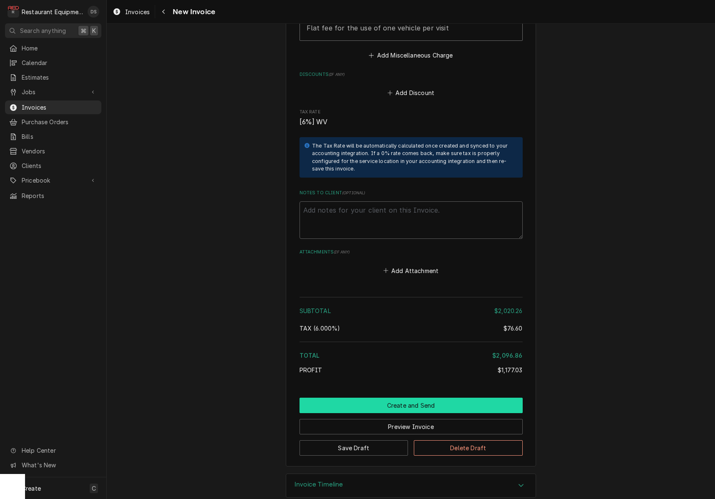
click at [382, 398] on button "Create and Send" at bounding box center [410, 405] width 223 height 15
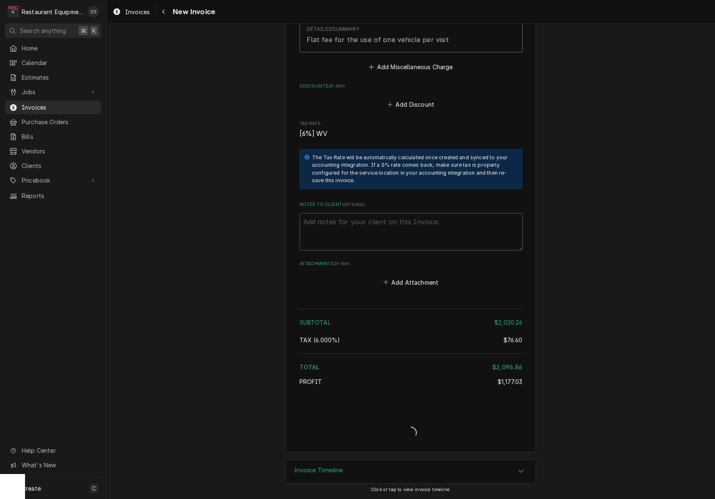
scroll to position [2481, 0]
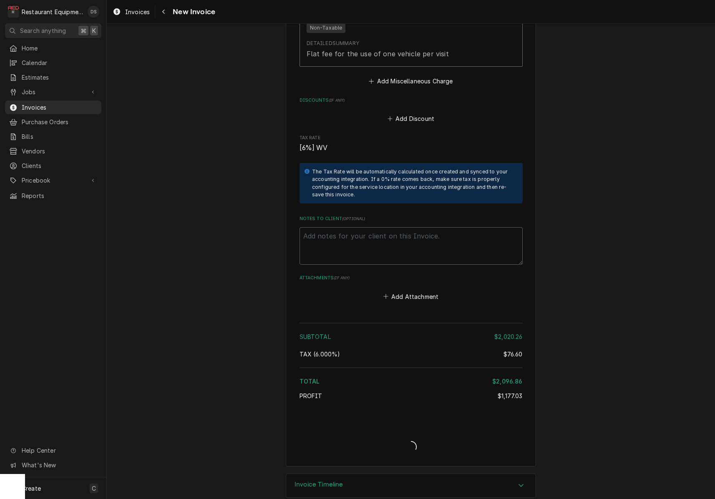
type textarea "x"
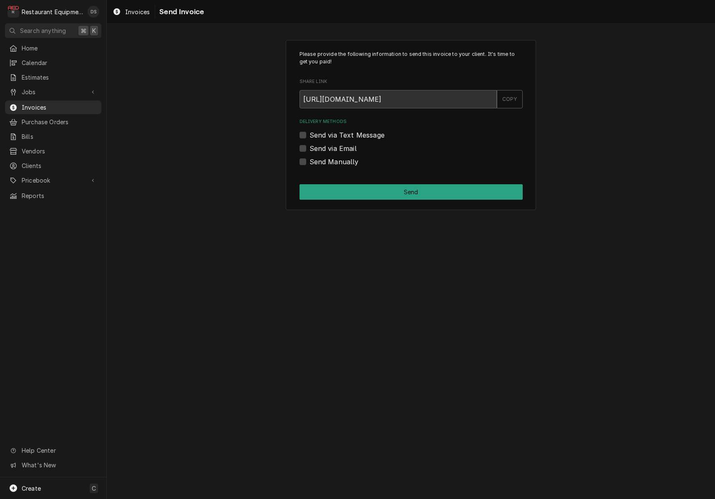
click at [309, 146] on label "Send via Email" at bounding box center [332, 148] width 47 height 10
click at [309, 146] on input "Send via Email" at bounding box center [420, 152] width 223 height 18
checkbox input "true"
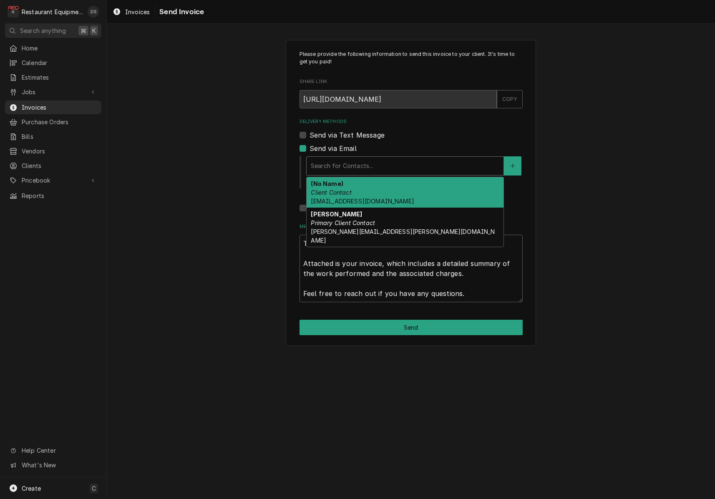
click at [367, 161] on div "Delivery Methods" at bounding box center [405, 165] width 189 height 15
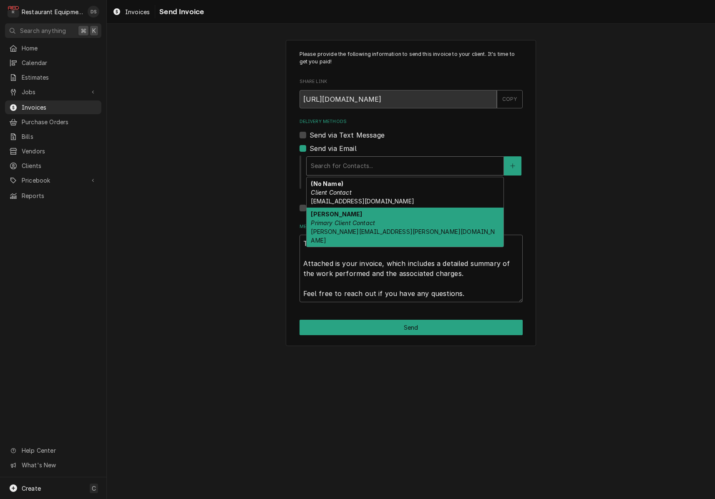
click at [365, 219] on em "Primary Client Contact" at bounding box center [343, 222] width 64 height 7
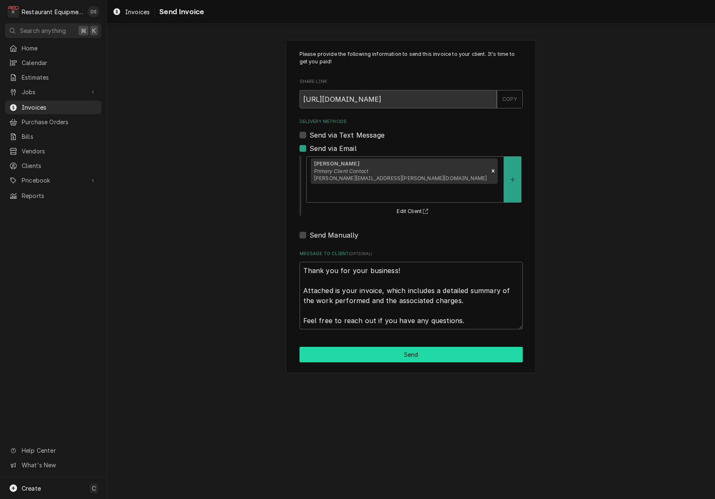
click at [405, 347] on button "Send" at bounding box center [410, 354] width 223 height 15
type textarea "x"
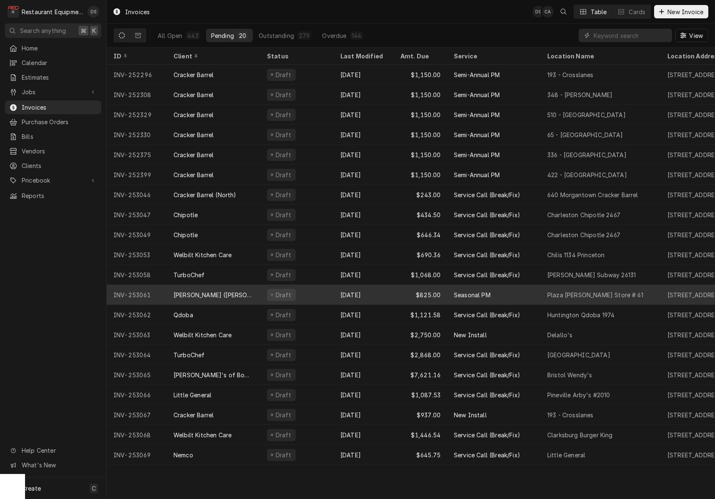
click at [332, 293] on div "Draft" at bounding box center [296, 295] width 73 height 20
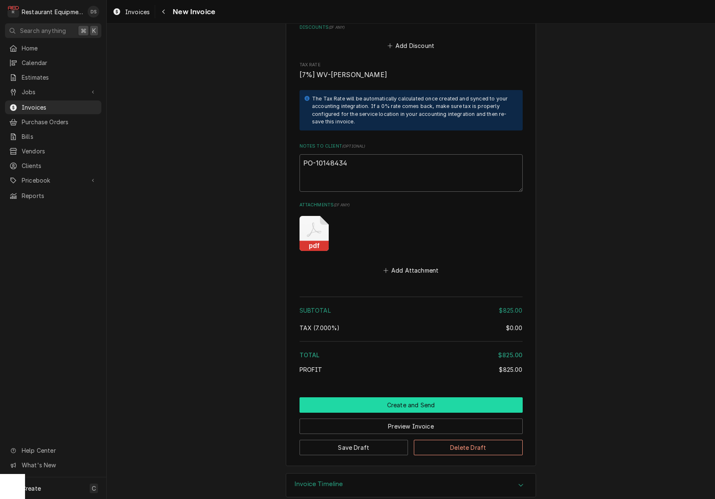
click at [418, 397] on button "Create and Send" at bounding box center [410, 404] width 223 height 15
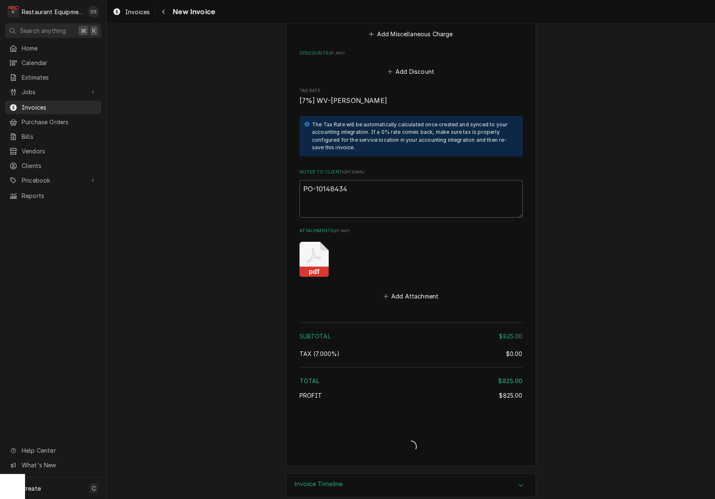
type textarea "x"
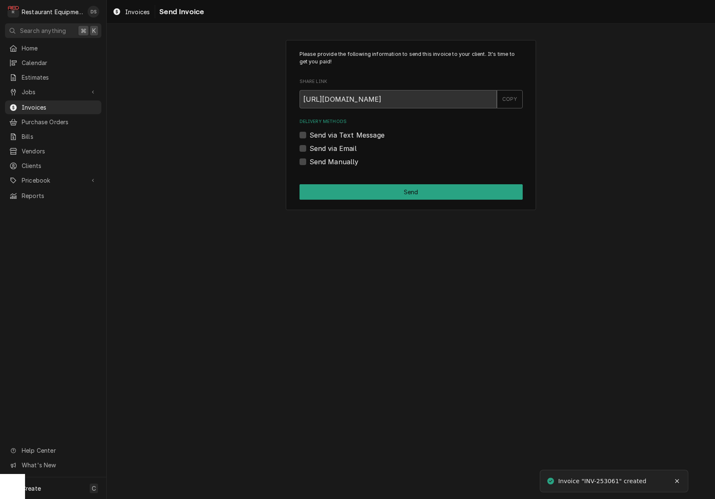
click at [309, 163] on label "Send Manually" at bounding box center [333, 162] width 49 height 10
click at [309, 163] on input "Send Manually" at bounding box center [420, 166] width 223 height 18
click at [309, 163] on label "Send Manually" at bounding box center [333, 162] width 49 height 10
click at [309, 163] on input "Send Manually" at bounding box center [420, 166] width 223 height 18
click at [309, 163] on label "Send Manually" at bounding box center [333, 162] width 49 height 10
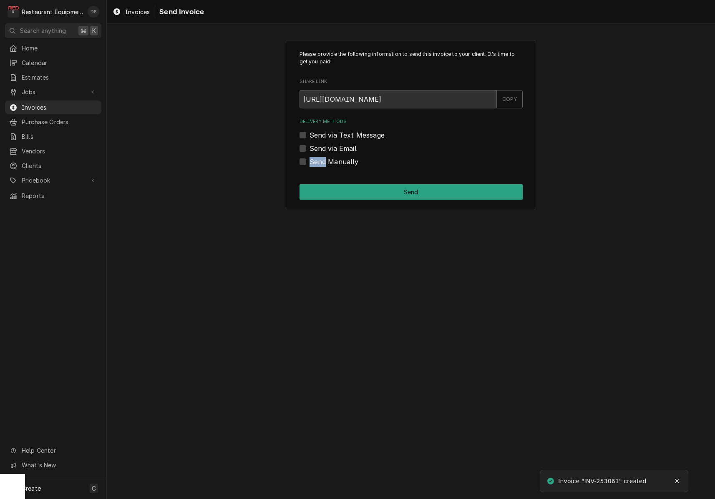
click at [309, 163] on input "Send Manually" at bounding box center [420, 166] width 223 height 18
checkbox input "true"
click at [349, 189] on button "Send" at bounding box center [410, 191] width 223 height 15
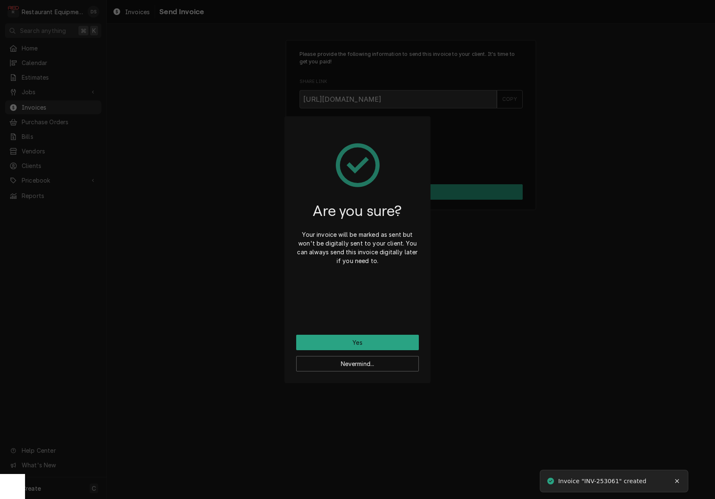
click at [376, 342] on button "Yes" at bounding box center [357, 342] width 123 height 15
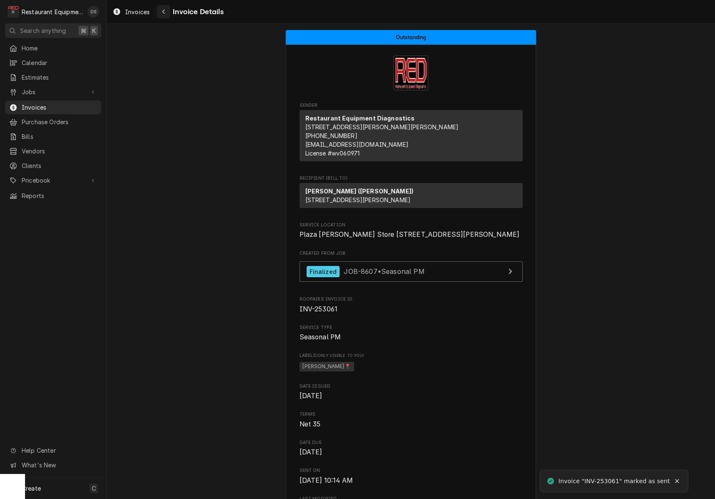
click at [165, 9] on div "Navigate back" at bounding box center [163, 12] width 8 height 8
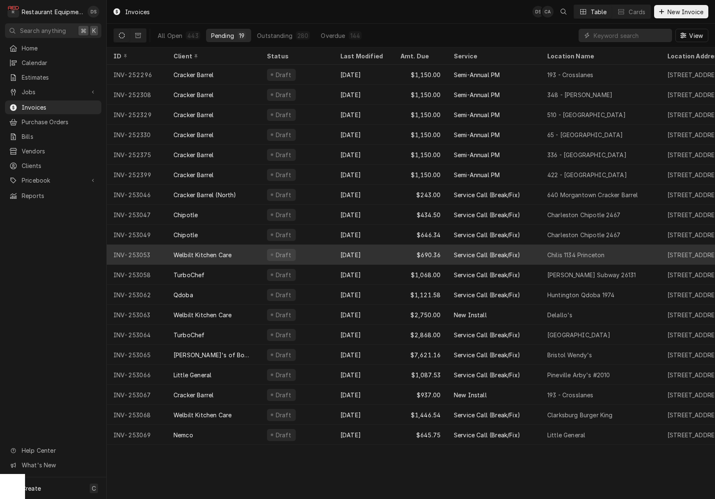
scroll to position [0, 0]
click at [333, 256] on div "Oct 6" at bounding box center [363, 255] width 60 height 20
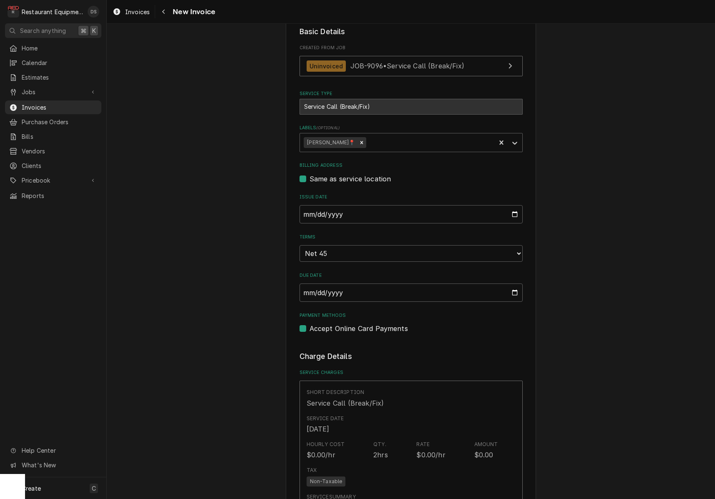
scroll to position [202, 0]
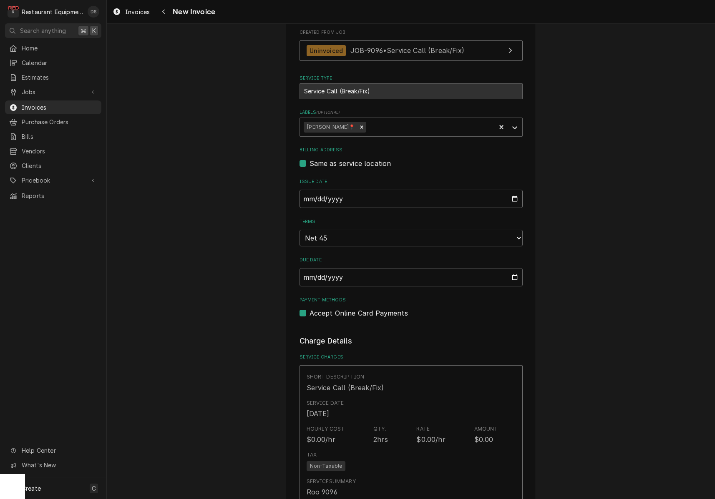
click at [334, 198] on input "[DATE]" at bounding box center [410, 199] width 223 height 18
type input "[DATE]"
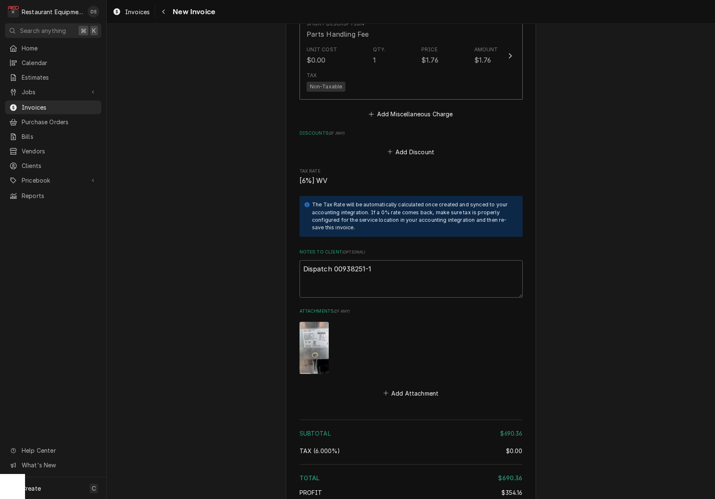
scroll to position [1637, 0]
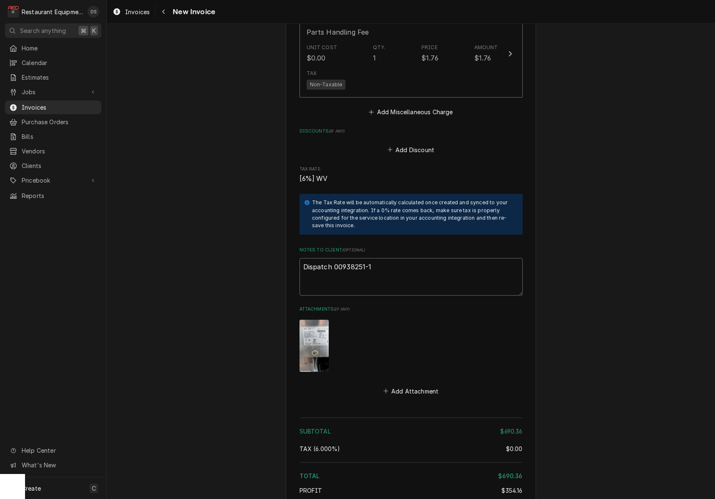
click at [395, 260] on textarea "Dispatch 00938251-1" at bounding box center [410, 277] width 223 height 38
type textarea "x"
type textarea "Dispatch 00938251-1"
type textarea "x"
type textarea "Dispatch 00938251-1"
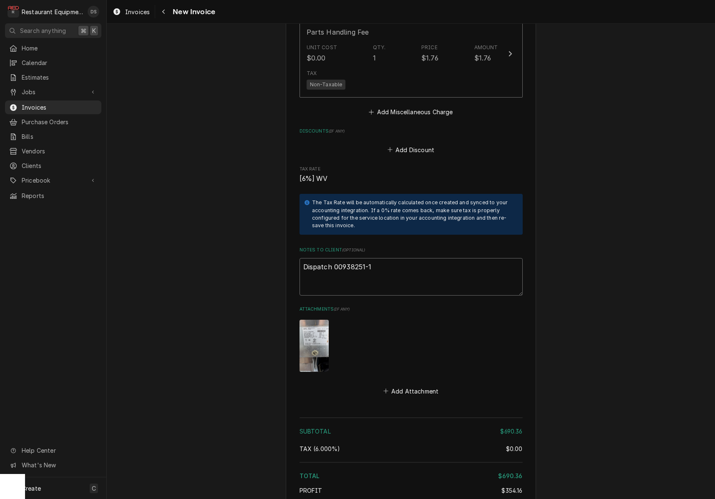
paste textarea "KC-1036939"
type textarea "x"
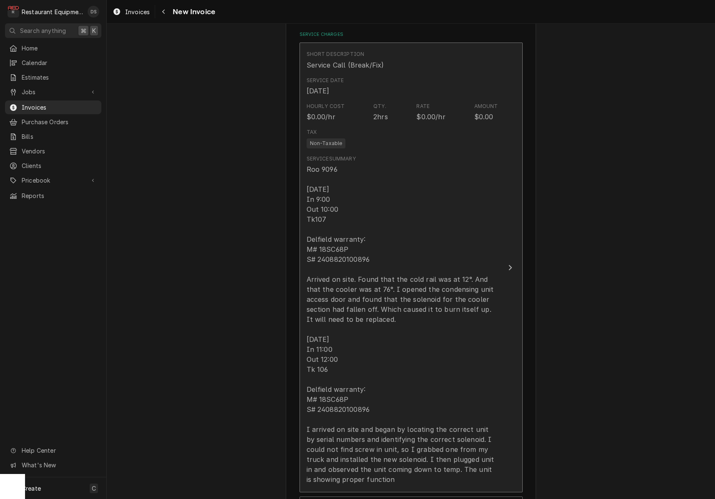
type textarea "Dispatch 00938251-1 KC-1036939"
click at [381, 274] on div "Roo 9096 [DATE] In 9:00 Out 10:00 Tk107 Delfield warranty: M# 18SC68P S# 240882…" at bounding box center [402, 326] width 191 height 320
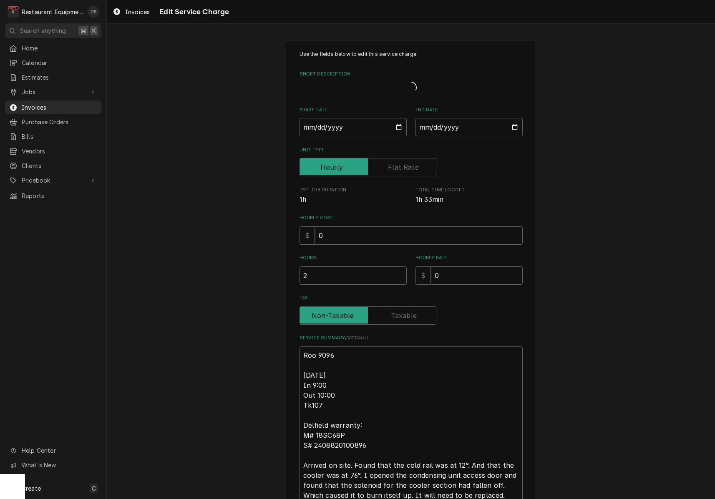
click at [380, 274] on input "2" at bounding box center [352, 275] width 107 height 18
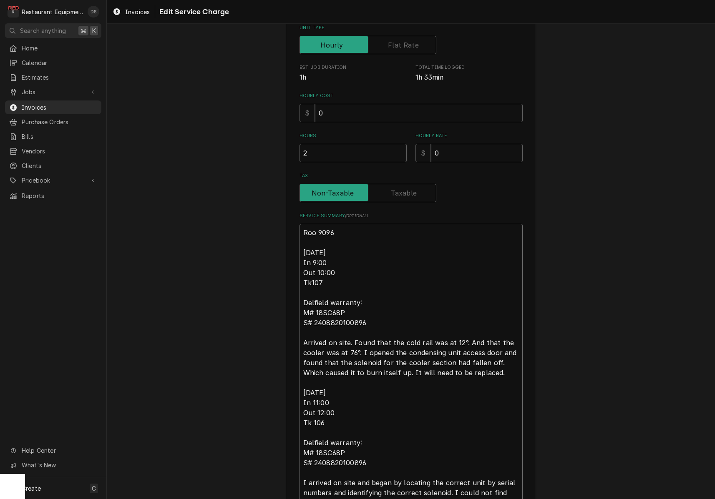
scroll to position [240, 0]
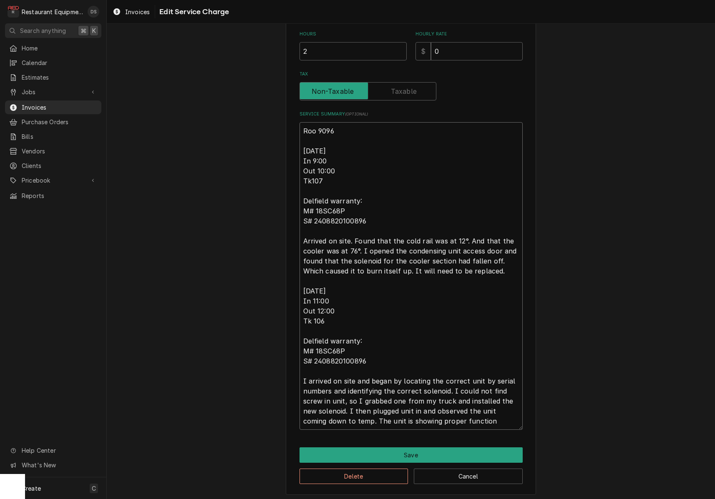
drag, startPoint x: 335, startPoint y: 288, endPoint x: 484, endPoint y: 417, distance: 197.5
click at [484, 417] on textarea "Roo 9096 [DATE] In 9:00 Out 10:00 Tk107 Delfield warranty: M# 18SC68P S# 240882…" at bounding box center [410, 276] width 223 height 308
click at [422, 454] on button "Save" at bounding box center [410, 454] width 223 height 15
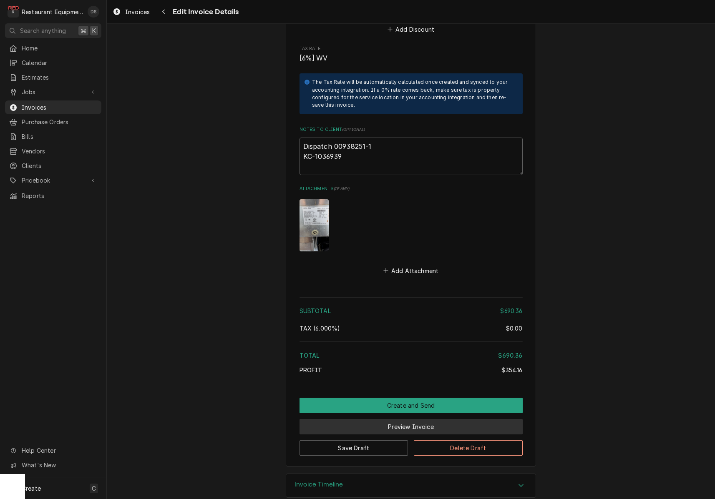
click at [408, 419] on button "Preview Invoice" at bounding box center [410, 426] width 223 height 15
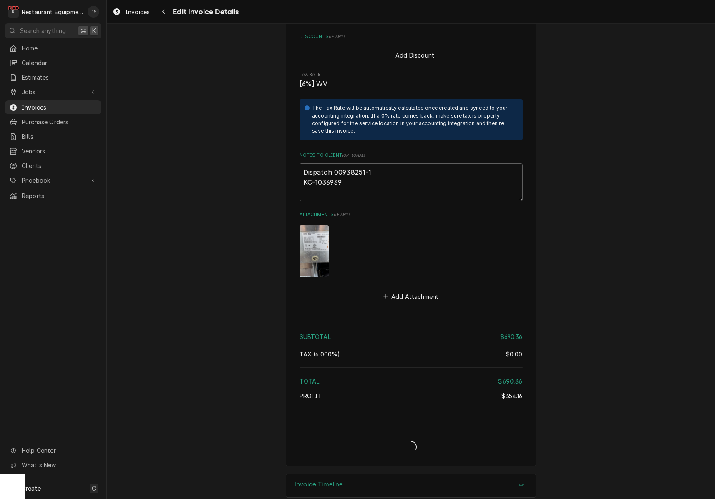
type textarea "x"
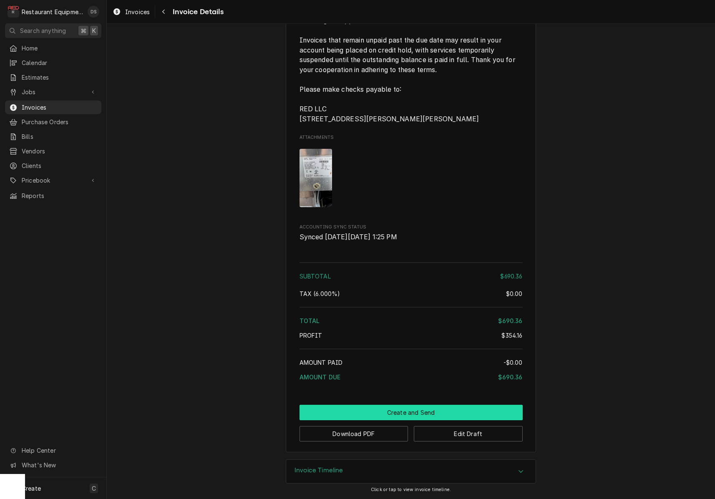
scroll to position [1657, 0]
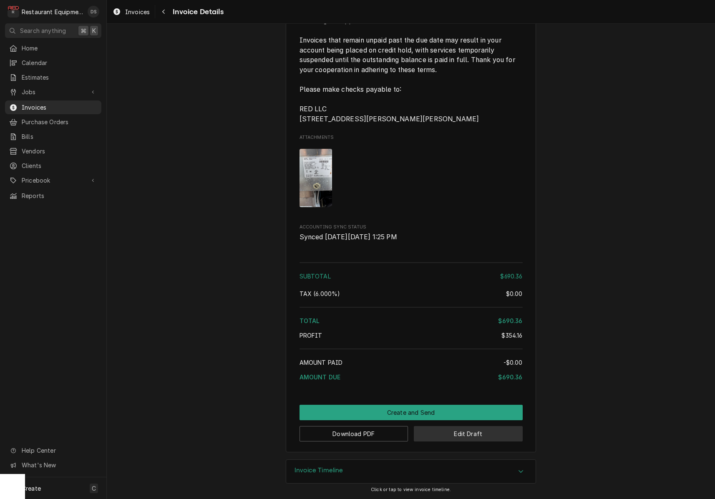
click at [487, 433] on button "Edit Draft" at bounding box center [468, 433] width 109 height 15
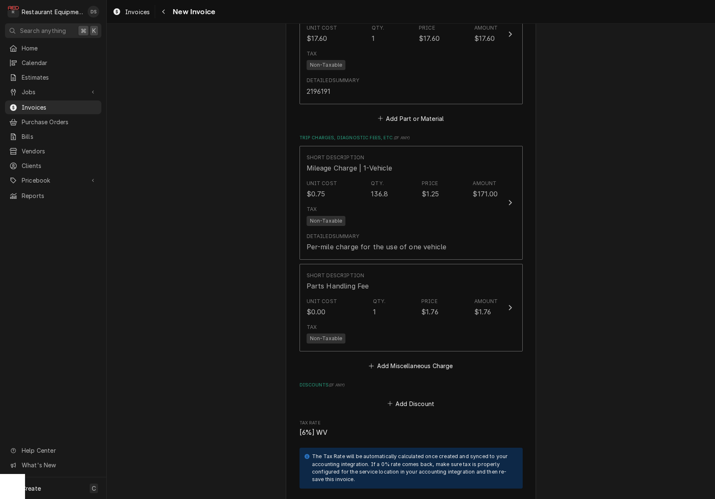
scroll to position [1392, 0]
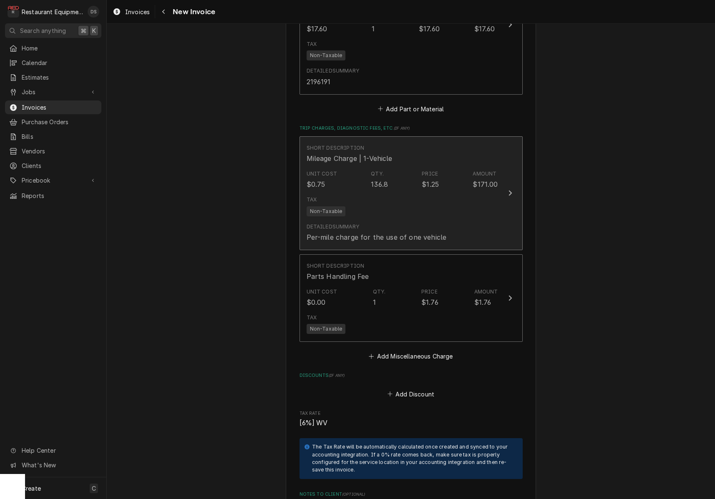
click at [412, 193] on div "Tax Non-Taxable" at bounding box center [402, 206] width 191 height 27
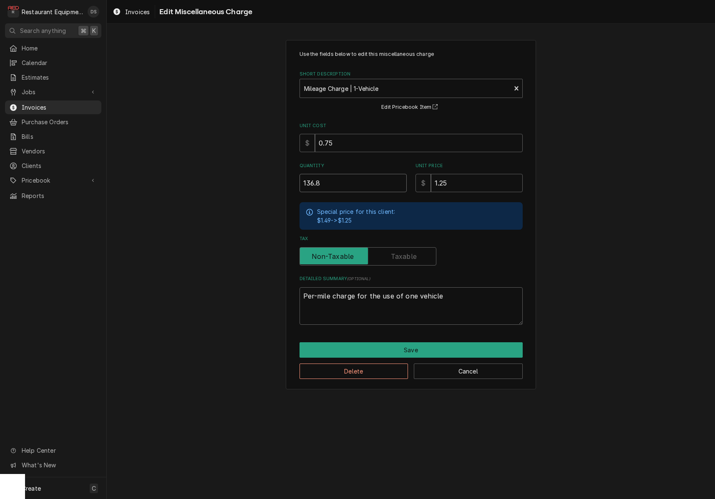
drag, startPoint x: 346, startPoint y: 181, endPoint x: 243, endPoint y: 175, distance: 103.2
click at [245, 175] on div "Use the fields below to edit this miscellaneous charge Short Description Mileag…" at bounding box center [411, 215] width 608 height 364
type textarea "x"
type input "1"
type textarea "x"
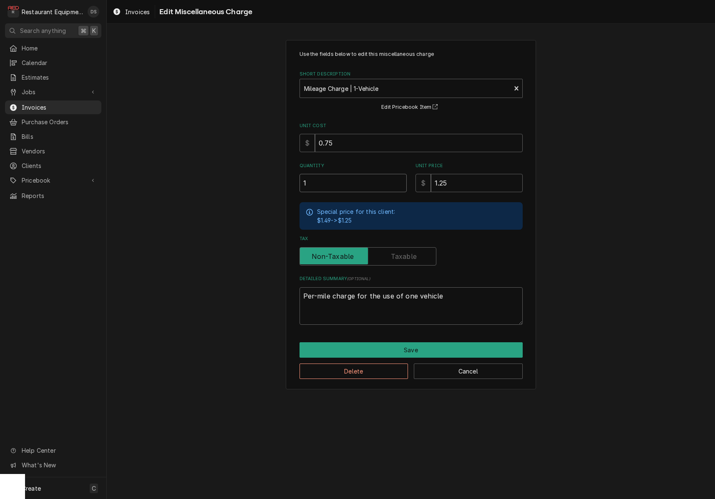
type input "10"
type textarea "x"
type input "100"
drag, startPoint x: 351, startPoint y: 145, endPoint x: 276, endPoint y: 133, distance: 75.1
click at [276, 133] on div "Use the fields below to edit this miscellaneous charge Short Description Mileag…" at bounding box center [411, 215] width 608 height 364
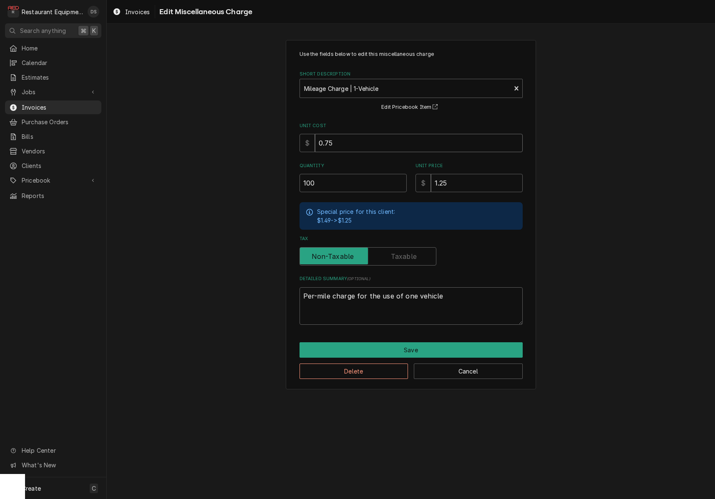
type textarea "x"
type input ".6"
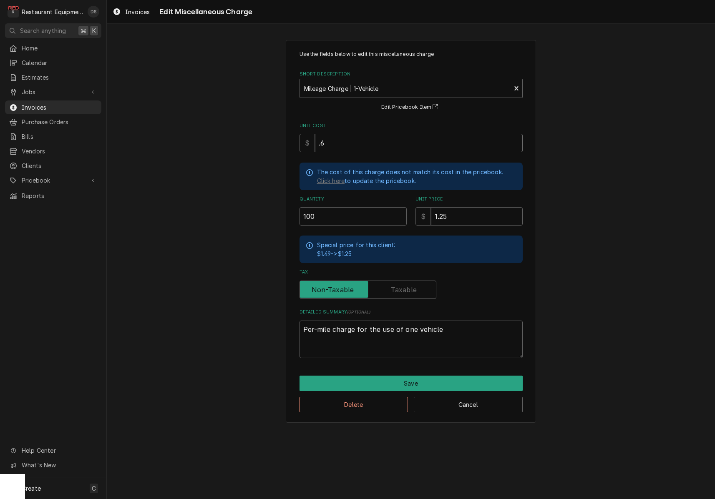
type textarea "x"
type input ".63"
click at [421, 383] on button "Save" at bounding box center [410, 383] width 223 height 15
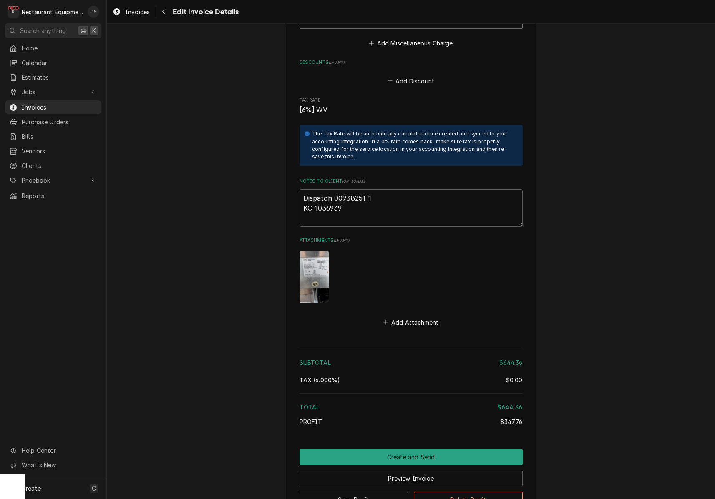
scroll to position [1712, 0]
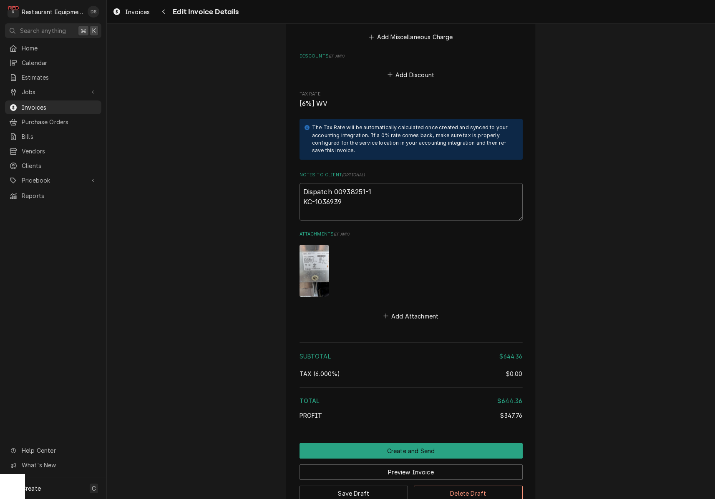
click at [318, 264] on img "Attachments" at bounding box center [313, 271] width 29 height 52
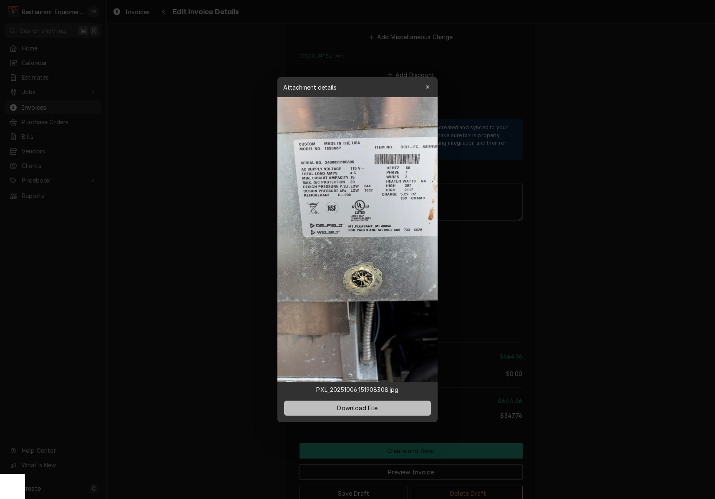
click at [360, 405] on span "Download File" at bounding box center [357, 408] width 44 height 9
drag, startPoint x: 609, startPoint y: 292, endPoint x: 591, endPoint y: 326, distance: 38.2
click at [608, 292] on div at bounding box center [357, 249] width 715 height 499
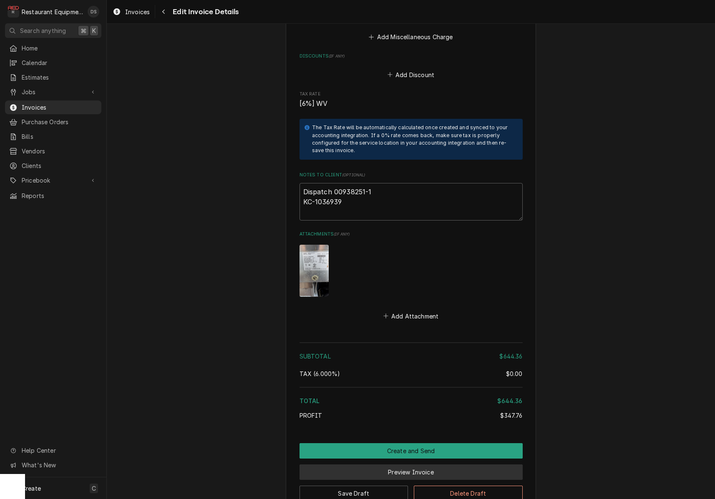
click at [460, 465] on button "Preview Invoice" at bounding box center [410, 472] width 223 height 15
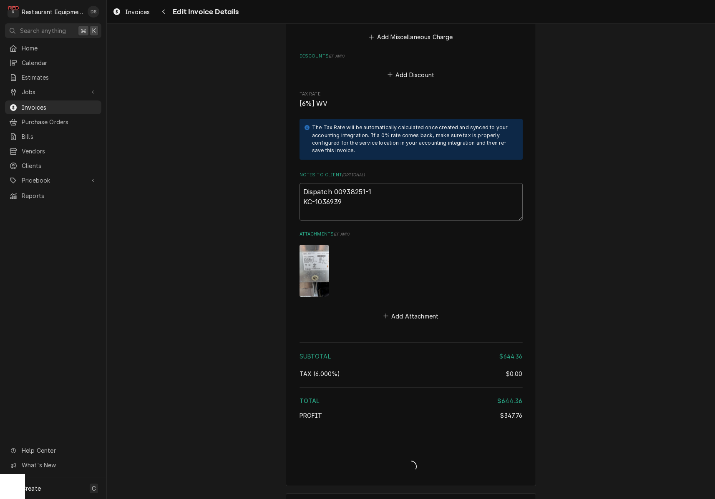
type textarea "x"
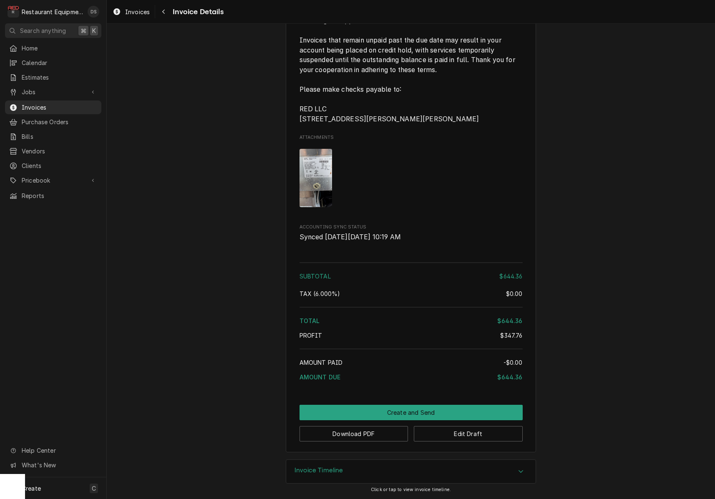
scroll to position [1657, 0]
click at [355, 435] on button "Download PDF" at bounding box center [353, 433] width 109 height 15
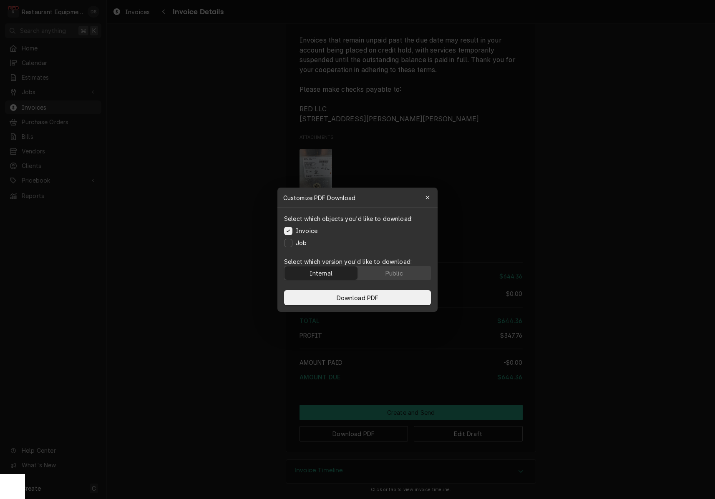
drag, startPoint x: 391, startPoint y: 270, endPoint x: 391, endPoint y: 286, distance: 15.4
click at [391, 270] on div "Public" at bounding box center [394, 273] width 18 height 9
drag, startPoint x: 388, startPoint y: 293, endPoint x: 389, endPoint y: 299, distance: 5.6
click at [388, 293] on button "Download PDF" at bounding box center [357, 297] width 147 height 15
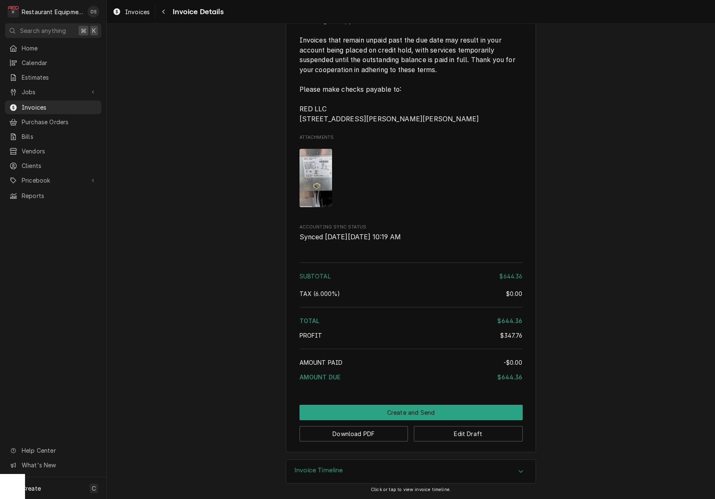
click at [417, 409] on button "Create and Send" at bounding box center [410, 412] width 223 height 15
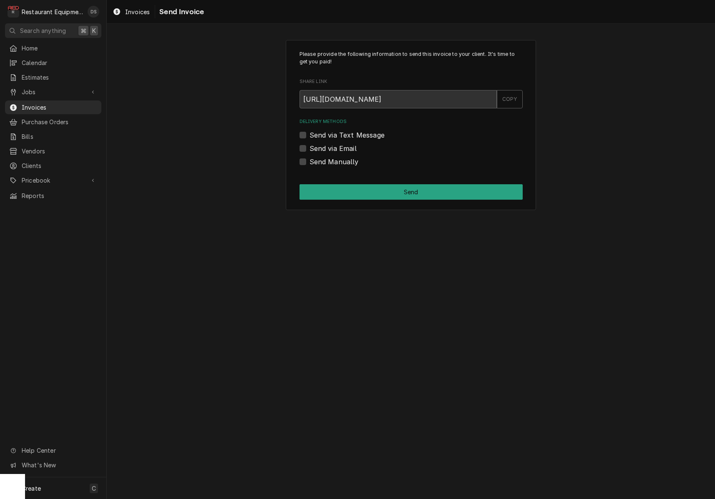
click at [309, 163] on label "Send Manually" at bounding box center [333, 162] width 49 height 10
click at [309, 163] on input "Send Manually" at bounding box center [420, 166] width 223 height 18
checkbox input "true"
click at [361, 188] on button "Send" at bounding box center [410, 191] width 223 height 15
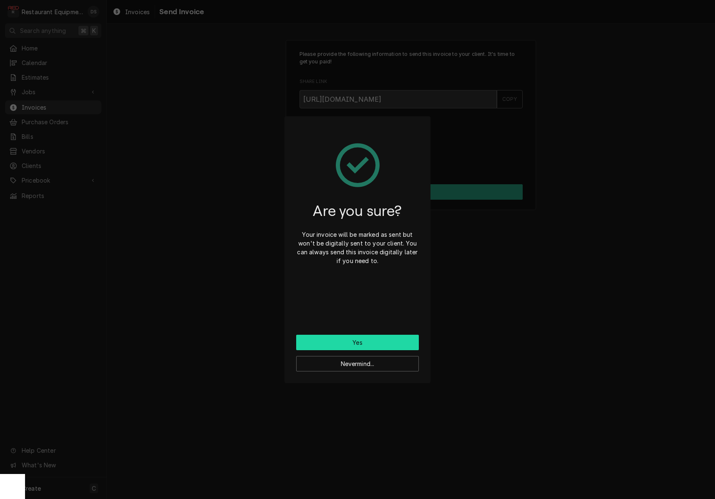
click at [367, 339] on button "Yes" at bounding box center [357, 342] width 123 height 15
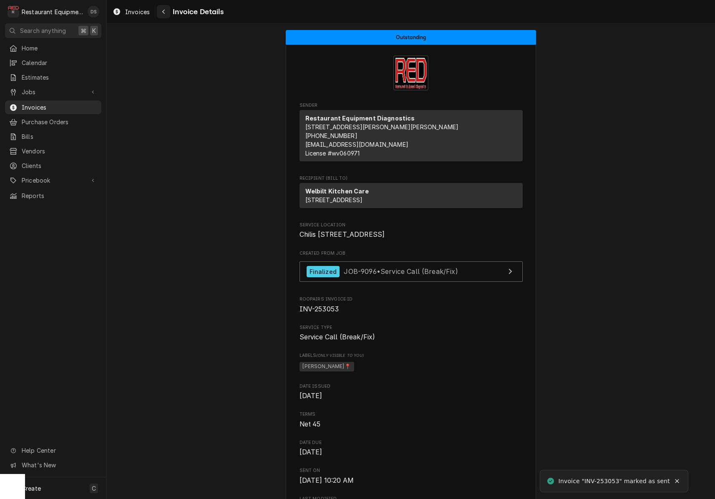
click at [162, 16] on button "Navigate back" at bounding box center [163, 11] width 13 height 13
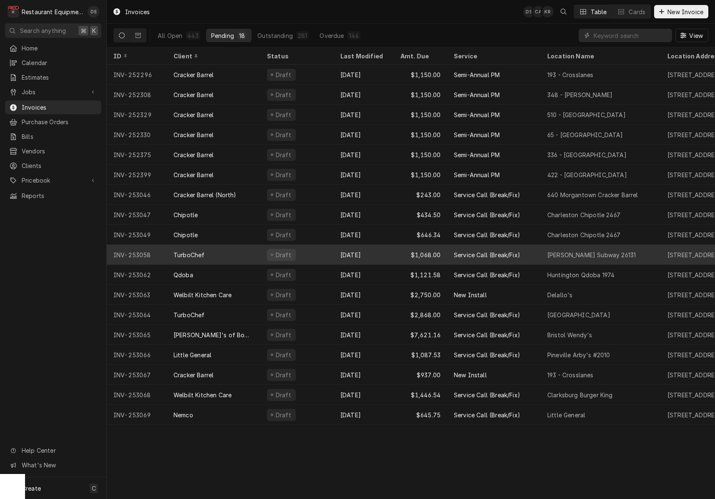
click at [368, 257] on div "[DATE]" at bounding box center [364, 255] width 60 height 20
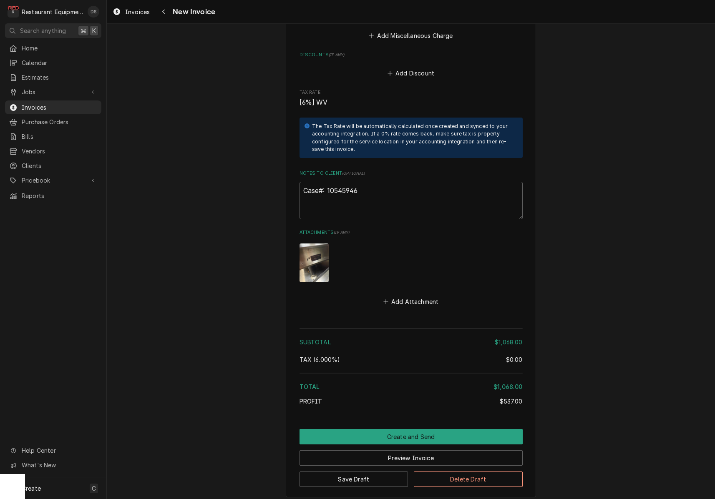
scroll to position [1459, 0]
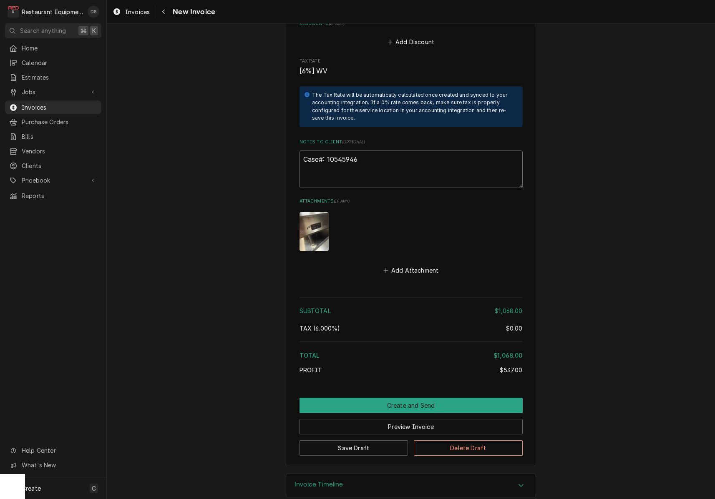
click at [400, 151] on textarea "Case#: 10545946" at bounding box center [410, 170] width 223 height 38
type textarea "x"
type textarea "Case#: 10545946"
type textarea "x"
type textarea "Case#: 10545946"
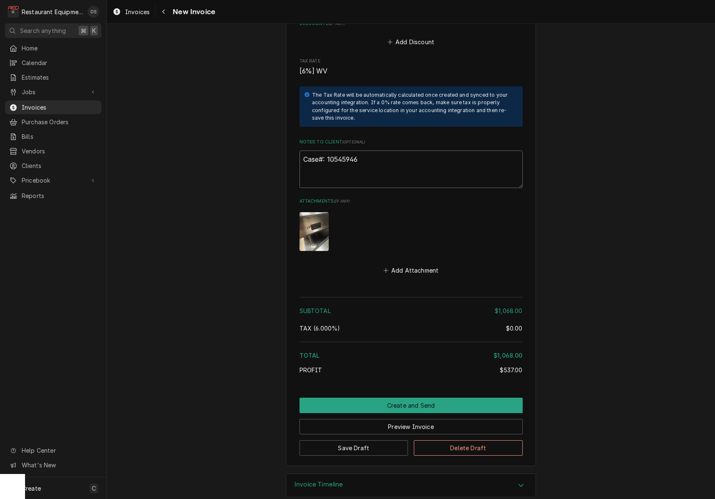
type textarea "x"
type textarea "Case#: 10545946"
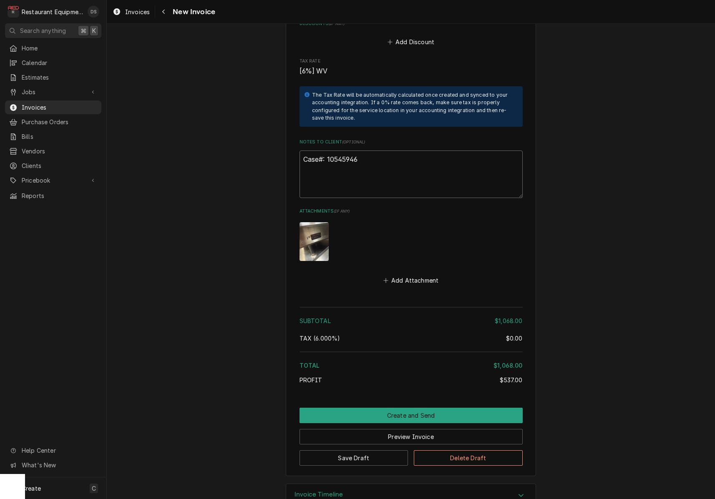
click at [304, 172] on textarea "Case#: 10545946" at bounding box center [410, 175] width 223 height 48
paste textarea "Claim #7168044 Auth #PT10545946"
type textarea "x"
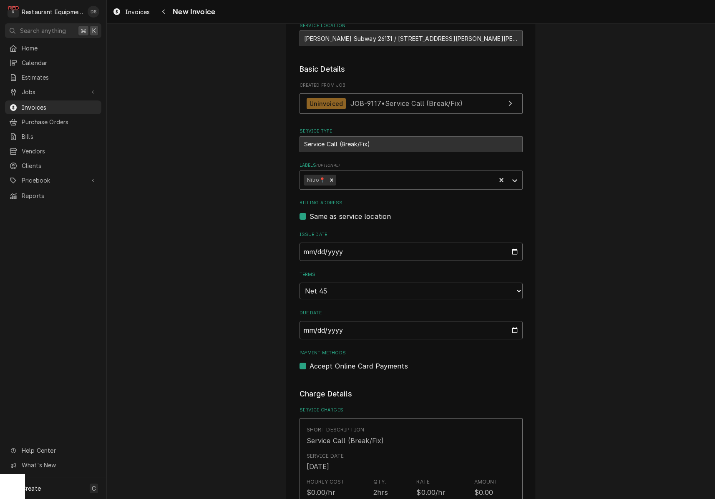
scroll to position [141, 0]
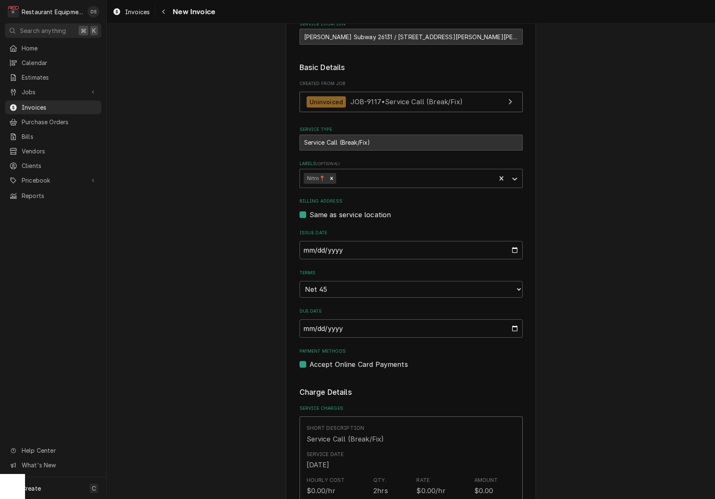
type textarea "Case#: 10545946 Claim #7168044 Auth #PT10545946"
drag, startPoint x: 358, startPoint y: 251, endPoint x: 354, endPoint y: 251, distance: 4.2
click at [357, 251] on input "[DATE]" at bounding box center [410, 250] width 223 height 18
type input "[DATE]"
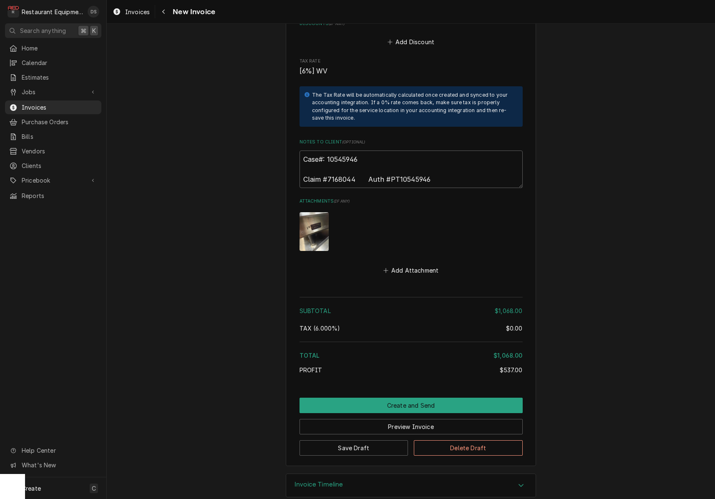
click at [396, 419] on button "Preview Invoice" at bounding box center [410, 426] width 223 height 15
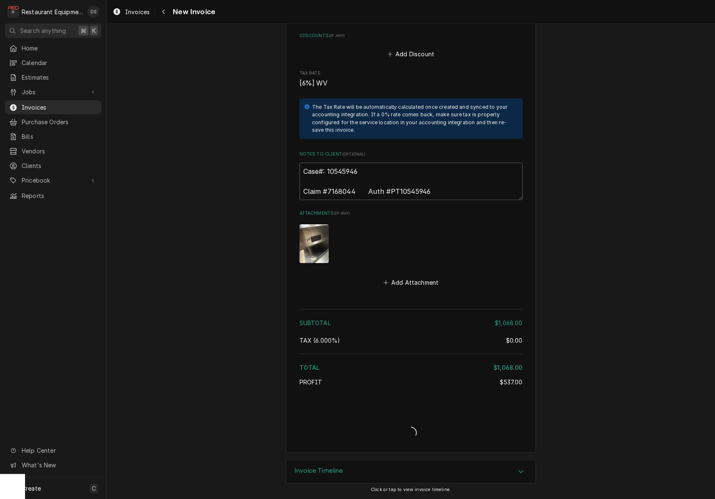
scroll to position [1433, 0]
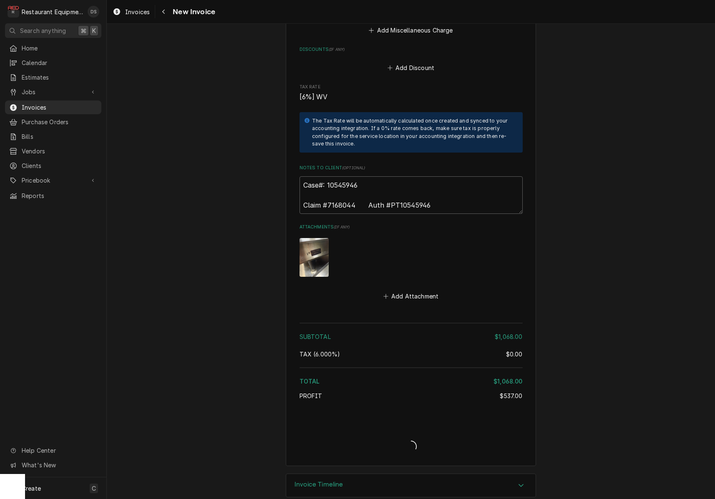
type textarea "x"
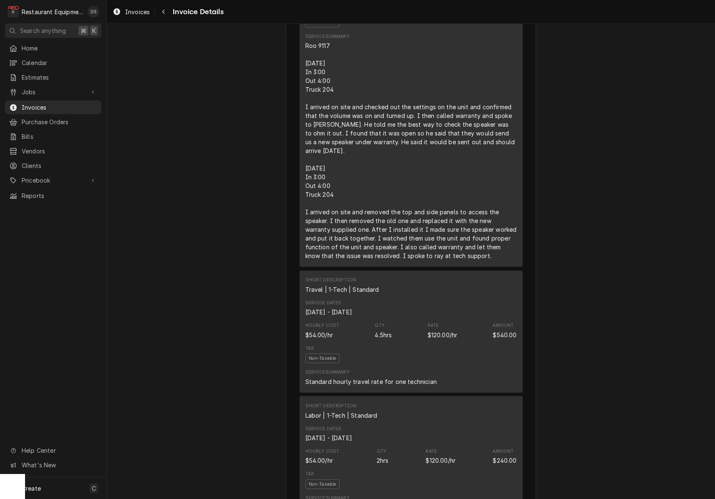
scroll to position [584, 0]
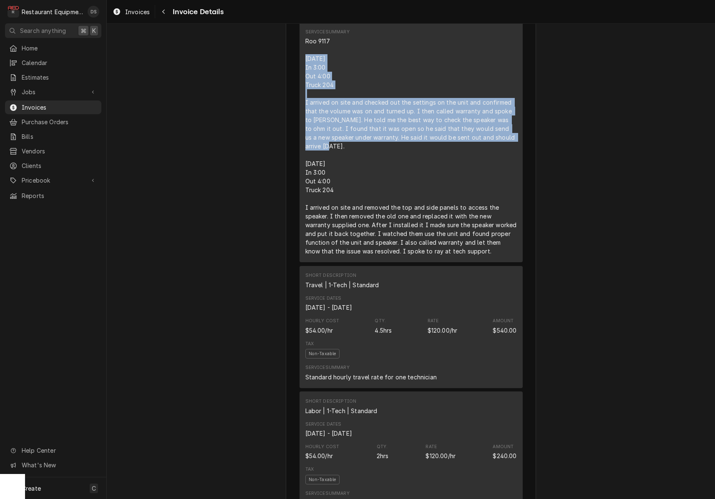
drag, startPoint x: 304, startPoint y: 75, endPoint x: 519, endPoint y: 152, distance: 228.5
click at [528, 154] on div "Sender Restaurant Equipment Diagnostics [STREET_ADDRESS][PERSON_NAME][PERSON_NA…" at bounding box center [411, 363] width 250 height 1805
copy div "[DATE] In 3:00 Out 4:00 Truck 204 I arrived on site and checked out the setting…"
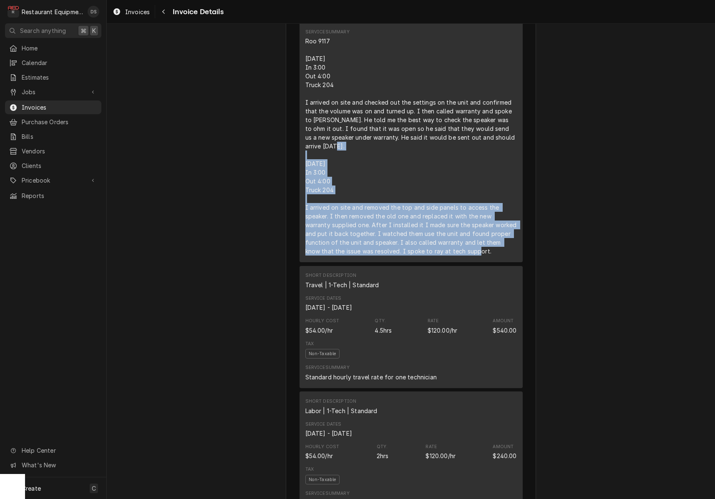
drag, startPoint x: 304, startPoint y: 173, endPoint x: 485, endPoint y: 263, distance: 201.8
click at [487, 262] on div "Short Description Service Call (Break/Fix) Service Date [DATE] Hourly Cost $0.0…" at bounding box center [410, 96] width 223 height 332
copy div "[DATE] In 3:00 Out 4:00 Truck 204 I arrived on site and removed the top and sid…"
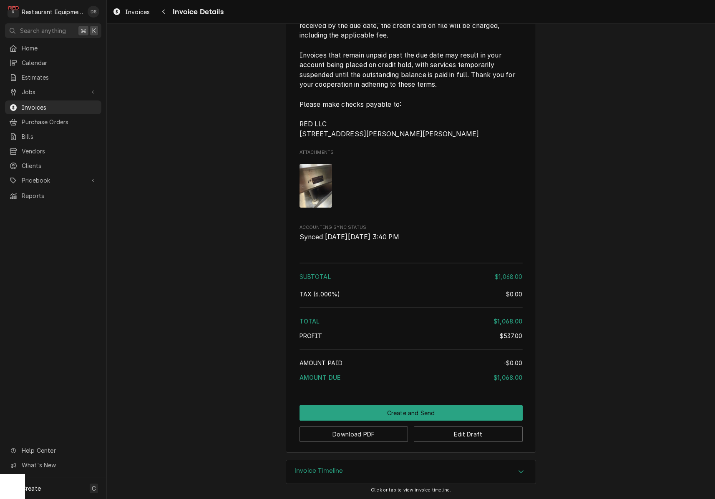
scroll to position [1405, 0]
click at [361, 435] on button "Download PDF" at bounding box center [353, 434] width 109 height 15
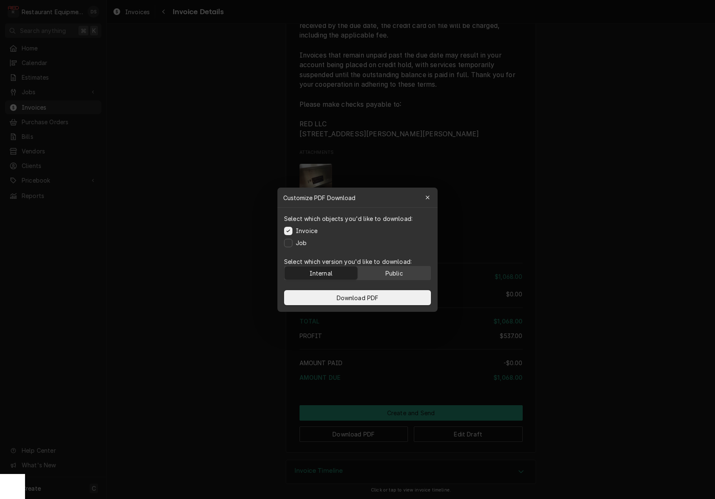
click at [392, 277] on button "Public" at bounding box center [394, 272] width 73 height 13
click at [385, 294] on button "Download PDF" at bounding box center [357, 297] width 147 height 15
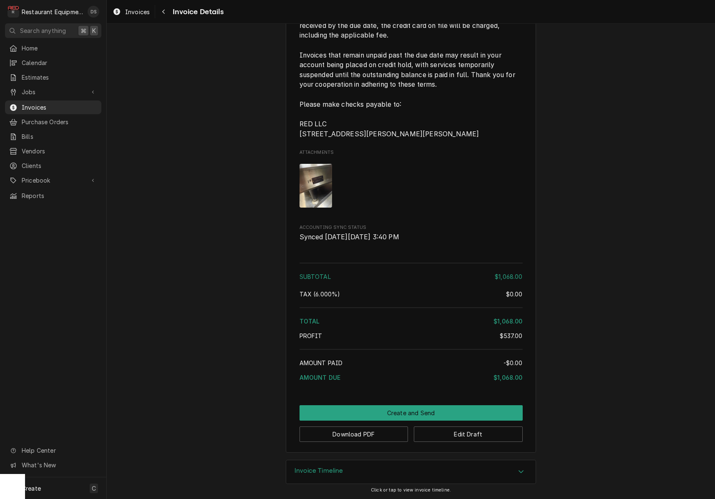
click at [317, 185] on img "Attachments" at bounding box center [315, 186] width 33 height 44
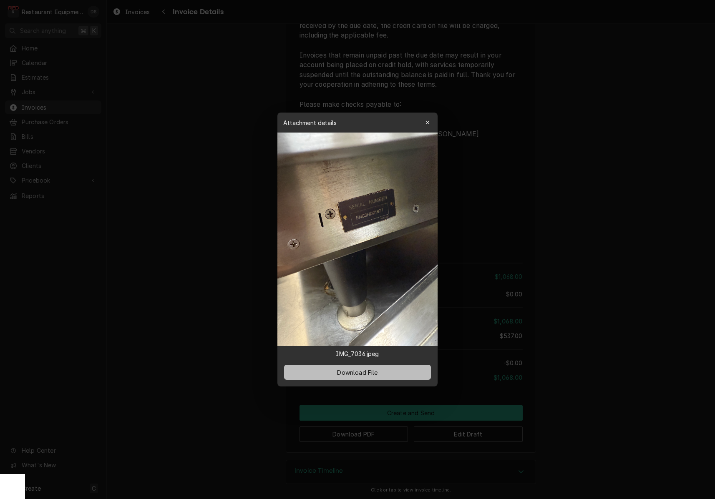
click at [364, 367] on button "Download File" at bounding box center [357, 372] width 147 height 15
click at [555, 227] on div at bounding box center [357, 249] width 715 height 499
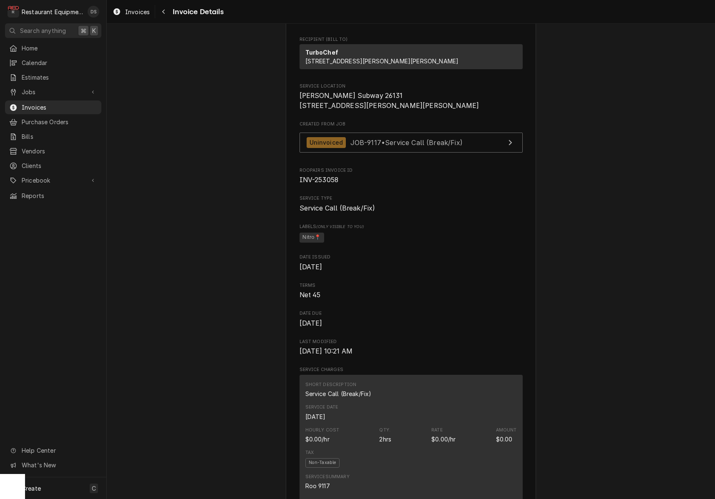
scroll to position [95, 0]
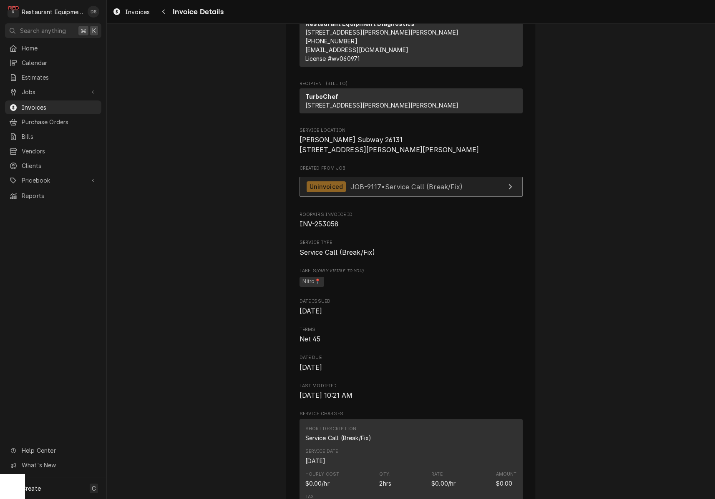
click at [418, 191] on span "JOB-9117 • Service Call (Break/Fix)" at bounding box center [406, 186] width 112 height 8
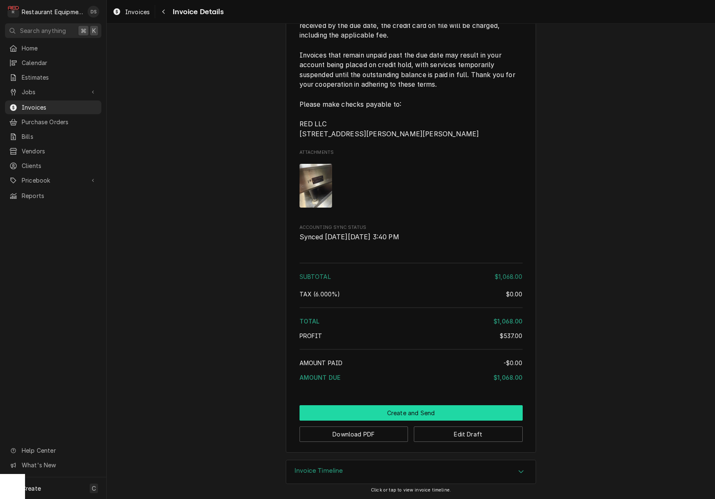
click at [414, 408] on button "Create and Send" at bounding box center [410, 412] width 223 height 15
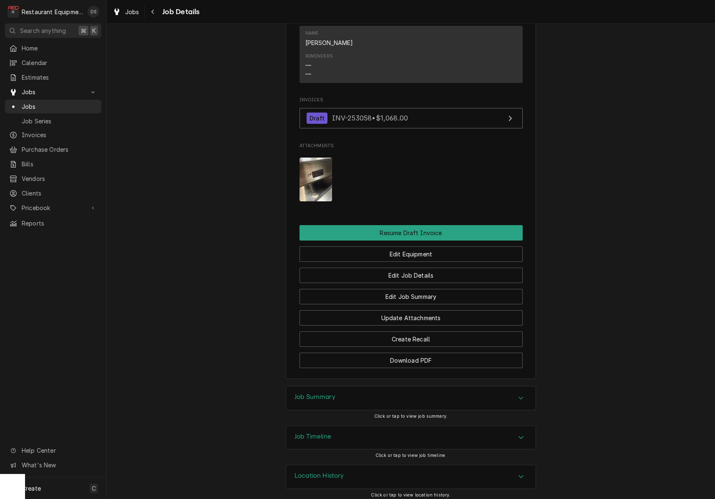
scroll to position [1078, 0]
click at [315, 171] on img "Attachments" at bounding box center [315, 180] width 33 height 44
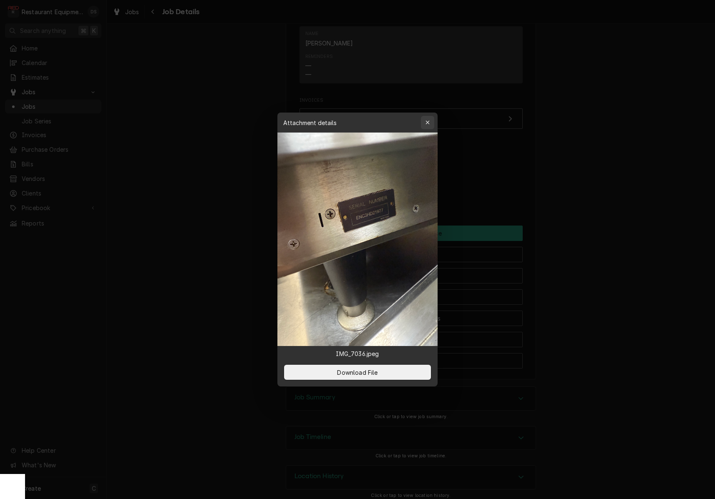
click at [428, 124] on icon "button" at bounding box center [427, 123] width 5 height 6
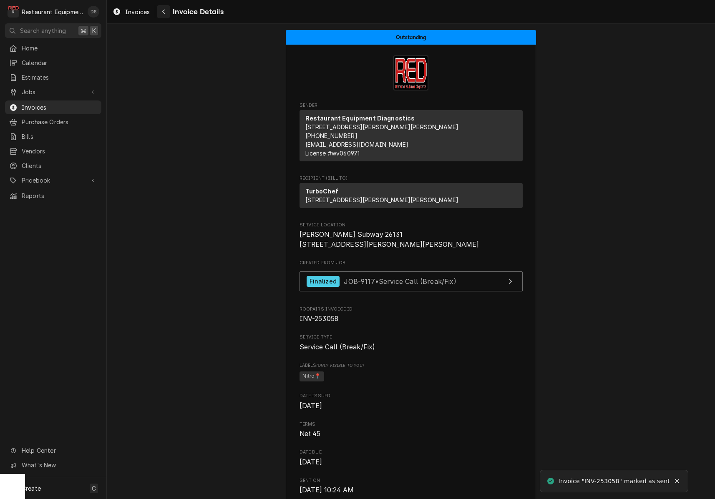
click at [166, 15] on div "Navigate back" at bounding box center [163, 12] width 8 height 8
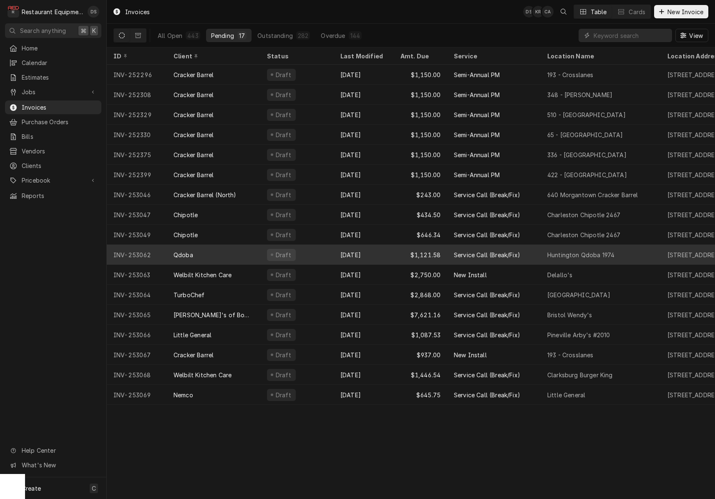
click at [388, 261] on div "[DATE]" at bounding box center [364, 255] width 60 height 20
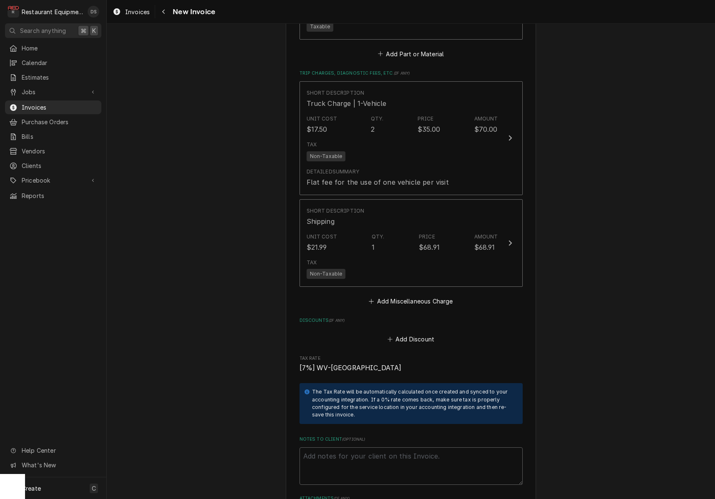
scroll to position [1614, 0]
click at [425, 332] on button "Add Discount" at bounding box center [411, 338] width 50 height 12
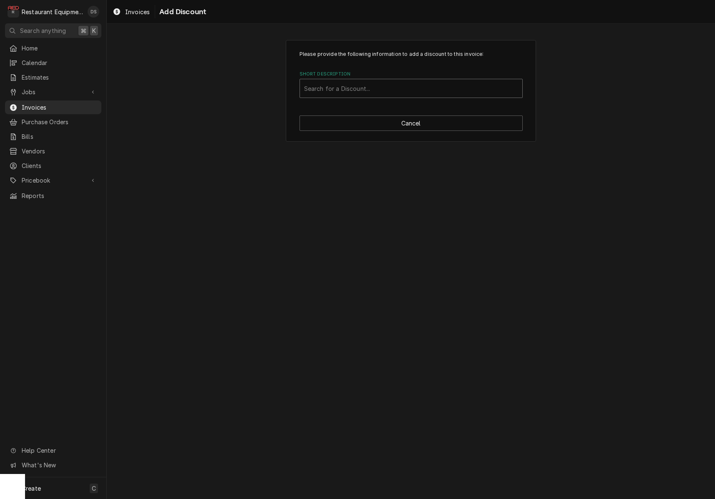
click at [343, 96] on div "Short Description" at bounding box center [411, 88] width 214 height 15
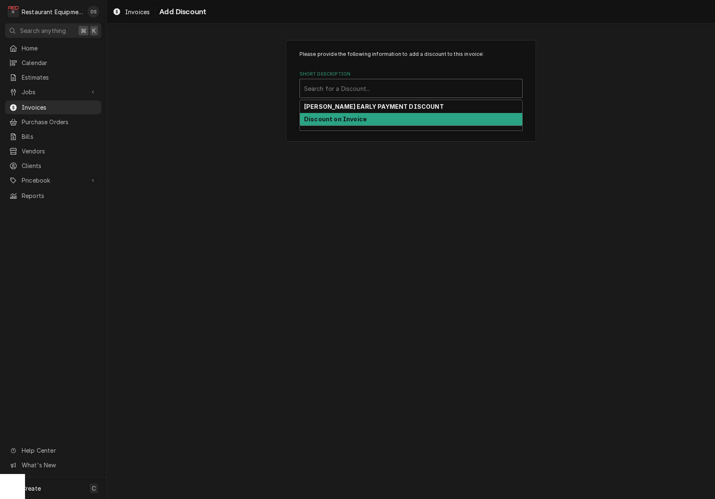
click at [349, 119] on strong "Discount on Invoice" at bounding box center [335, 119] width 63 height 7
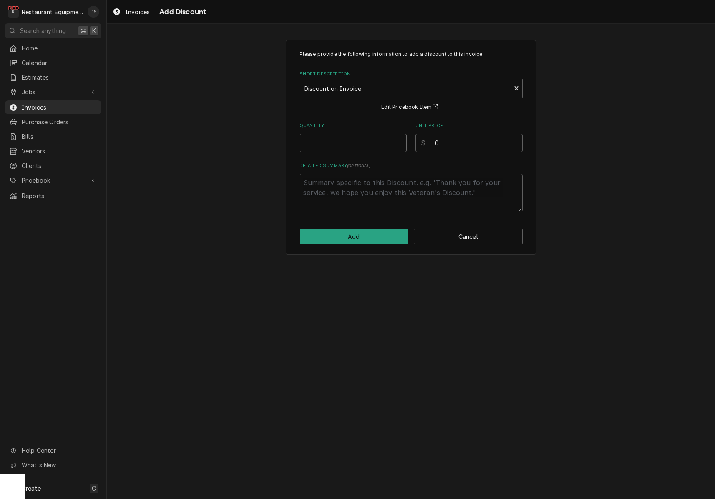
click at [369, 139] on input "Quantity" at bounding box center [352, 143] width 107 height 18
type textarea "x"
type input "1"
type textarea "x"
type input "2"
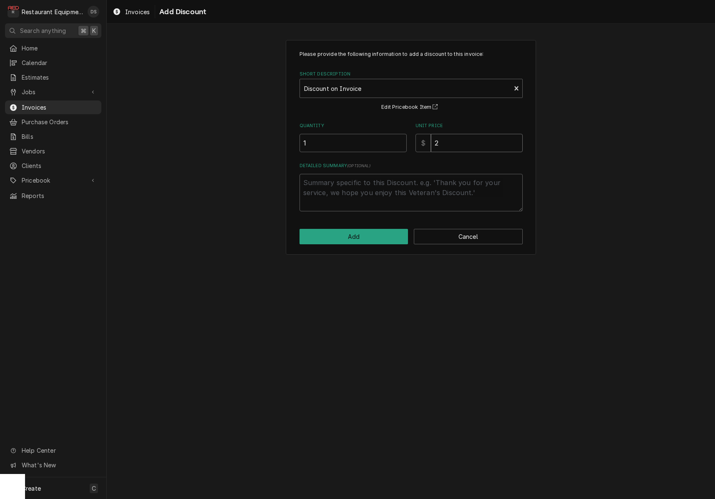
type textarea "x"
type input "27"
type textarea "x"
type input "271"
type textarea "x"
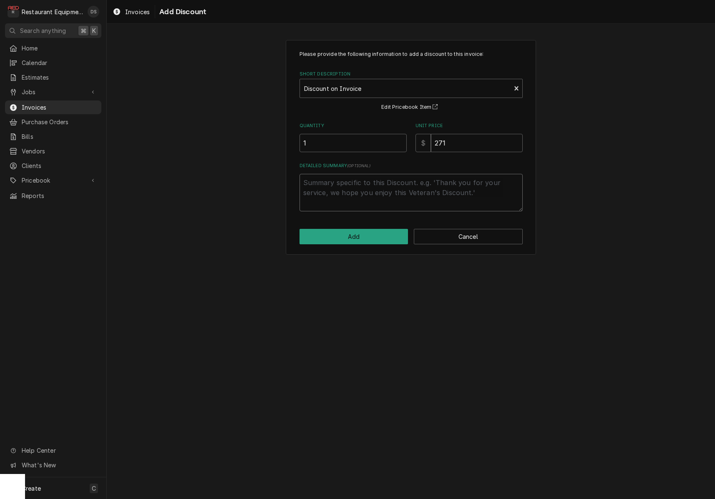
type textarea "D"
type textarea "x"
type textarea "Di"
type textarea "x"
type textarea "Dis"
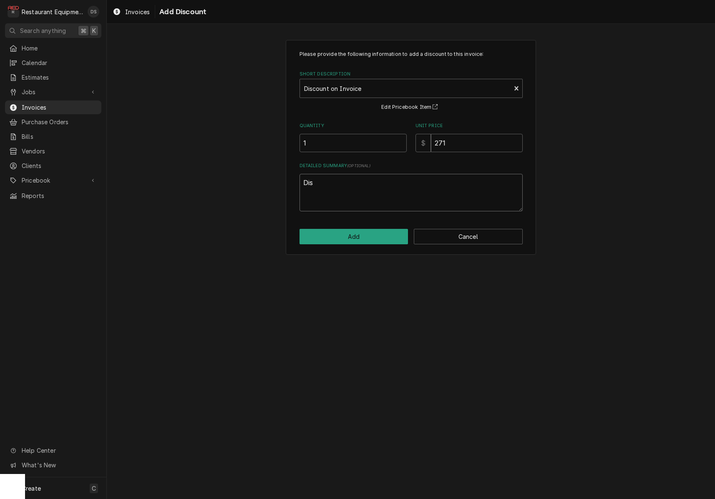
type textarea "x"
type textarea "Disc"
type textarea "x"
type textarea "Disco"
type textarea "x"
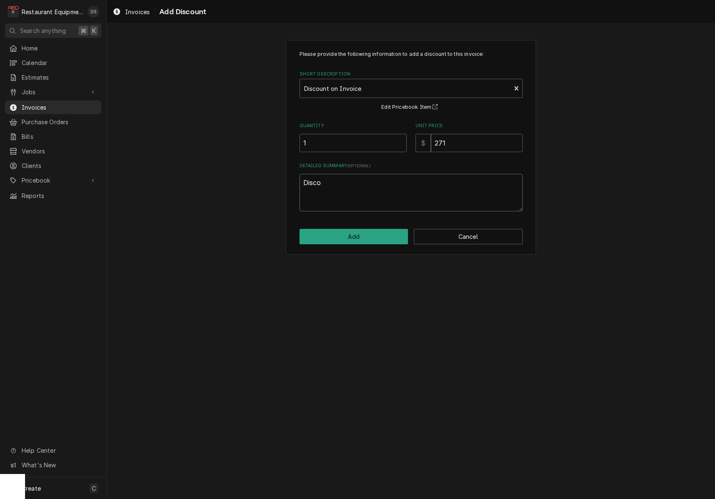
type textarea "Discou"
type textarea "x"
type textarea "Discoun"
type textarea "x"
type textarea "Discount"
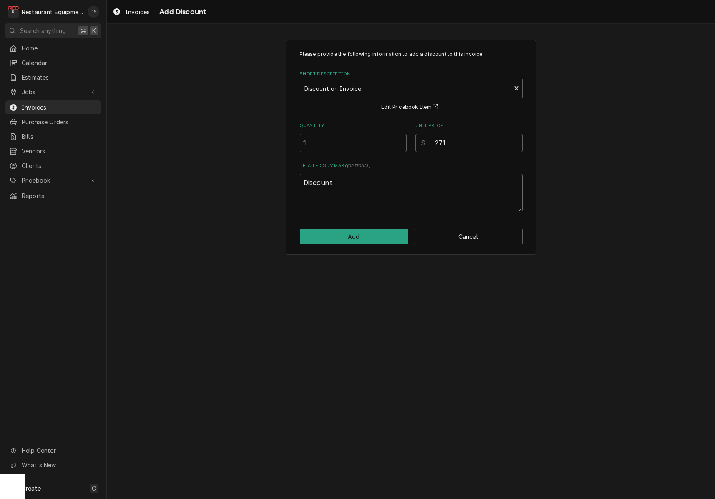
type textarea "x"
type textarea "Discount"
type textarea "x"
type textarea "Discount f"
type textarea "x"
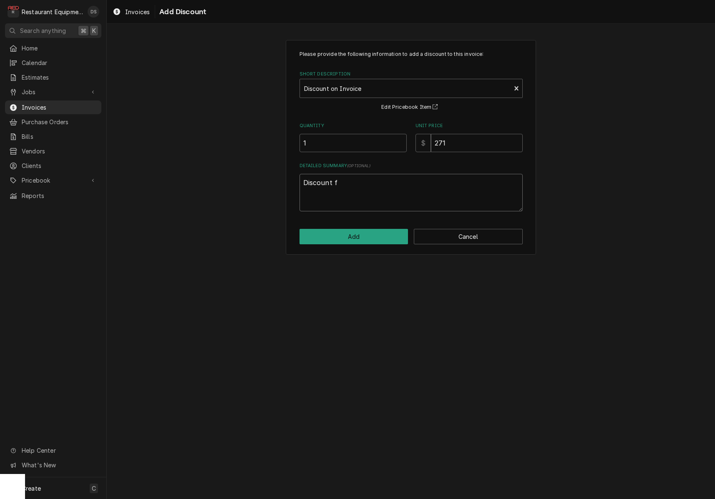
type textarea "Discount fo"
type textarea "x"
type textarea "Discount for"
type textarea "x"
type textarea "Discount for"
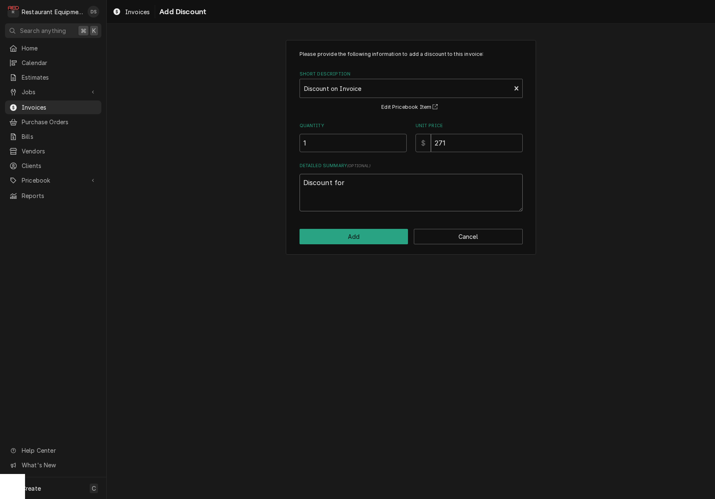
type textarea "x"
type textarea "Discount for T"
type textarea "x"
type textarea "Discount for Tr"
type textarea "x"
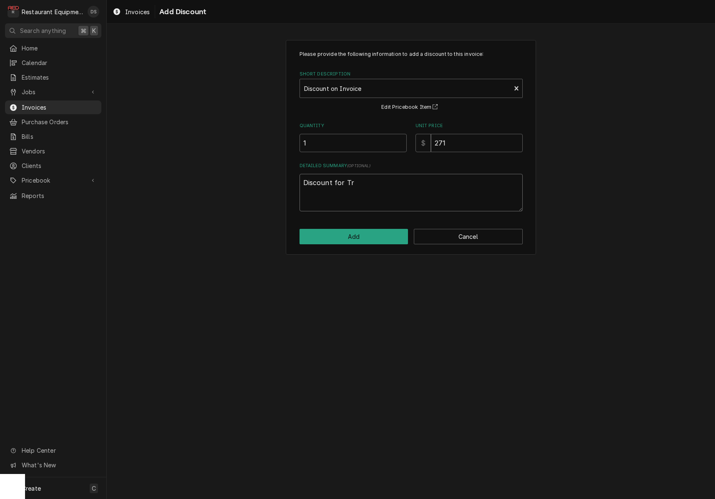
type textarea "Discount for Tra"
type textarea "x"
type textarea "Discount for Trav"
type textarea "x"
type textarea "Discount for Trave"
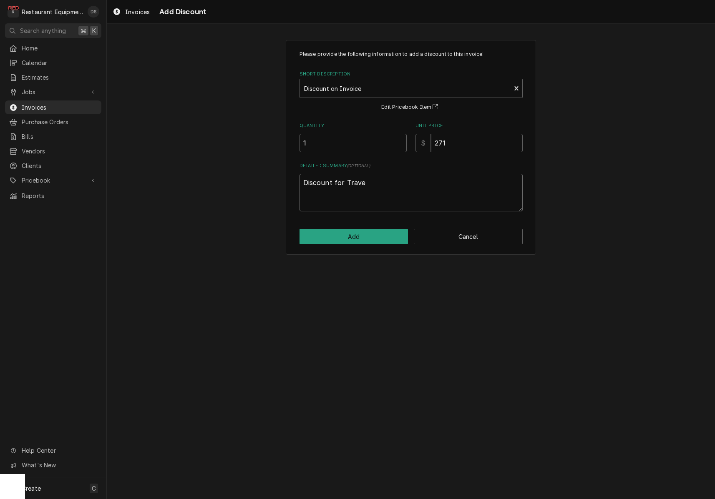
type textarea "x"
type textarea "Discount for Travel"
type textarea "x"
type textarea "Discount for Travel"
type textarea "x"
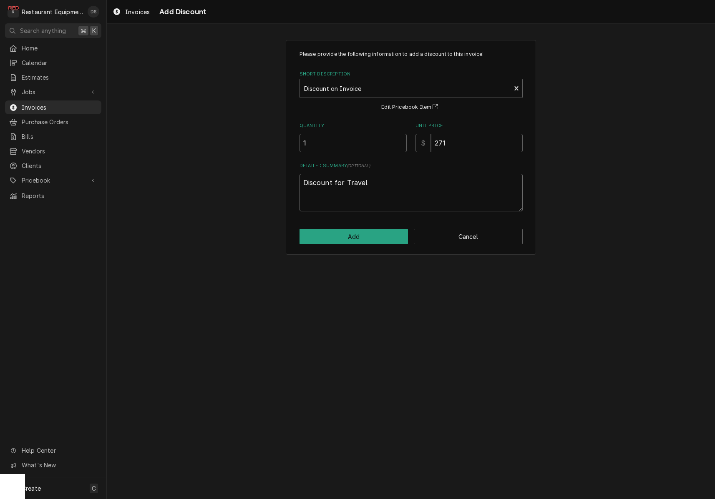
type textarea "Discount for Travel o"
type textarea "x"
type textarea "Discount for Travel on"
type textarea "x"
type textarea "Discount for Travel on"
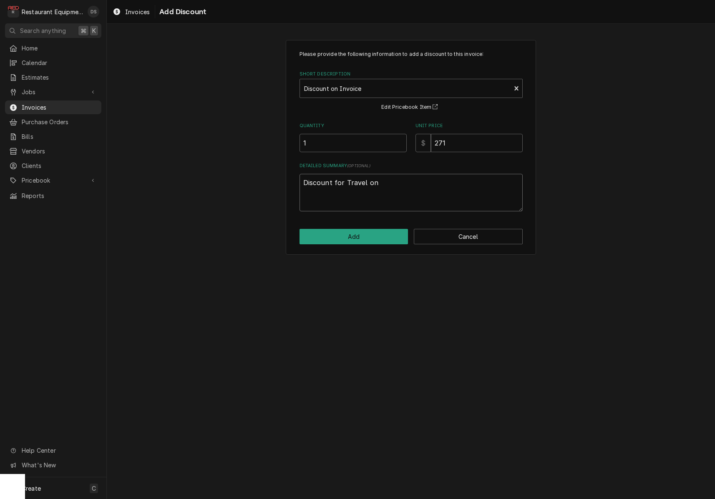
type textarea "x"
type textarea "Discount for Travel on D"
type textarea "x"
type textarea "Discount for Travel on Di"
type textarea "x"
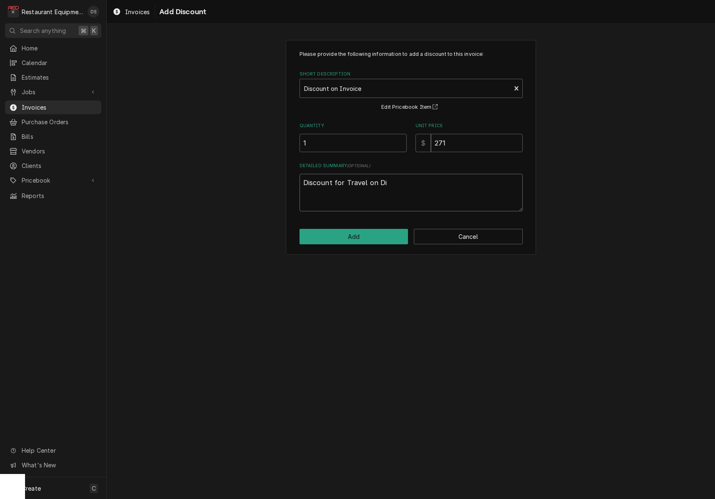
type textarea "Discount for Travel on Dia"
type textarea "x"
type textarea "Discount for Travel on Diag"
type textarea "x"
type textarea "Discount for Travel on Diagn"
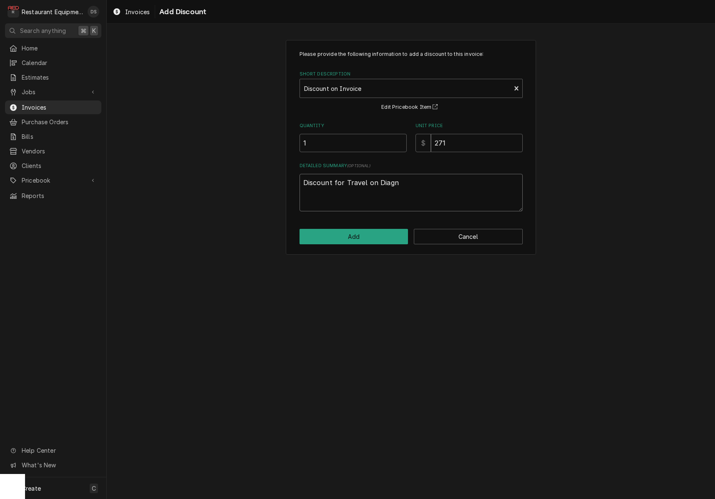
type textarea "x"
type textarea "Discount for Travel on Diagno"
type textarea "x"
type textarea "Discount for Travel on Diagn"
type textarea "x"
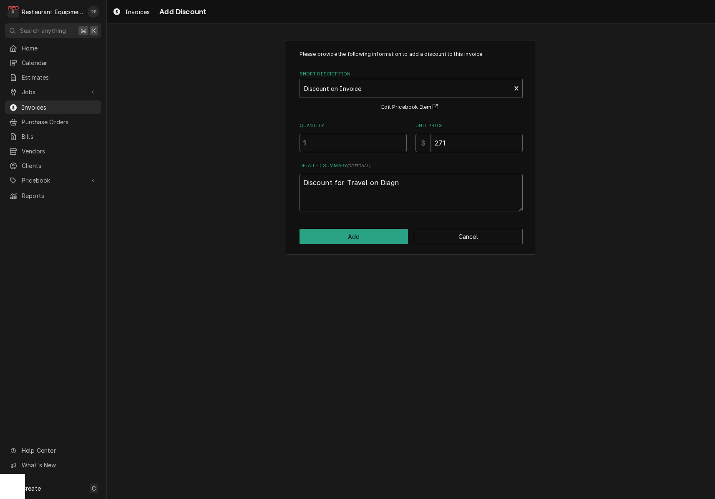
type textarea "Discount for Travel on Diag"
type textarea "x"
type textarea "Discount for Travel on Dia"
type textarea "x"
type textarea "Discount for Travel on Di"
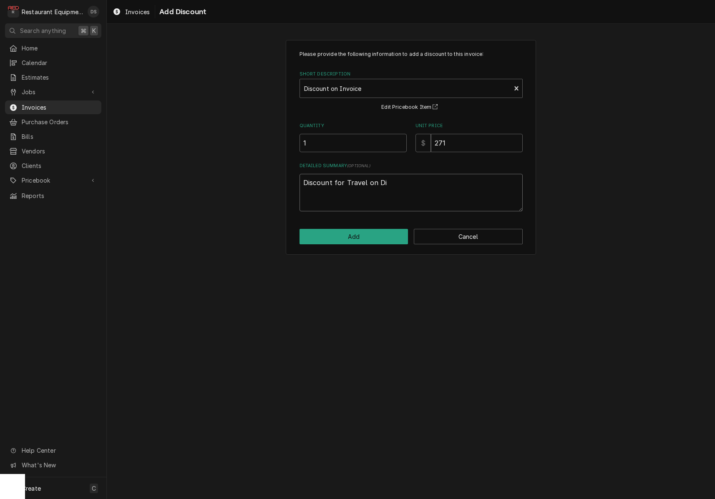
type textarea "x"
type textarea "Discount for Travel on D"
type textarea "x"
type textarea "Discount for Travel on Di"
type textarea "x"
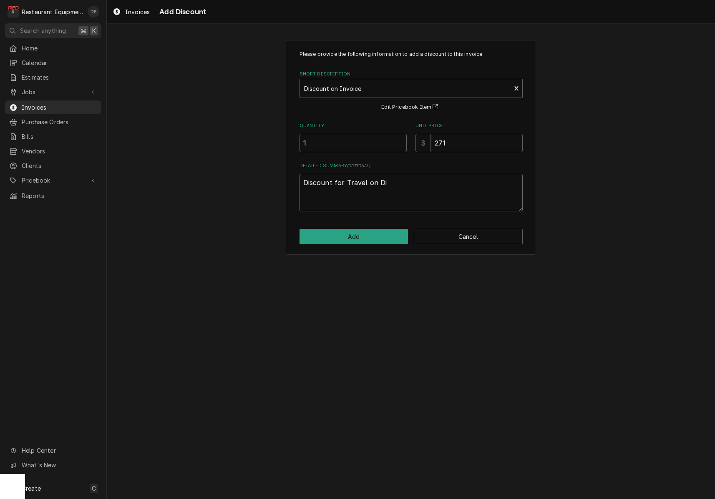
type textarea "Discount for Travel on Dia"
type textarea "x"
type textarea "Discount for Travel on Diag"
type textarea "x"
type textarea "Discount for Travel on Diagn"
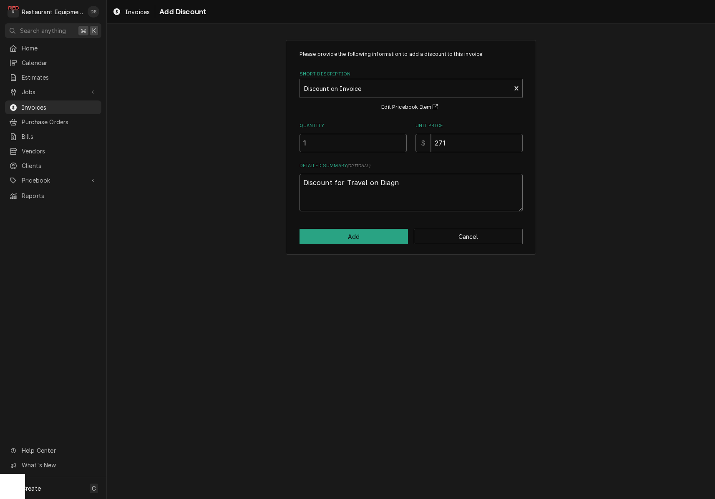
type textarea "x"
type textarea "Discount for Travel on Diagno"
type textarea "x"
type textarea "Discount for Travel on Diagnos"
type textarea "x"
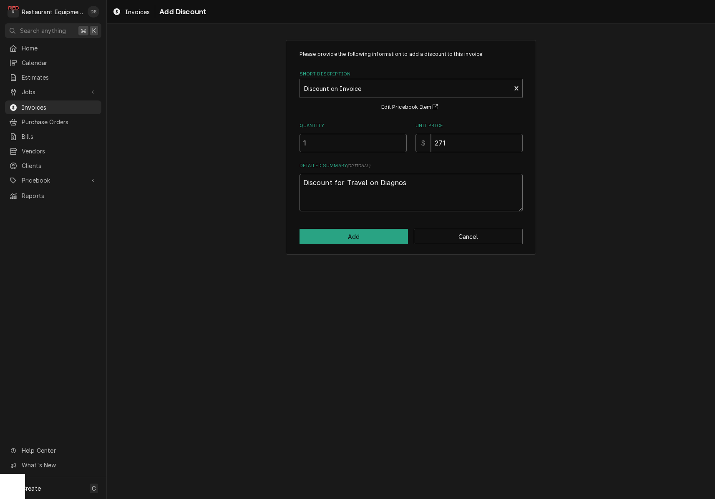
type textarea "Discount for Travel on Diagnosi"
type textarea "x"
type textarea "Discount for Travel on Diagnosis"
type textarea "x"
type textarea "Discount for Travel on Diagnosis"
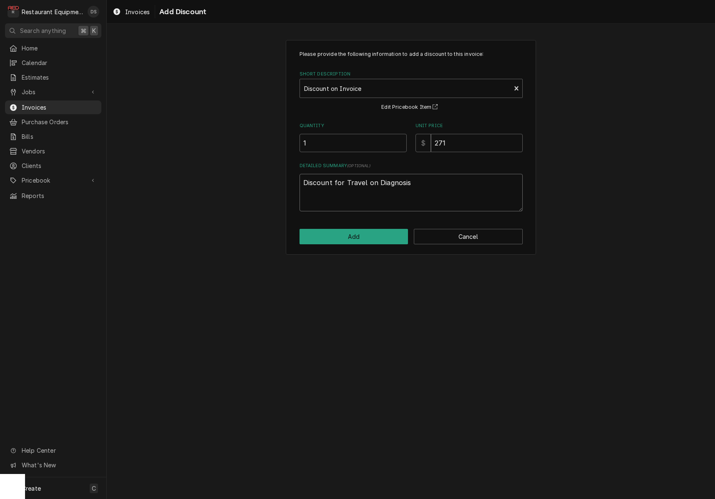
type textarea "x"
type textarea "Discount for Travel on Diagnosis T"
type textarea "x"
type textarea "Discount for Travel on Diagnosis Tr"
type textarea "x"
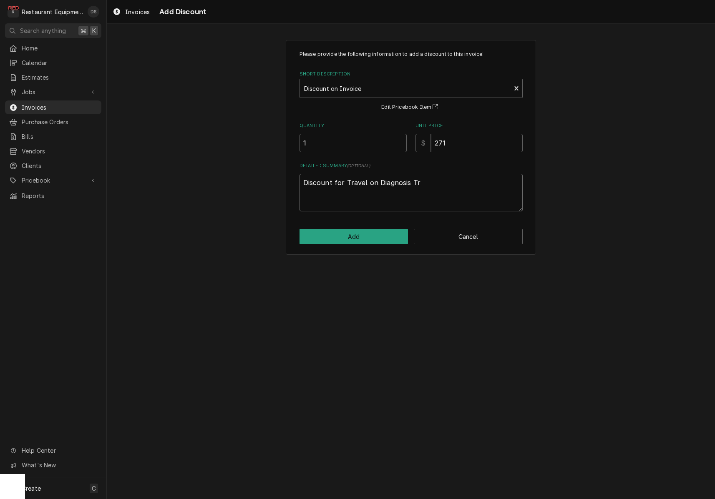
type textarea "Discount for Travel on Diagnosis Tri"
type textarea "x"
type textarea "Discount for Travel on Diagnosis Trip"
type textarea "x"
type textarea "Discount for Travel on Diagnosis Trip."
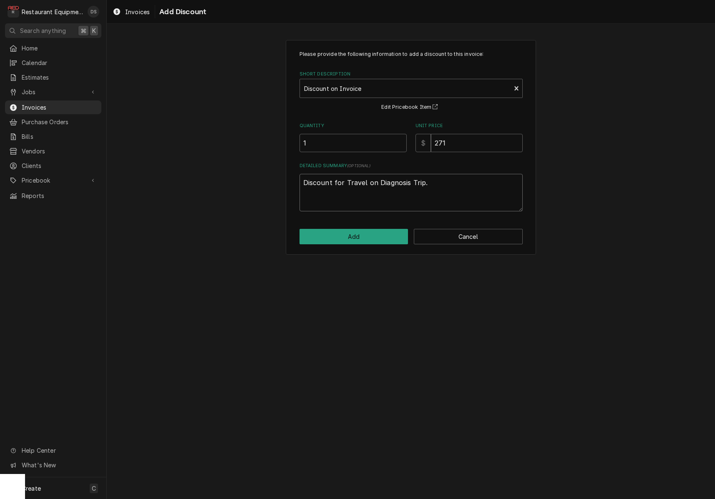
type textarea "x"
type textarea "Discount for Travel on Diagnosis Trip."
click at [365, 236] on button "Add" at bounding box center [353, 236] width 109 height 15
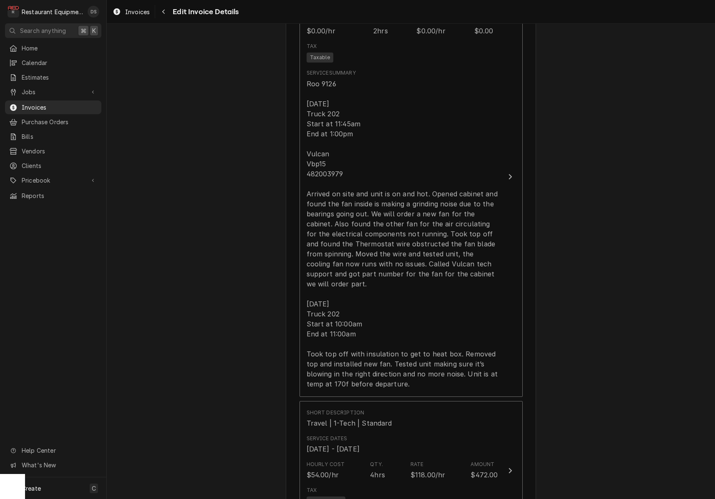
scroll to position [804, 0]
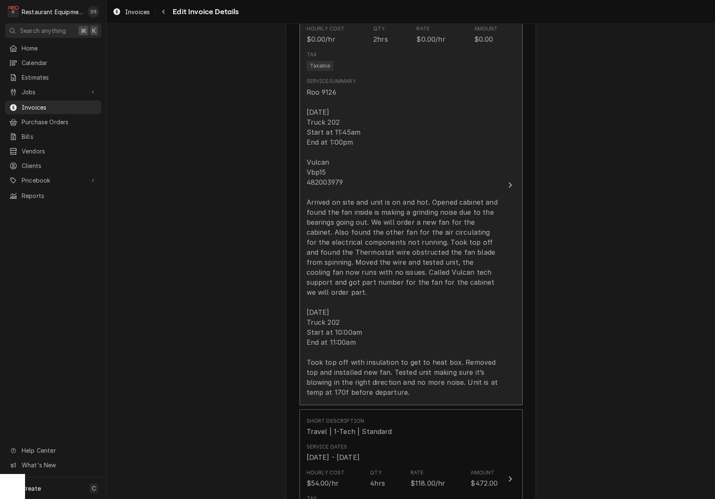
click at [416, 179] on div "Roo 9126 10-6-25 Truck 202 Start at 11:45am End at 1:00pm Vulcan Vbp15 48200397…" at bounding box center [402, 242] width 191 height 310
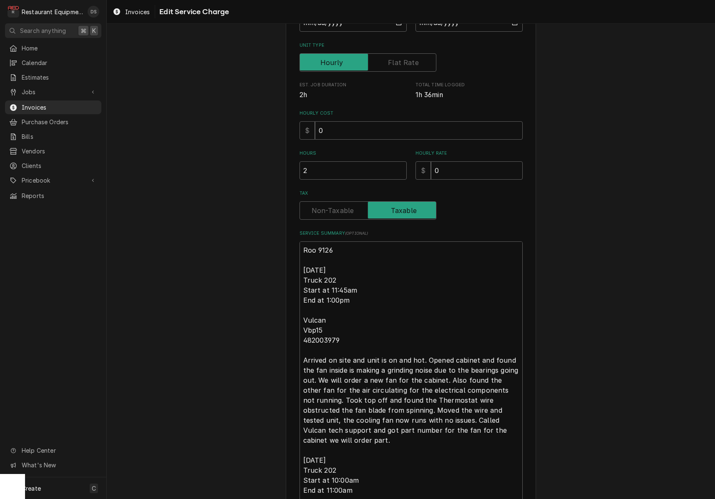
scroll to position [143, 0]
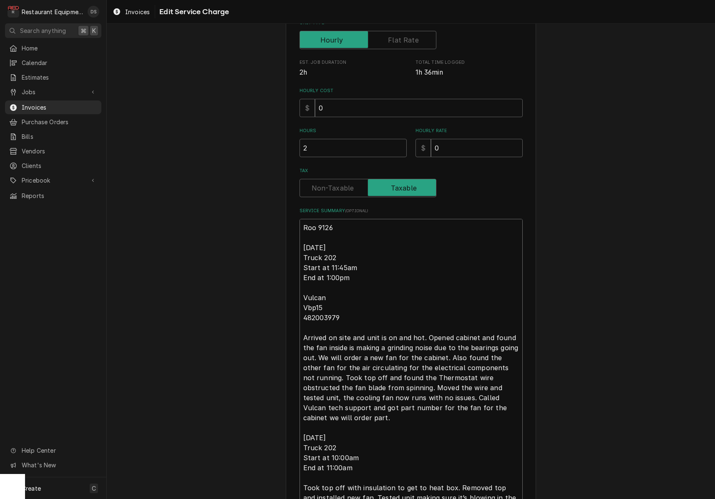
click at [352, 244] on textarea "Roo 9126 10-6-25 Truck 202 Start at 11:45am End at 1:00pm Vulcan Vbp15 48200397…" at bounding box center [410, 368] width 223 height 298
type textarea "x"
type textarea "Roo 9126 10-6-25. Truck 202 Start at 11:45am End at 1:00pm Vulcan Vbp15 4820039…"
type textarea "x"
type textarea "Roo 9126 10-6-25. N Truck 202 Start at 11:45am End at 1:00pm Vulcan Vbp15 48200…"
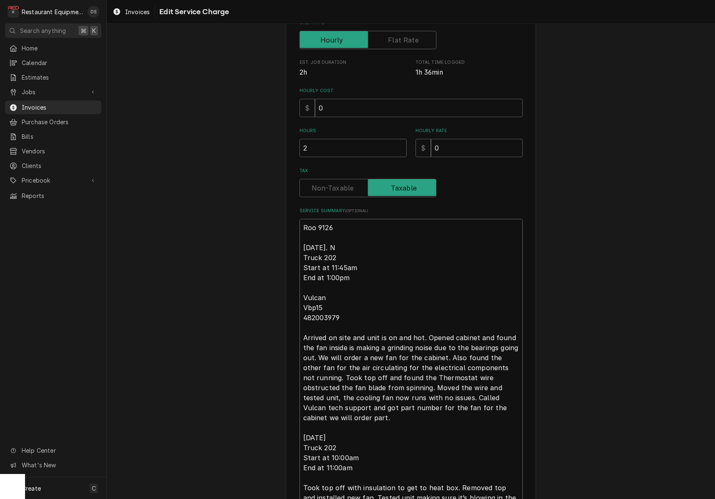
type textarea "x"
type textarea "Roo 9126 10-6-25. No Truck 202 Start at 11:45am End at 1:00pm Vulcan Vbp15 4820…"
type textarea "x"
type textarea "Roo 9126 10-6-25. No Truck 202 Start at 11:45am End at 1:00pm Vulcan Vbp15 4820…"
type textarea "x"
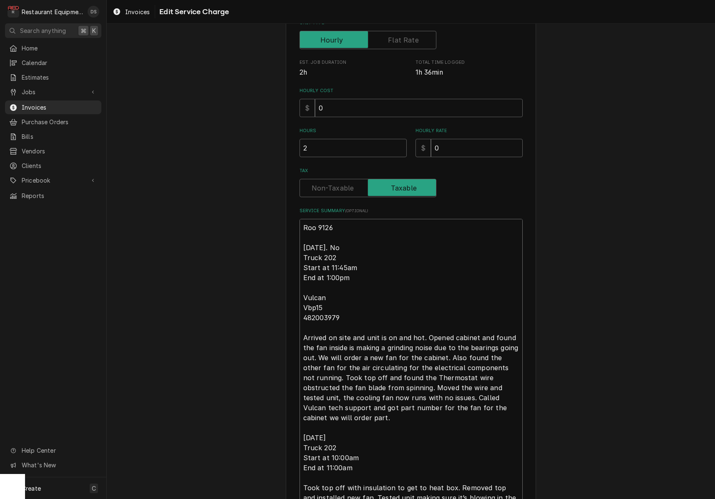
type textarea "Roo 9126 10-6-25. No T Truck 202 Start at 11:45am End at 1:00pm Vulcan Vbp15 48…"
type textarea "x"
type textarea "Roo 9126 10-6-25. No Tr Truck 202 Start at 11:45am End at 1:00pm Vulcan Vbp15 4…"
type textarea "x"
type textarea "Roo 9126 10-6-25. No Tra Truck 202 Start at 11:45am End at 1:00pm Vulcan Vbp15 …"
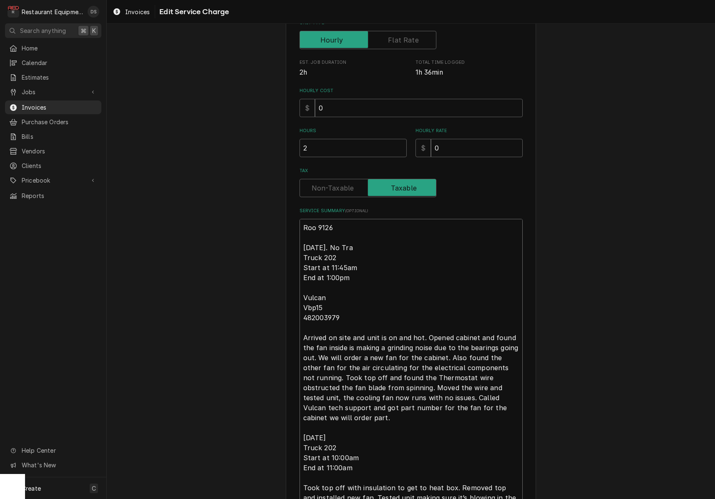
type textarea "x"
type textarea "Roo 9126 10-6-25. No Trav Truck 202 Start at 11:45am End at 1:00pm Vulcan Vbp15…"
type textarea "x"
type textarea "Roo 9126 10-6-25. No Trave Truck 202 Start at 11:45am End at 1:00pm Vulcan Vbp1…"
type textarea "x"
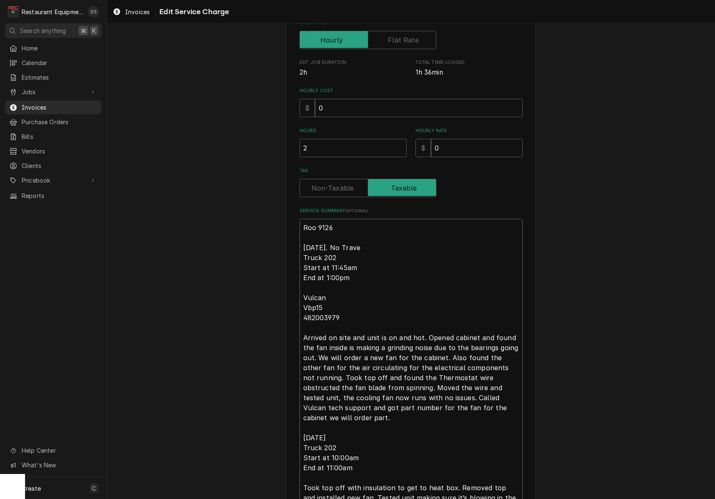
type textarea "Roo 9126 10-6-25. No Travel Truck 202 Start at 11:45am End at 1:00pm Vulcan Vbp…"
type textarea "x"
type textarea "Roo 9126 10-6-25. No Travel Truck 202 Start at 11:45am End at 1:00pm Vulcan Vbp…"
type textarea "x"
type textarea "Roo 9126 10-6-25. No Travel o Truck 202 Start at 11:45am End at 1:00pm Vulcan V…"
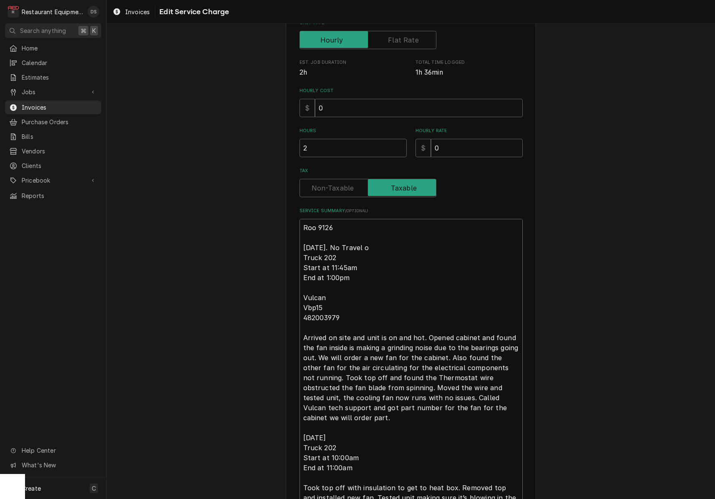
type textarea "x"
type textarea "Roo 9126 10-6-25. No Travel or Truck 202 Start at 11:45am End at 1:00pm Vulcan …"
type textarea "x"
type textarea "Roo 9126 10-6-25. No Travel or Truck 202 Start at 11:45am End at 1:00pm Vulcan …"
type textarea "x"
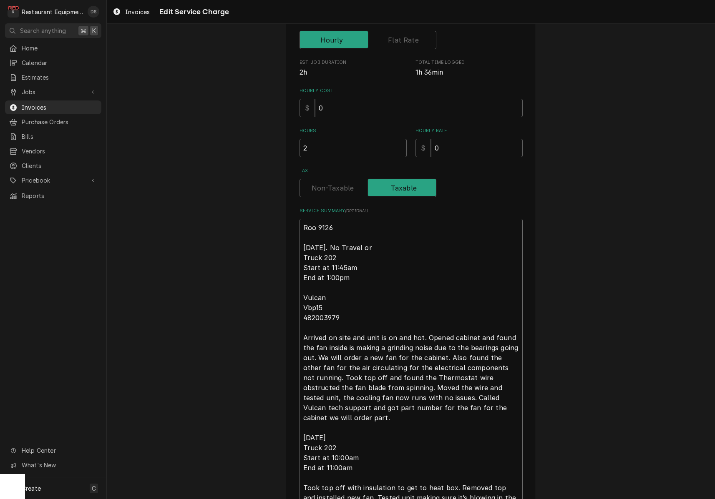
type textarea "Roo 9126 10-6-25. No Travel or T Truck 202 Start at 11:45am End at 1:00pm Vulca…"
type textarea "x"
type textarea "Roo 9126 10-6-25. No Travel or Tr Truck 202 Start at 11:45am End at 1:00pm Vulc…"
type textarea "x"
type textarea "Roo 9126 10-6-25. No Travel or Tru Truck 202 Start at 11:45am End at 1:00pm Vul…"
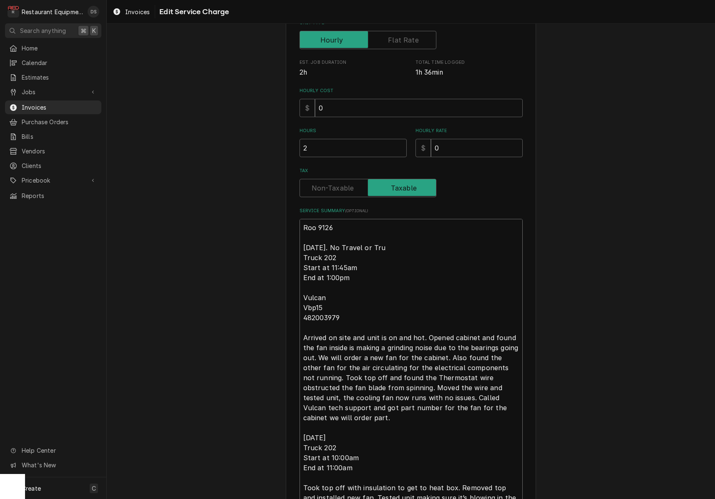
type textarea "x"
type textarea "Roo 9126 10-6-25. No Travel or Truc Truck 202 Start at 11:45am End at 1:00pm Vu…"
type textarea "x"
type textarea "Roo 9126 10-6-25. No Travel or Truck Truck 202 Start at 11:45am End at 1:00pm V…"
type textarea "x"
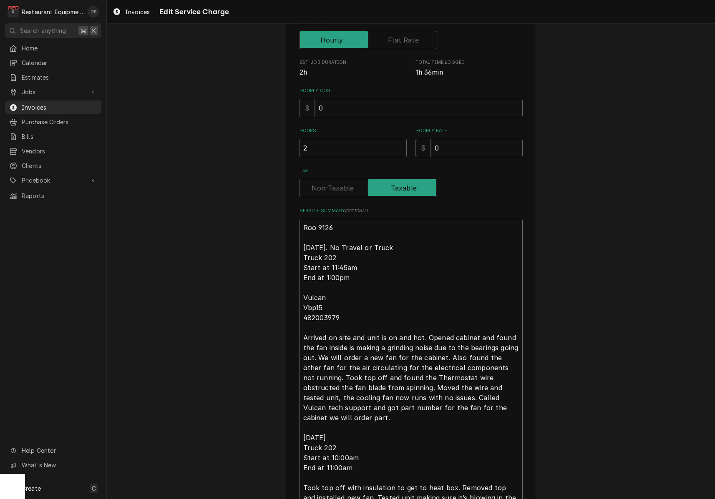
type textarea "Roo 9126 10-6-25. No Travel or Truck Truck 202 Start at 11:45am End at 1:00pm V…"
type textarea "x"
type textarea "Roo 9126 10-6-25. No Travel or Truck o Truck 202 Start at 11:45am End at 1:00pm…"
type textarea "x"
type textarea "Roo 9126 10-6-25. No Travel or Truck on Truck 202 Start at 11:45am End at 1:00p…"
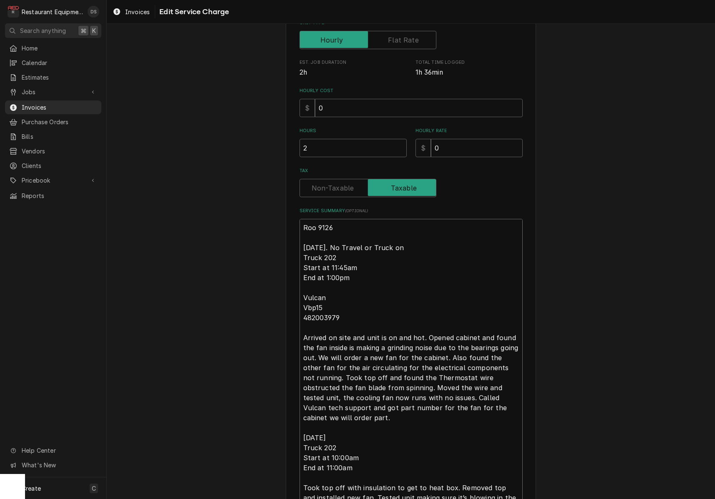
type textarea "x"
type textarea "Roo 9126 10-6-25. No Travel or Truck on Truck 202 Start at 11:45am End at 1:00p…"
type textarea "x"
type textarea "Roo 9126 10-6-25. No Travel or Truck on t Truck 202 Start at 11:45am End at 1:0…"
type textarea "x"
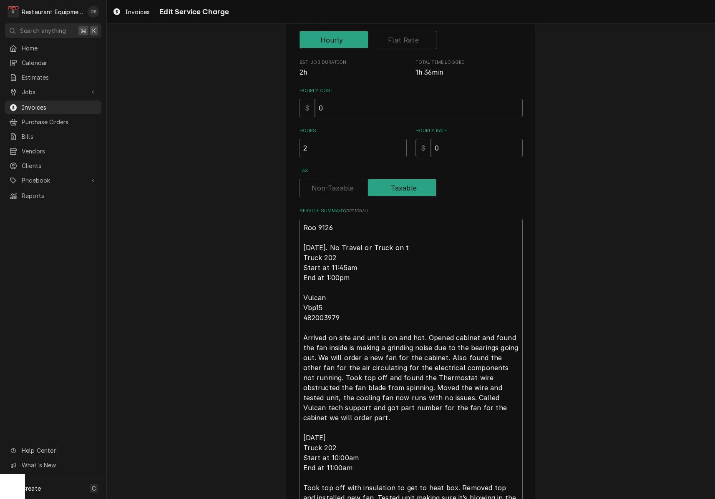
type textarea "Roo 9126 10-6-25. No Travel or Truck on th Truck 202 Start at 11:45am End at 1:…"
type textarea "x"
type textarea "Roo 9126 10-6-25. No Travel or Truck on thi Truck 202 Start at 11:45am End at 1…"
type textarea "x"
type textarea "Roo 9126 10-6-25. No Travel or Truck on this Truck 202 Start at 11:45am End at …"
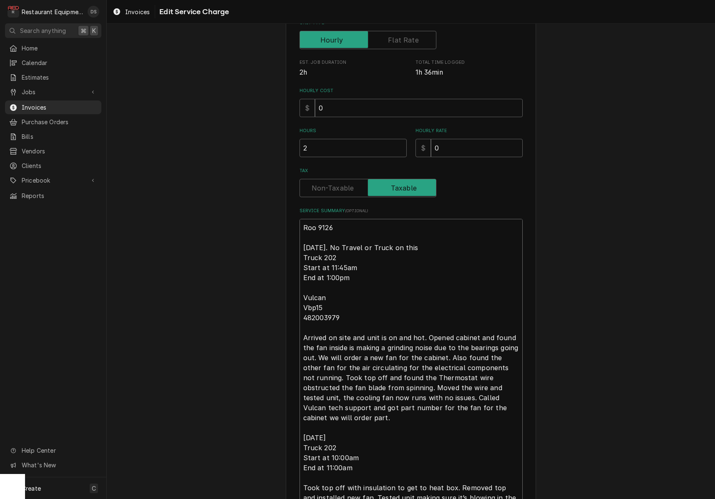
type textarea "x"
type textarea "Roo 9126 10-6-25. No Travel or Truck on this Truck 202 Start at 11:45am End at …"
type textarea "x"
type textarea "Roo 9126 10-6-25. No Travel or Truck on this T Truck 202 Start at 11:45am End a…"
type textarea "x"
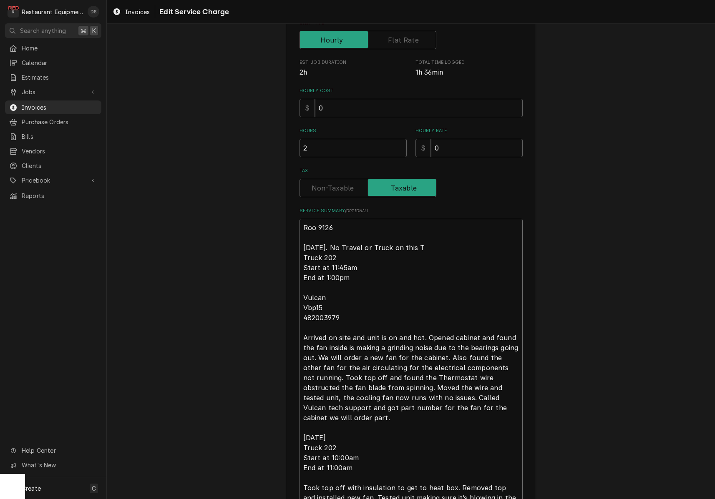
type textarea "Roo 9126 10-6-25. No Travel or Truck on this Tr Truck 202 Start at 11:45am End …"
type textarea "x"
type textarea "Roo 9126 10-6-25. No Travel or Truck on this Tri Truck 202 Start at 11:45am End…"
type textarea "x"
type textarea "Roo 9126 10-6-25. No Travel or Truck on this Trip Truck 202 Start at 11:45am En…"
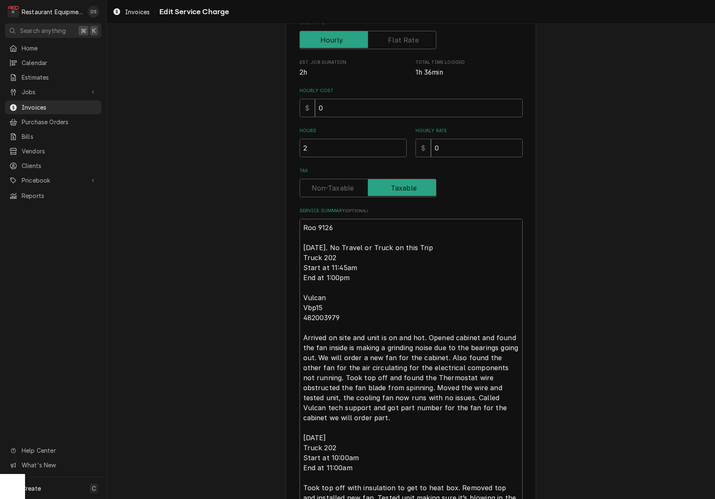
type textarea "x"
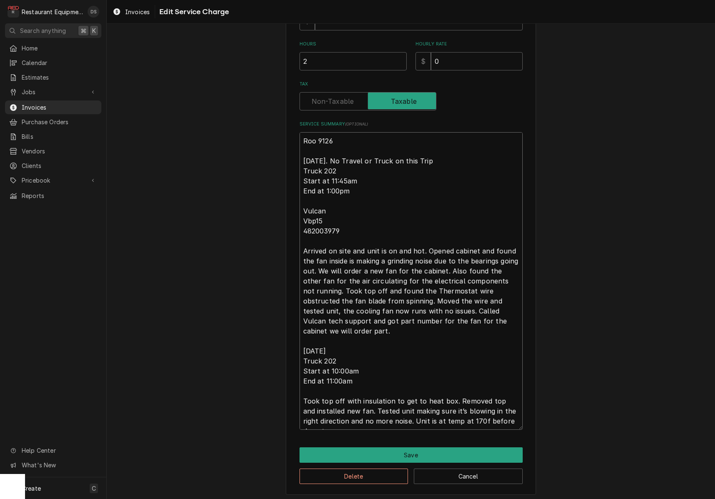
scroll to position [0, 0]
type textarea "Roo 9126 10-6-25. No Travel or Truck on this Trip Truck 202 Start at 11:45am En…"
click at [404, 447] on button "Save" at bounding box center [410, 454] width 223 height 15
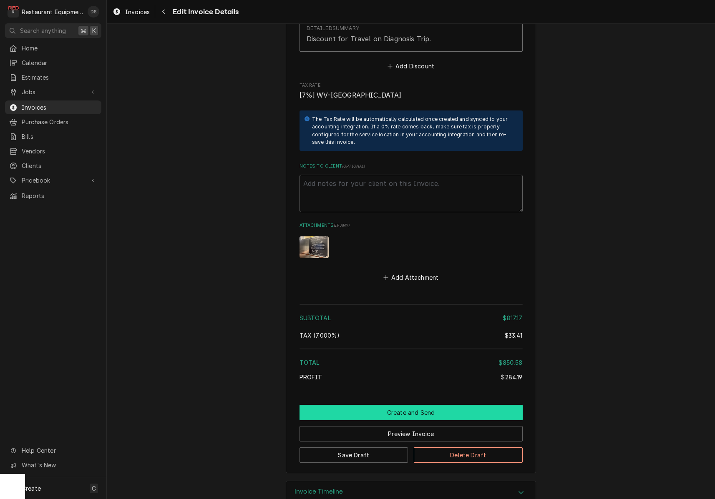
scroll to position [1978, 0]
click at [394, 404] on button "Create and Send" at bounding box center [410, 411] width 223 height 15
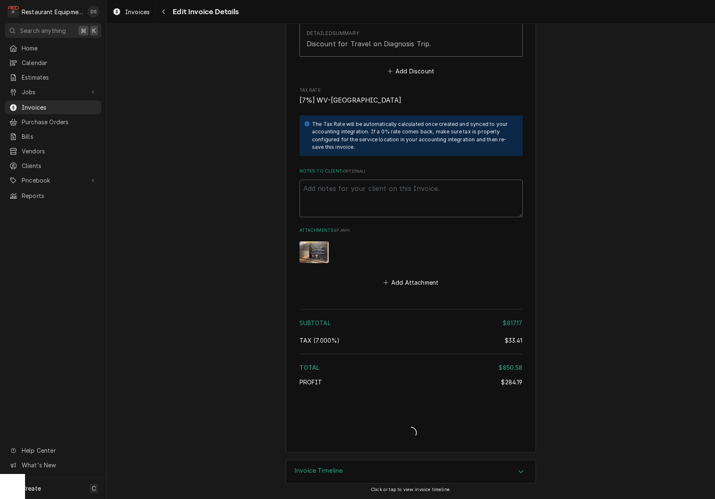
scroll to position [1956, 0]
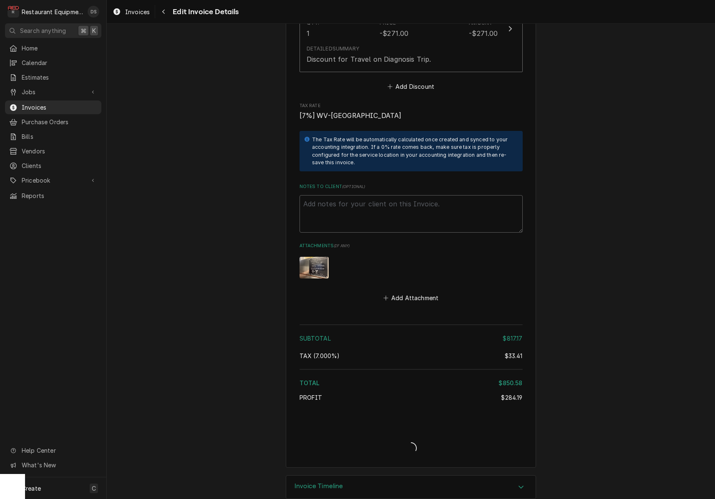
type textarea "x"
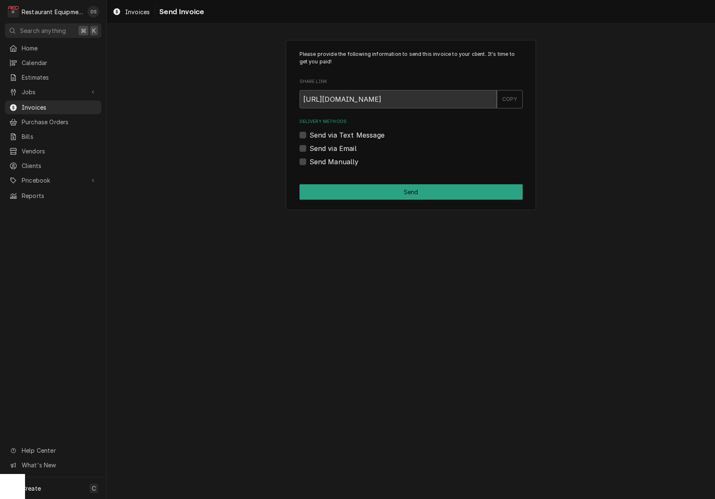
click at [309, 145] on label "Send via Email" at bounding box center [332, 148] width 47 height 10
click at [309, 145] on input "Send via Email" at bounding box center [420, 152] width 223 height 18
checkbox input "true"
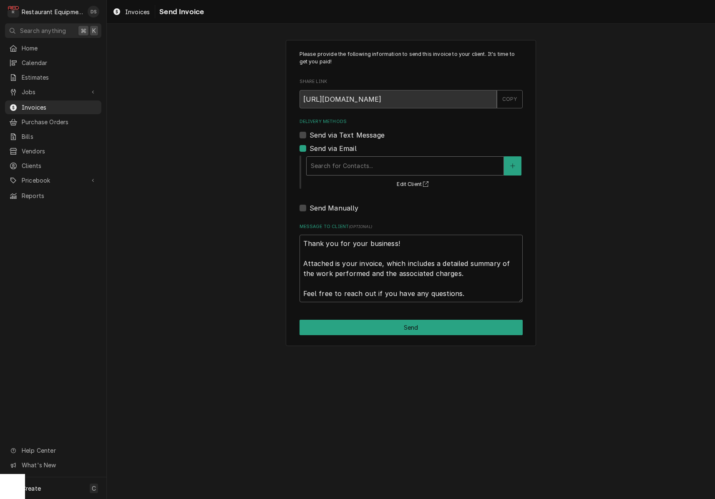
click at [357, 170] on div "Delivery Methods" at bounding box center [405, 165] width 189 height 15
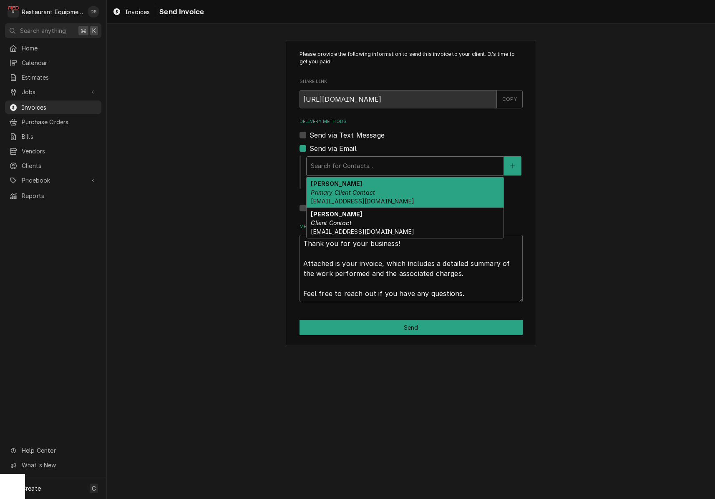
click at [361, 186] on div "[PERSON_NAME] Primary Client Contact [EMAIL_ADDRESS][DOMAIN_NAME]" at bounding box center [405, 192] width 197 height 30
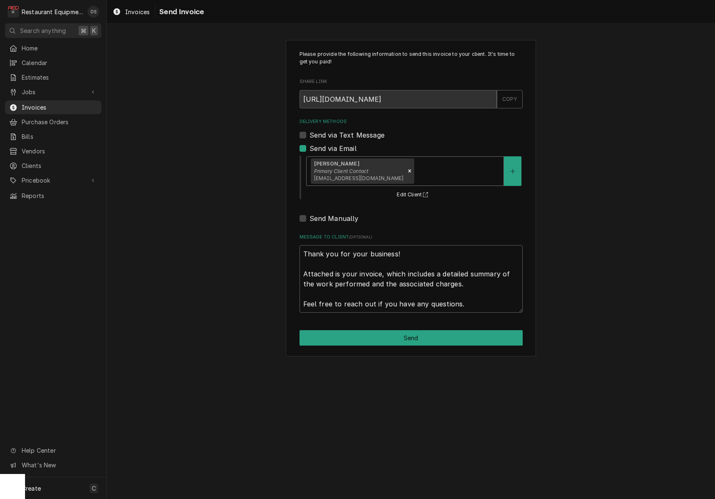
click at [446, 173] on div "Delivery Methods" at bounding box center [457, 170] width 83 height 15
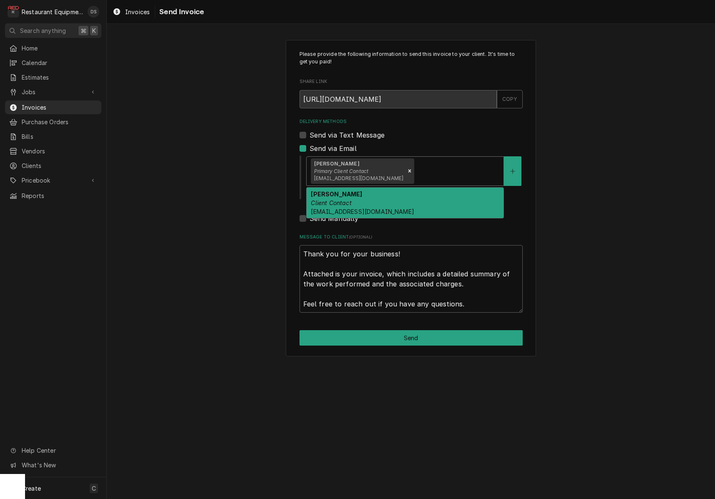
click at [539, 206] on div "Please provide the following information to send this invoice to your client. I…" at bounding box center [411, 198] width 608 height 331
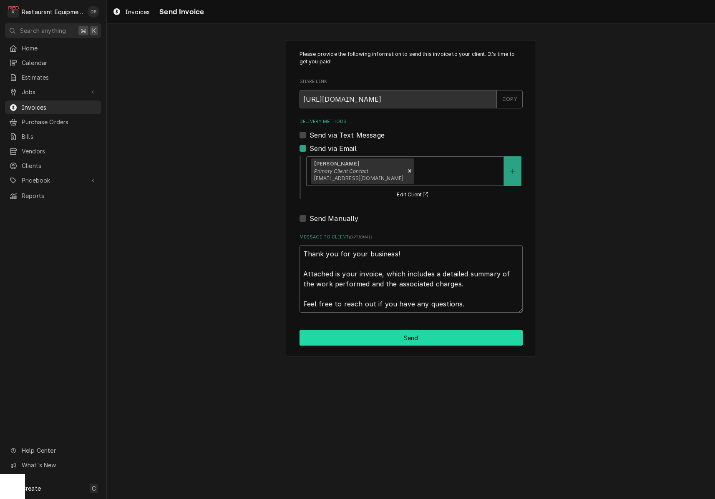
click at [422, 334] on button "Send" at bounding box center [410, 337] width 223 height 15
type textarea "x"
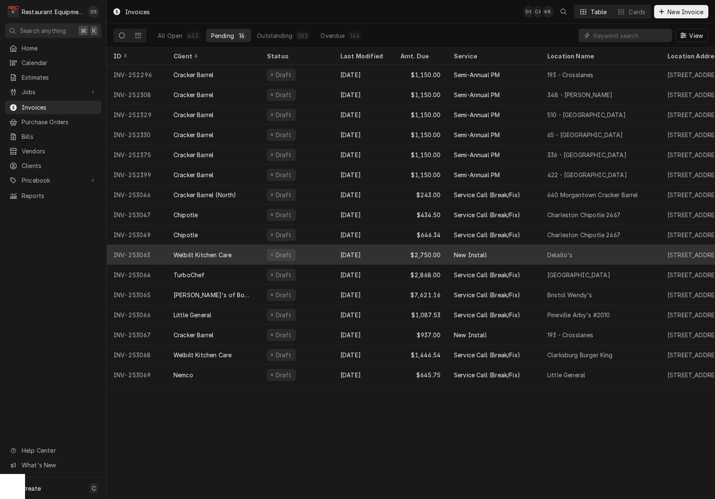
click at [230, 254] on div "Welbilt Kitchen Care" at bounding box center [202, 255] width 58 height 9
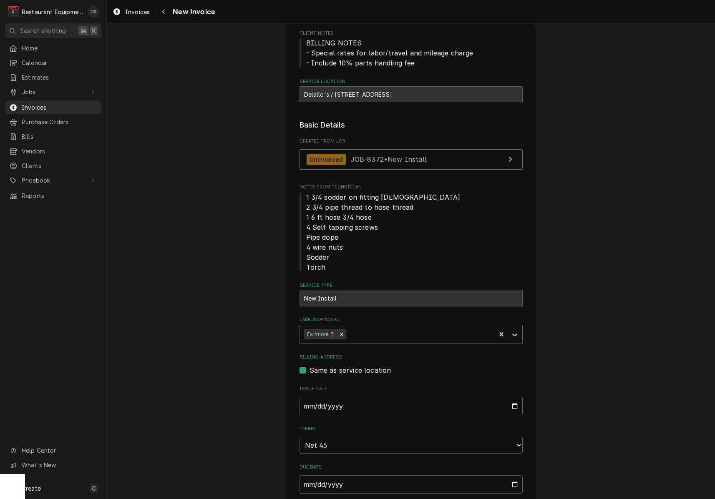
scroll to position [84, 0]
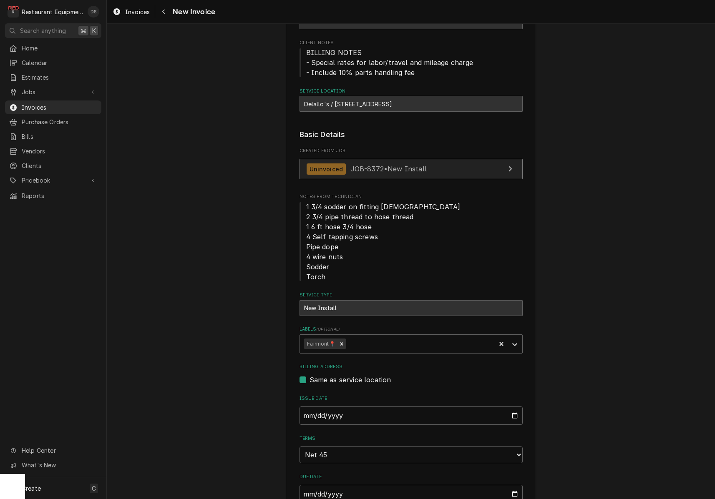
click at [394, 168] on span "JOB-8372 • New Install" at bounding box center [388, 169] width 76 height 8
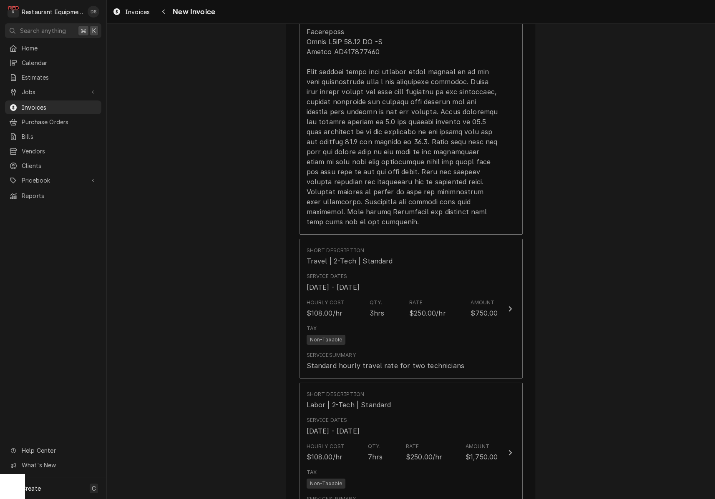
scroll to position [1421, 0]
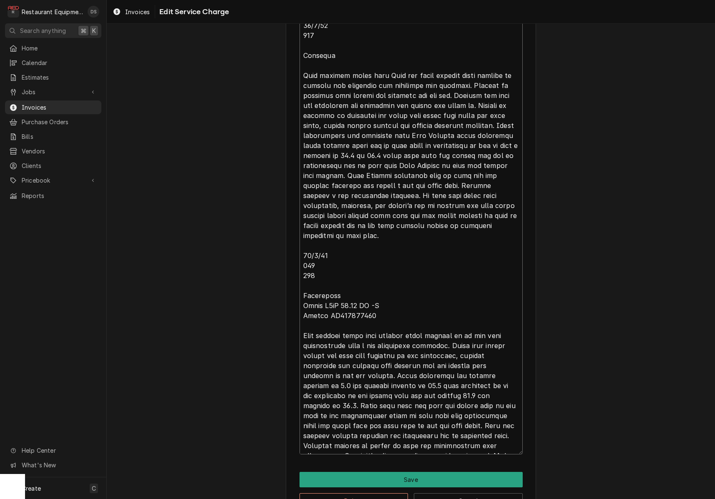
scroll to position [740, 0]
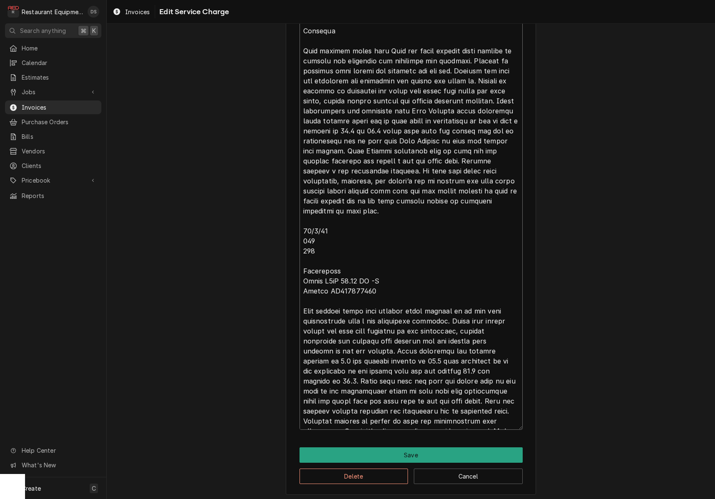
drag, startPoint x: 302, startPoint y: 201, endPoint x: 417, endPoint y: 549, distance: 367.0
click at [417, 499] on html "R Restaurant Equipment Diagnostics DS Search anything ⌘ K Home Calendar Estimat…" at bounding box center [357, 249] width 715 height 499
click at [421, 448] on button "Save" at bounding box center [410, 454] width 223 height 15
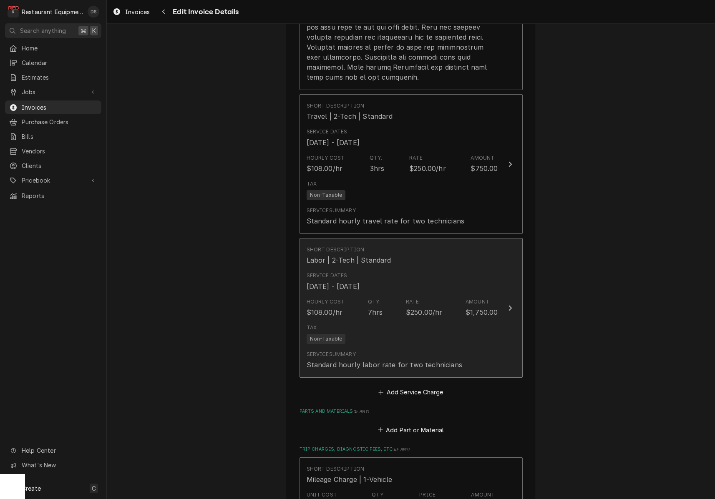
scroll to position [1606, 0]
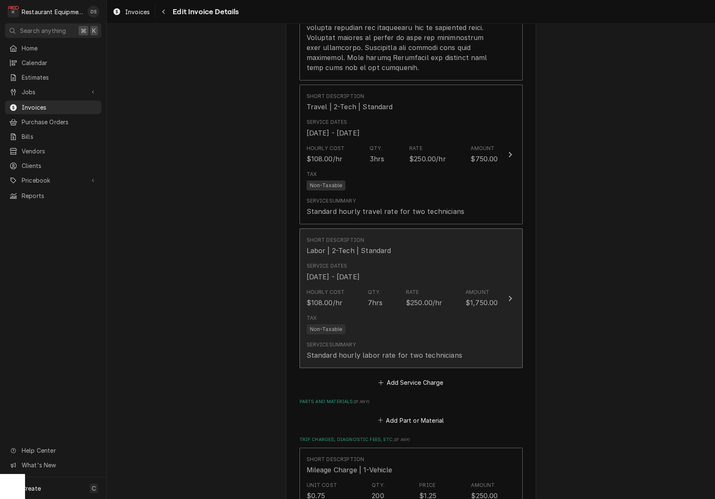
click at [402, 285] on div "Hourly Cost $108.00/hr Qty. 7hrs Rate $250.00/hr Amount $1,750.00" at bounding box center [402, 298] width 191 height 26
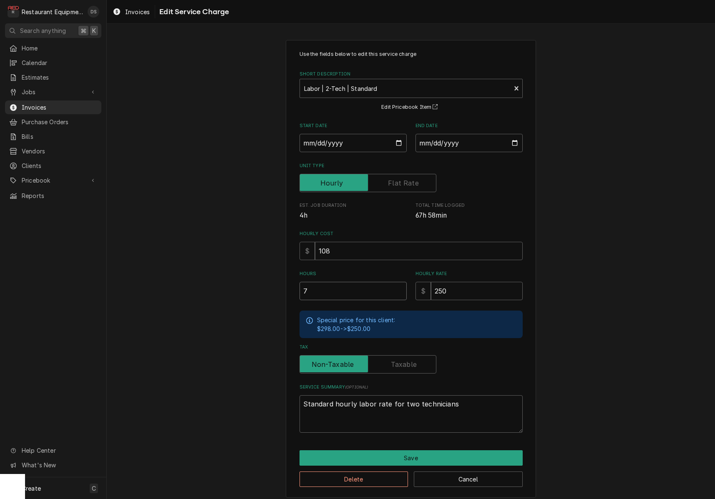
drag, startPoint x: 361, startPoint y: 287, endPoint x: 296, endPoint y: 281, distance: 65.3
click at [297, 281] on div "Use the fields below to edit this service charge Short Description Labor | 2-Te…" at bounding box center [411, 269] width 250 height 458
type textarea "x"
type input "3"
type textarea "x"
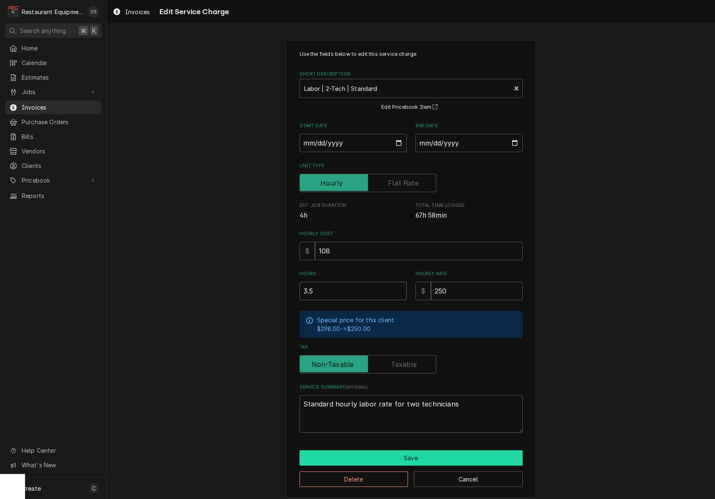
type input "3.5"
click at [445, 450] on button "Save" at bounding box center [410, 457] width 223 height 15
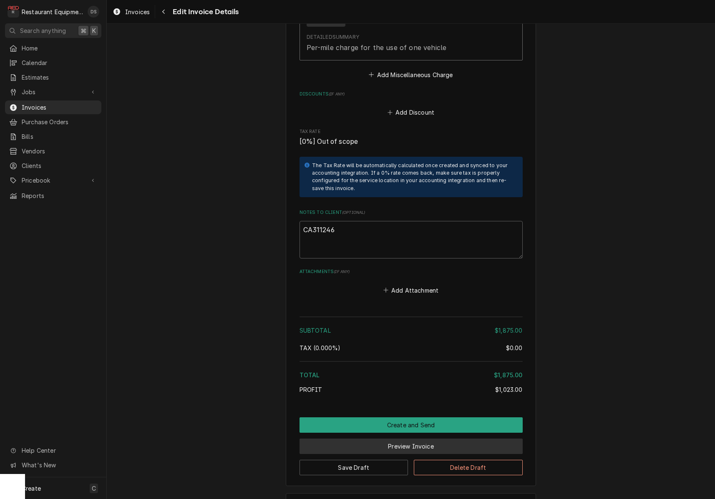
scroll to position [2107, 0]
drag, startPoint x: 344, startPoint y: 199, endPoint x: 301, endPoint y: 198, distance: 42.5
click at [302, 221] on textarea "CA311246" at bounding box center [410, 240] width 223 height 38
drag, startPoint x: 606, startPoint y: 213, endPoint x: 47, endPoint y: 105, distance: 569.2
click at [47, 105] on span "Invoices" at bounding box center [59, 107] width 75 height 9
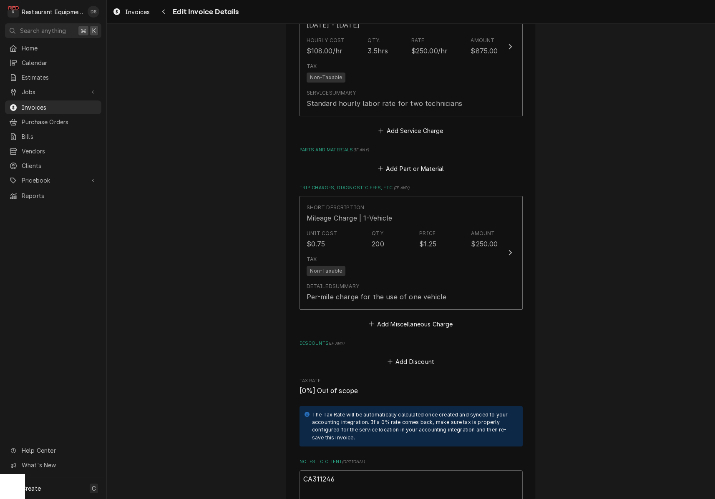
scroll to position [1796, 0]
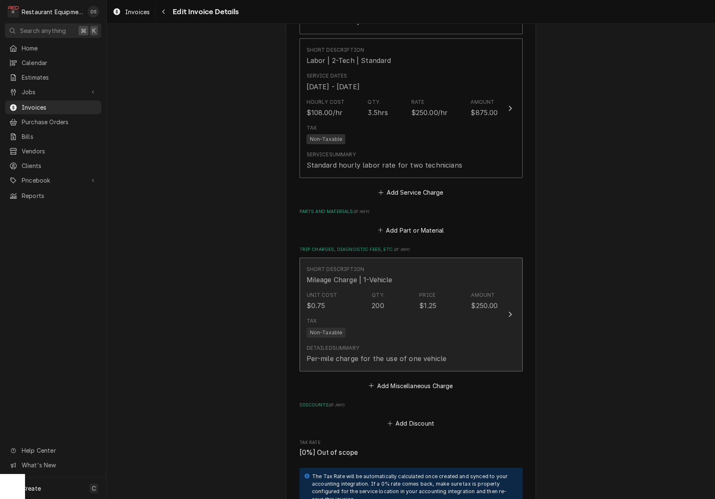
click at [456, 262] on div "Short Description Mileage Charge | 1-Vehicle" at bounding box center [402, 275] width 191 height 26
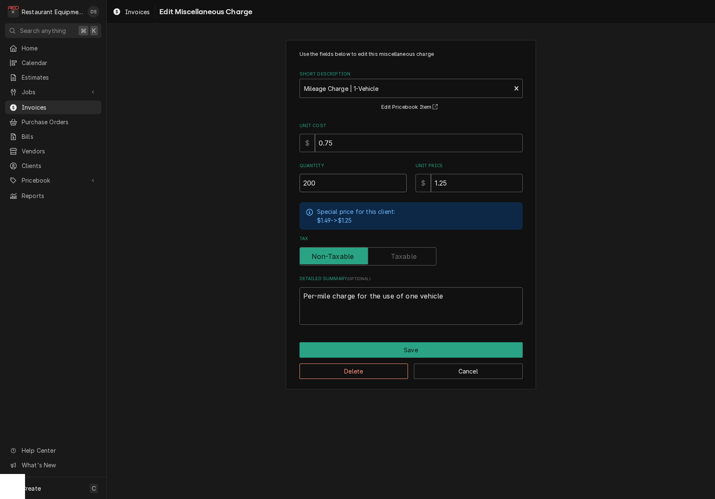
drag, startPoint x: 342, startPoint y: 183, endPoint x: 268, endPoint y: 173, distance: 75.3
click at [268, 174] on div "Use the fields below to edit this miscellaneous charge Short Description Mileag…" at bounding box center [411, 215] width 608 height 364
type textarea "x"
type input "2"
type textarea "x"
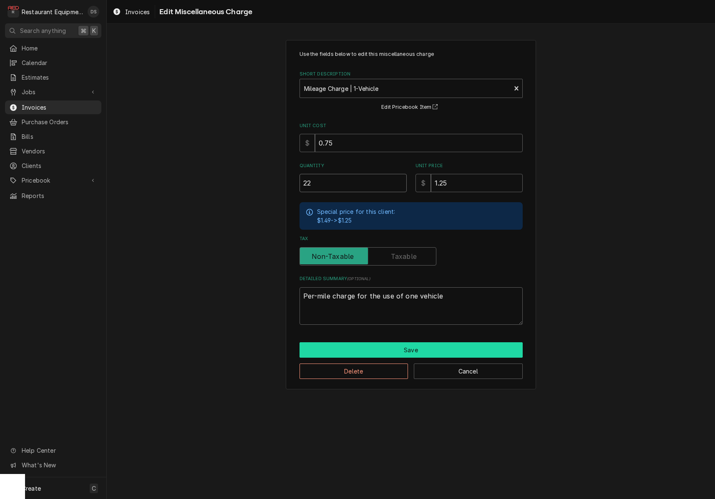
type input "22"
click at [439, 342] on button "Save" at bounding box center [410, 349] width 223 height 15
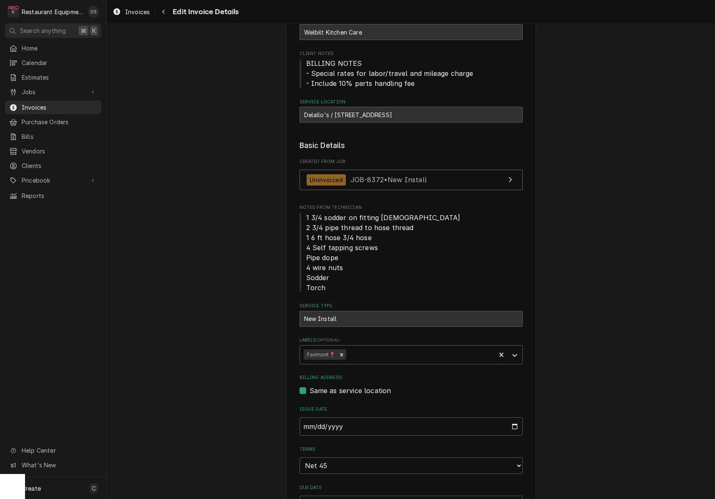
scroll to position [42, 0]
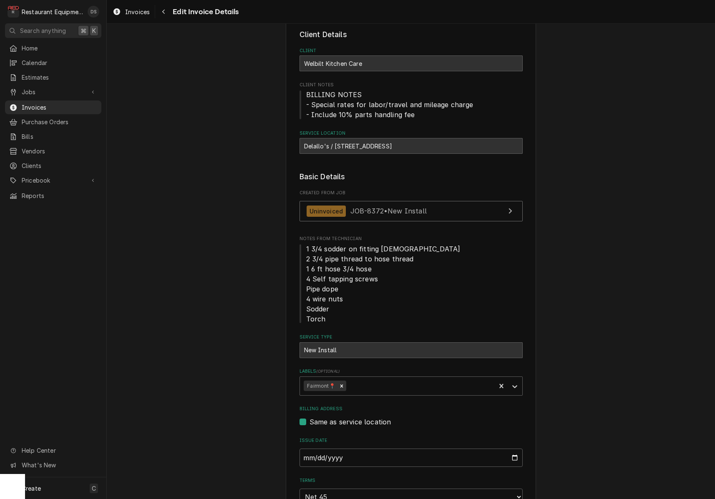
drag, startPoint x: 334, startPoint y: 144, endPoint x: 430, endPoint y: 145, distance: 95.9
click at [438, 145] on div "Delallo's / 6390 US-30, Jeannette, PA 15644" at bounding box center [410, 146] width 223 height 16
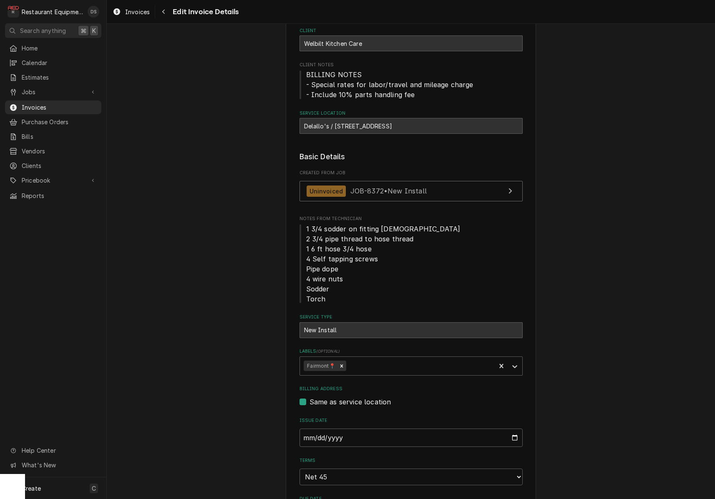
scroll to position [0, 0]
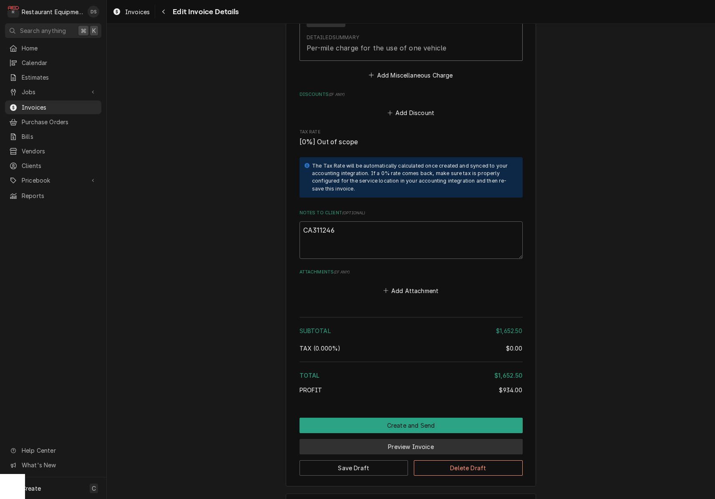
click at [415, 439] on button "Preview Invoice" at bounding box center [410, 446] width 223 height 15
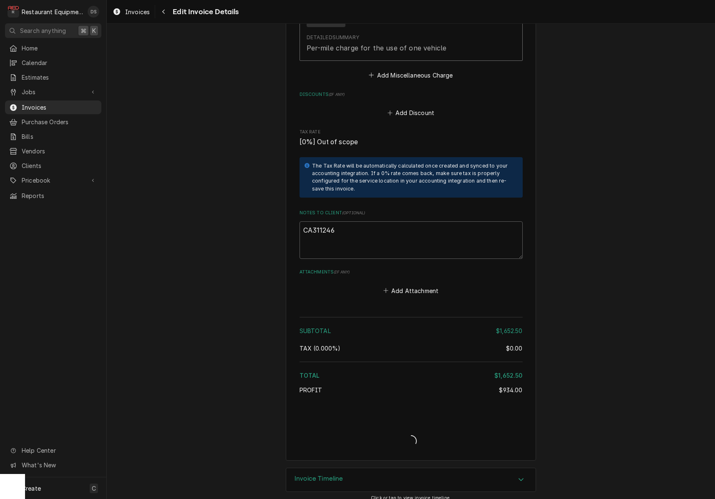
scroll to position [2081, 0]
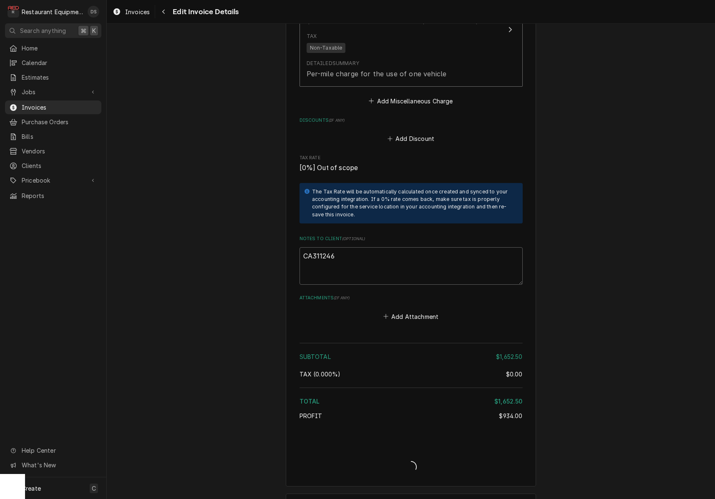
type textarea "x"
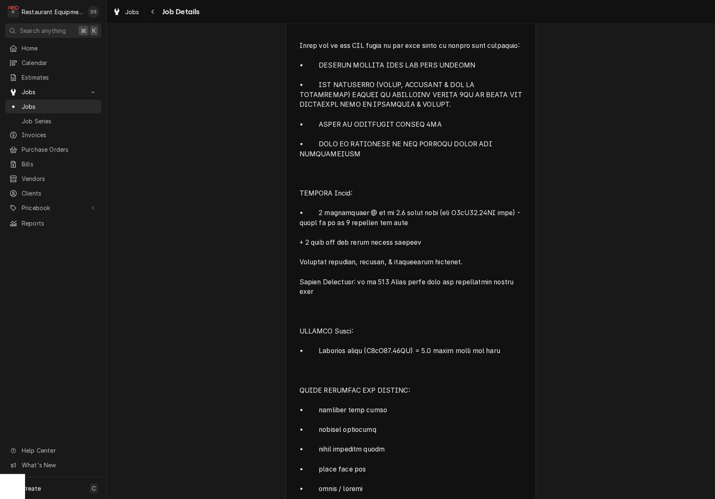
scroll to position [1166, 0]
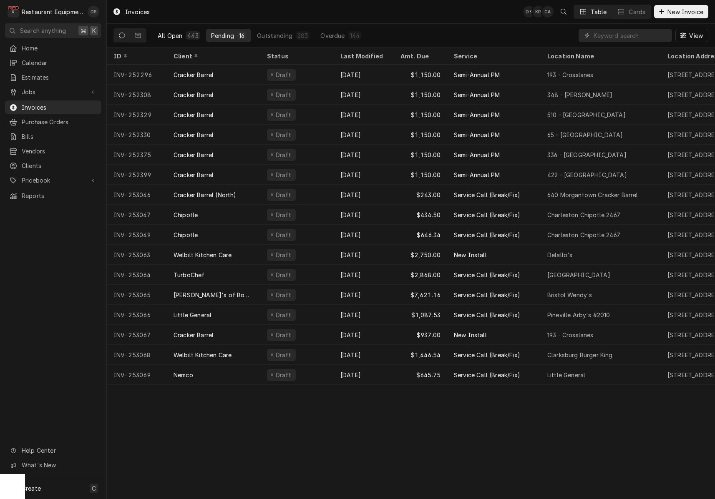
click at [179, 36] on div "All Open" at bounding box center [170, 35] width 25 height 9
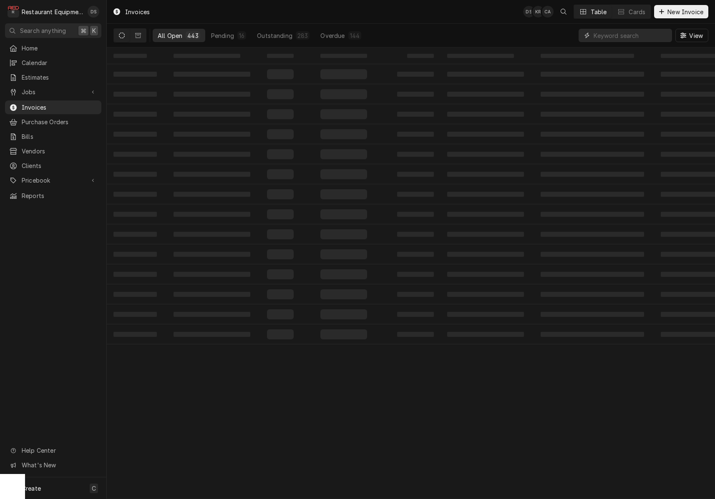
click at [631, 36] on input "Dynamic Content Wrapper" at bounding box center [630, 35] width 74 height 13
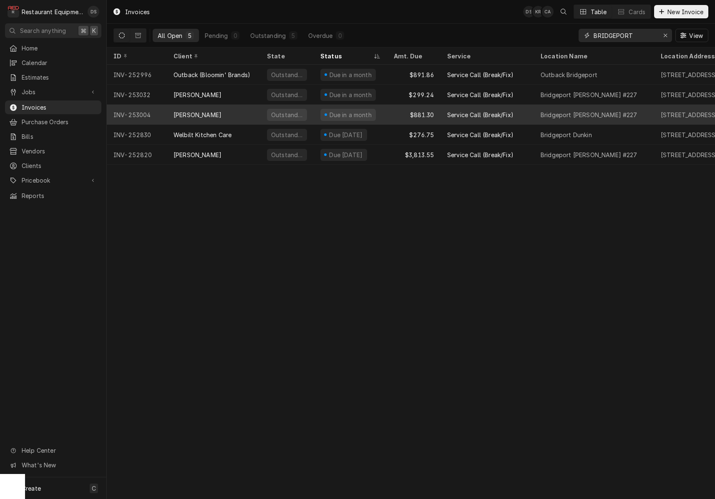
type input "BRIDGEPORT"
click at [509, 111] on div "Service Call (Break/Fix)" at bounding box center [480, 115] width 66 height 9
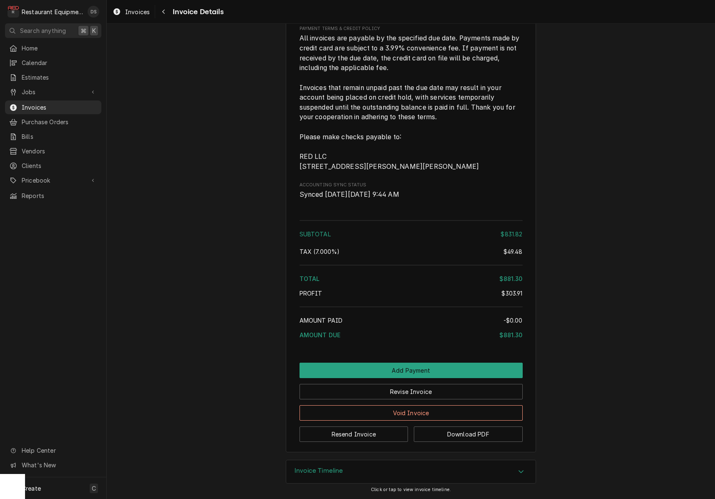
click at [369, 435] on button "Resend Invoice" at bounding box center [353, 434] width 109 height 15
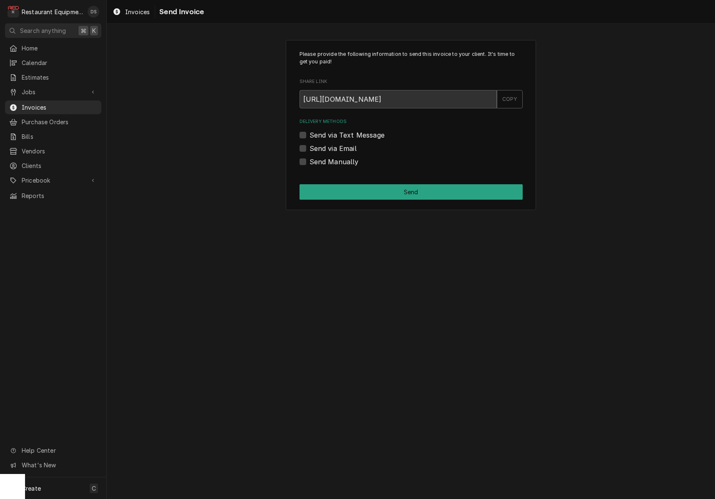
click at [309, 148] on label "Send via Email" at bounding box center [332, 148] width 47 height 10
click at [309, 148] on input "Send via Email" at bounding box center [420, 152] width 223 height 18
checkbox input "true"
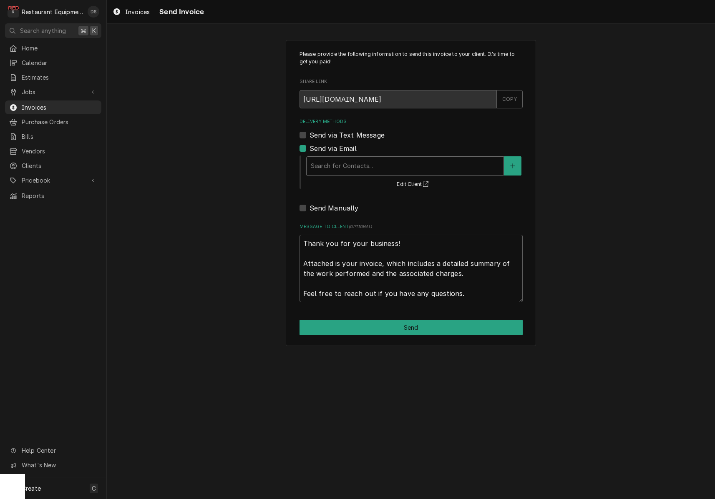
click at [360, 160] on div "Delivery Methods" at bounding box center [405, 165] width 189 height 15
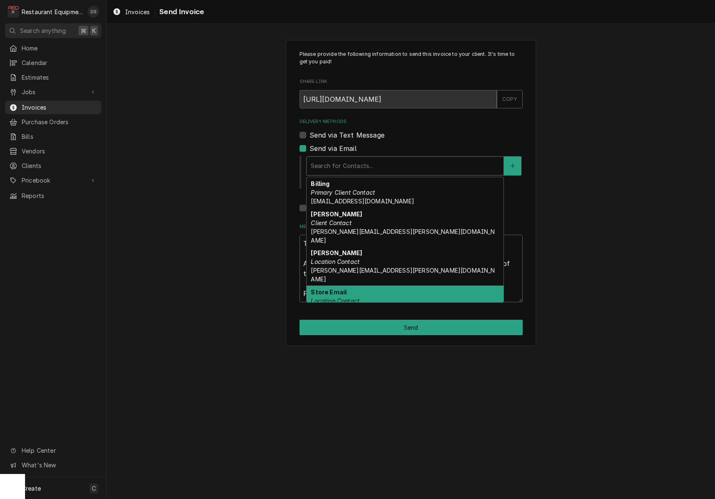
click at [359, 297] on em "Location Contact" at bounding box center [335, 300] width 49 height 7
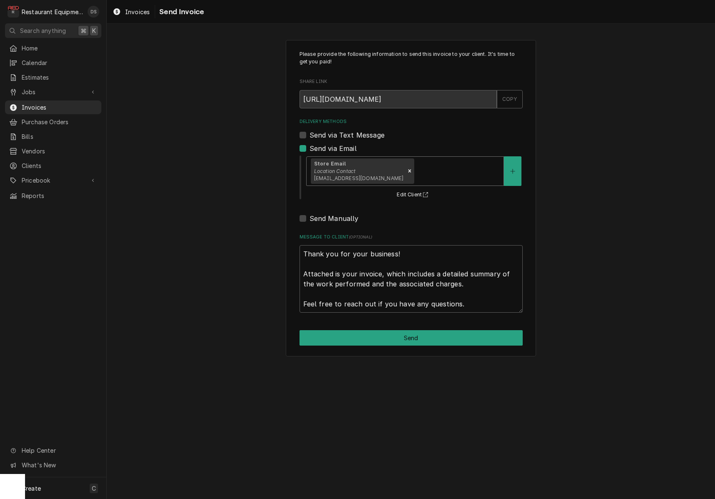
click at [409, 332] on button "Send" at bounding box center [410, 337] width 223 height 15
type textarea "x"
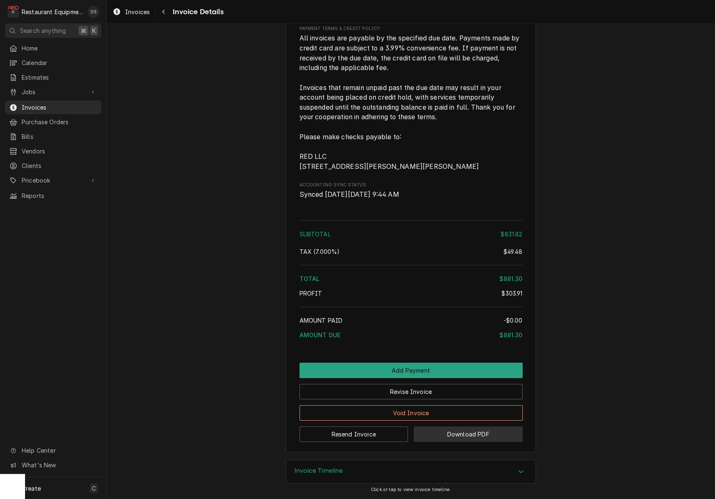
click at [473, 433] on button "Download PDF" at bounding box center [468, 434] width 109 height 15
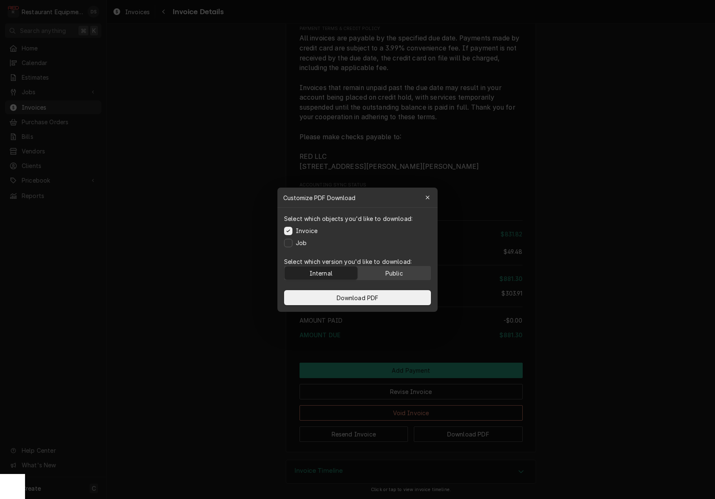
click at [387, 272] on div "Public" at bounding box center [394, 273] width 18 height 9
click at [381, 303] on button "Download PDF" at bounding box center [357, 297] width 147 height 15
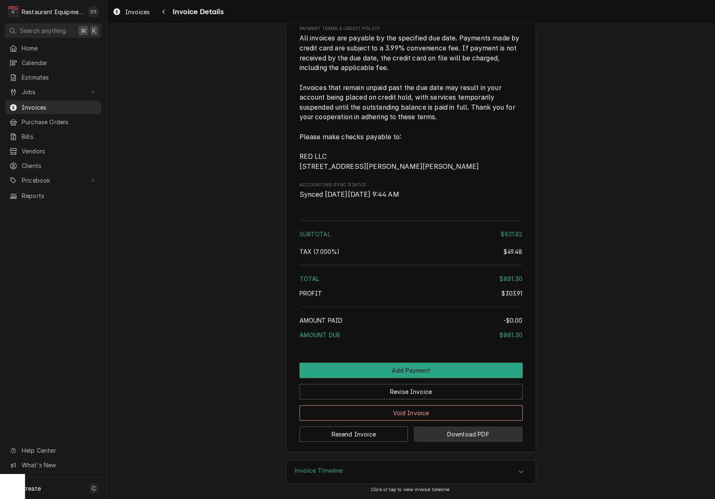
click at [455, 437] on button "Download PDF" at bounding box center [468, 434] width 109 height 15
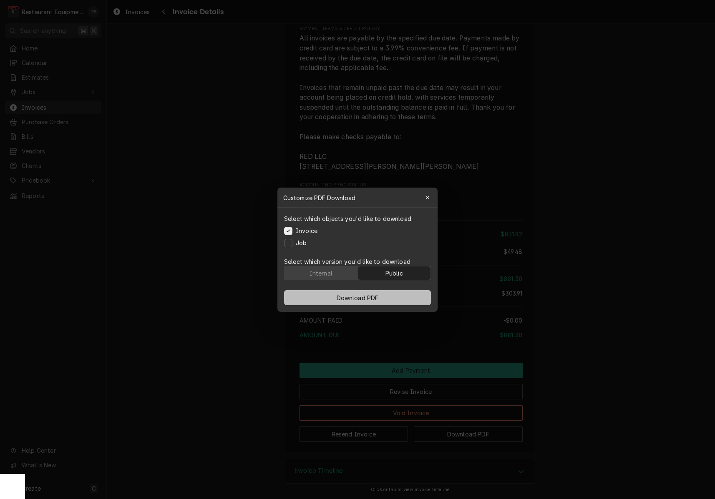
click at [394, 295] on button "Download PDF" at bounding box center [357, 297] width 147 height 15
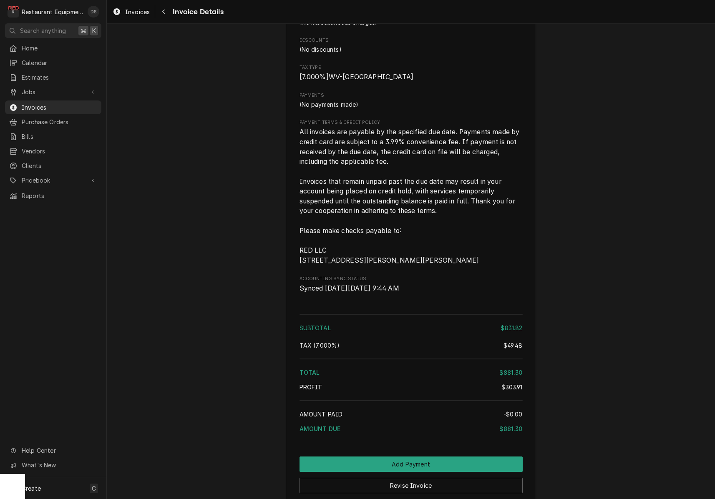
scroll to position [1455, 0]
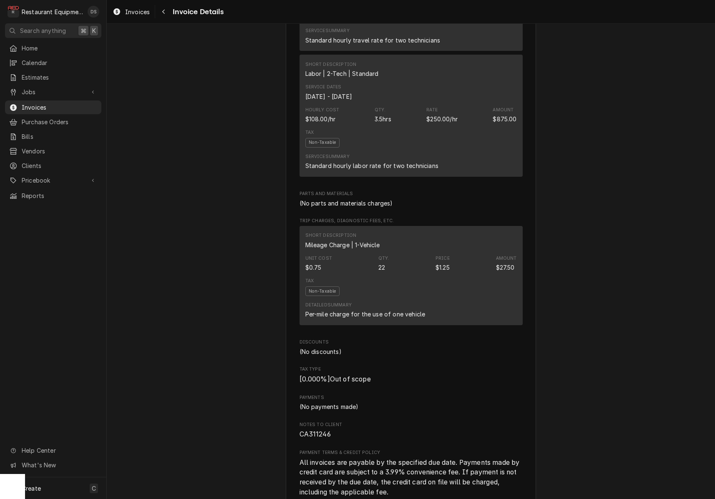
scroll to position [1259, 0]
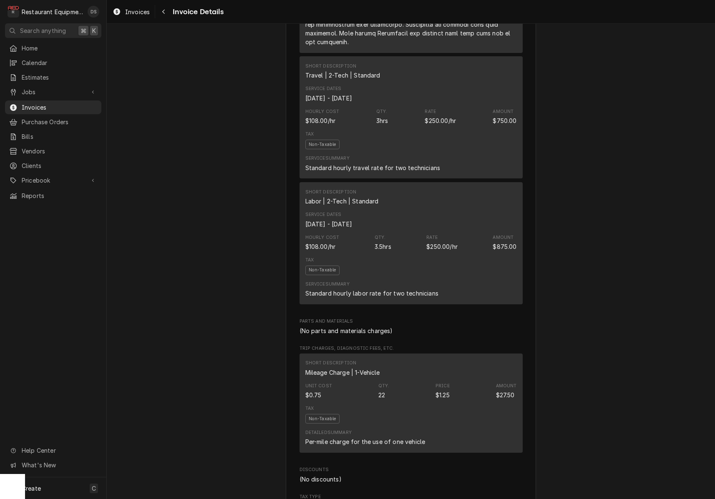
click at [420, 380] on div "Unit Cost $0.75 Qty. 22 Price $1.25 Amount $27.50" at bounding box center [410, 391] width 211 height 23
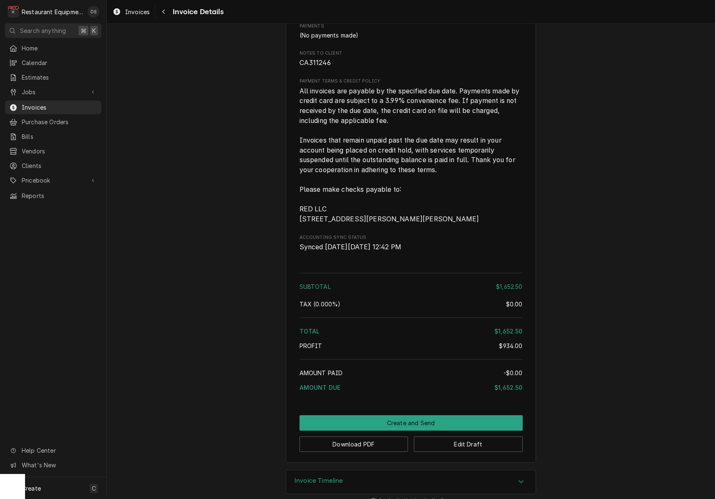
scroll to position [1757, 0]
click at [463, 437] on button "Edit Draft" at bounding box center [468, 444] width 109 height 15
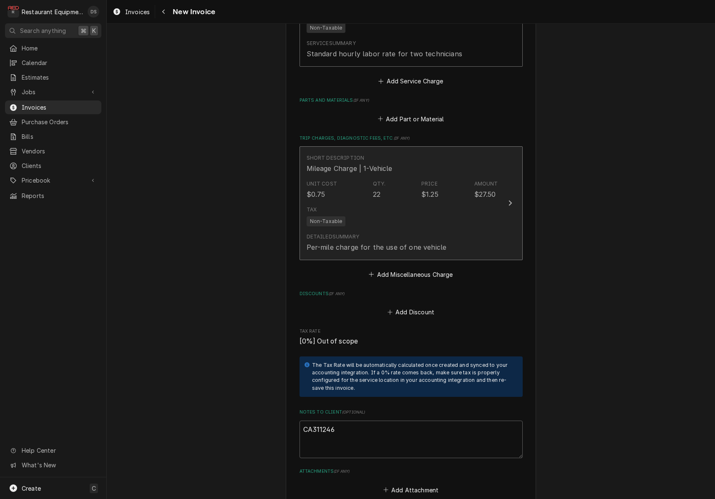
scroll to position [1908, 0]
click at [392, 202] on div "Tax Non-Taxable" at bounding box center [402, 215] width 191 height 27
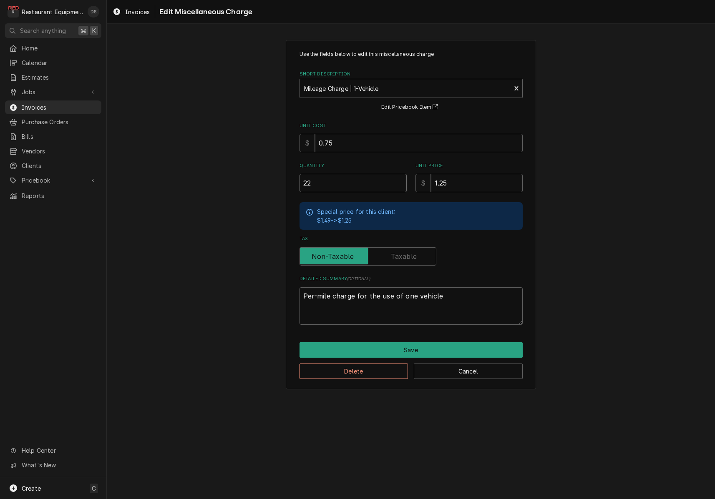
drag, startPoint x: 342, startPoint y: 180, endPoint x: 259, endPoint y: 179, distance: 83.0
click at [259, 179] on div "Use the fields below to edit this miscellaneous charge Short Description Mileag…" at bounding box center [411, 215] width 608 height 364
type textarea "x"
type input "2"
type textarea "x"
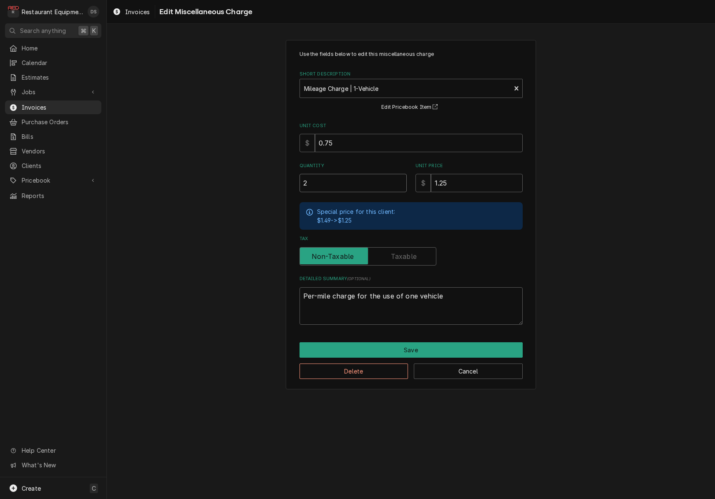
type input "21"
type textarea "x"
type input "216"
click at [430, 352] on button "Save" at bounding box center [410, 349] width 223 height 15
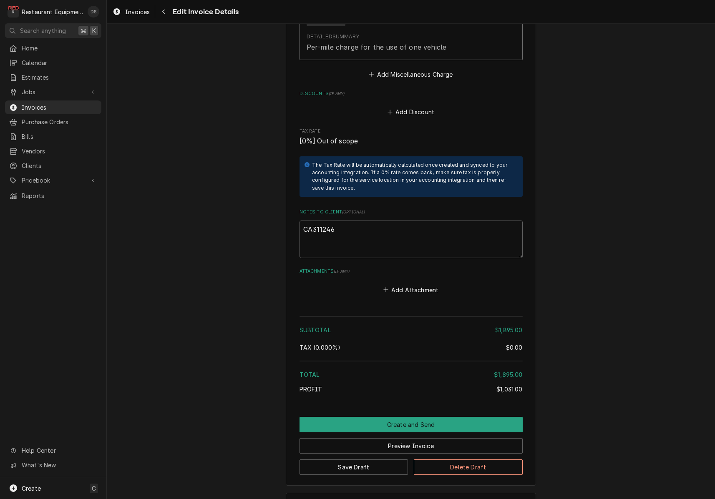
scroll to position [2107, 0]
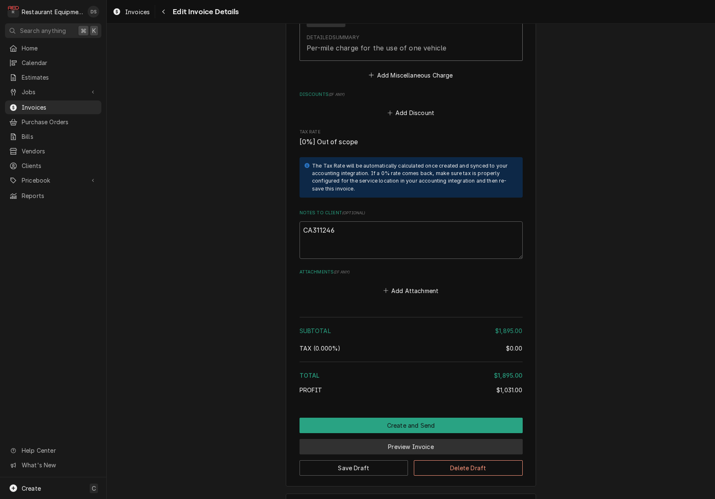
click at [396, 439] on button "Preview Invoice" at bounding box center [410, 446] width 223 height 15
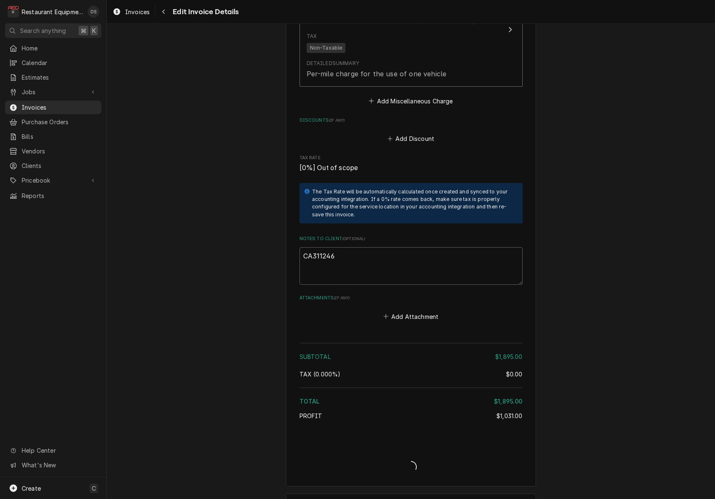
type textarea "x"
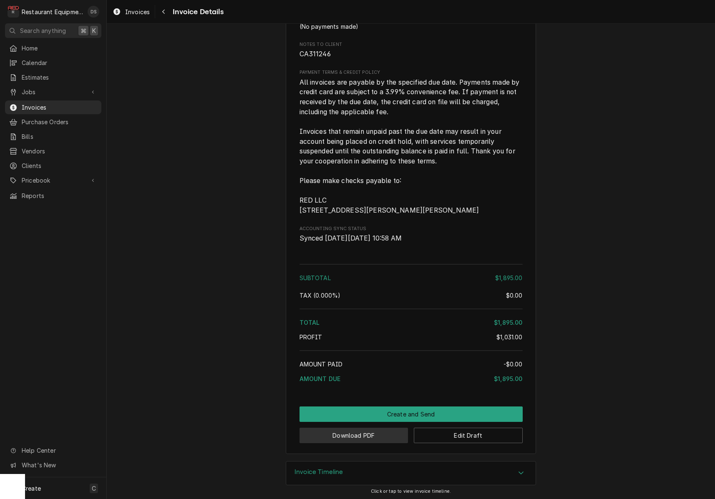
scroll to position [1757, 0]
click at [368, 434] on button "Download PDF" at bounding box center [353, 435] width 109 height 15
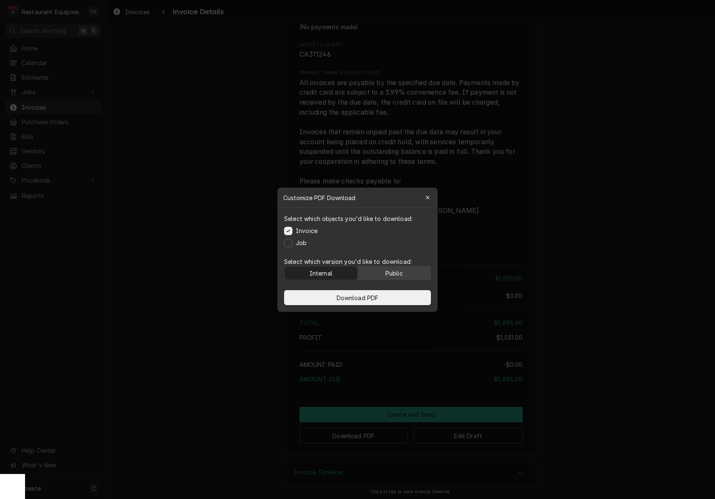
click at [395, 274] on div "Public" at bounding box center [394, 273] width 18 height 9
click at [395, 294] on button "Download PDF" at bounding box center [357, 297] width 147 height 15
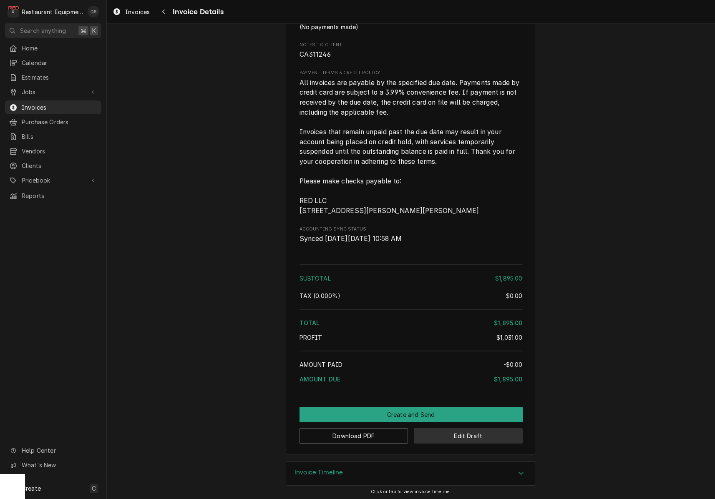
click at [475, 438] on button "Edit Draft" at bounding box center [468, 435] width 109 height 15
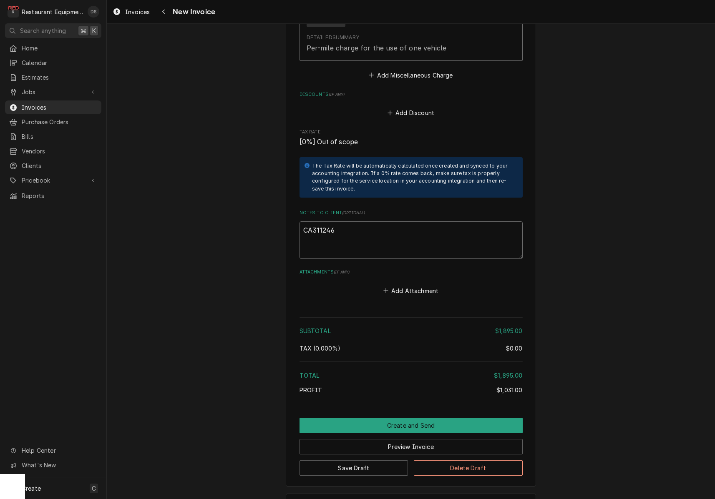
click at [392, 221] on textarea "CA311246" at bounding box center [410, 240] width 223 height 38
type textarea "x"
type textarea "CA311246"
type textarea "x"
type textarea "CA311246"
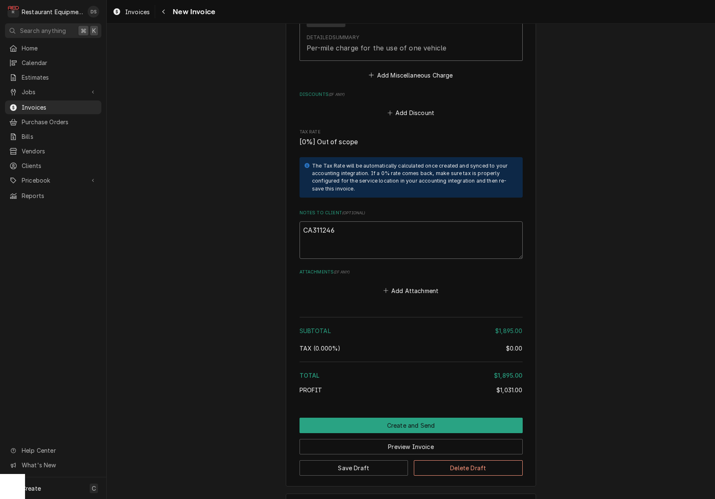
paste textarea "Claim KC-1036949"
type textarea "x"
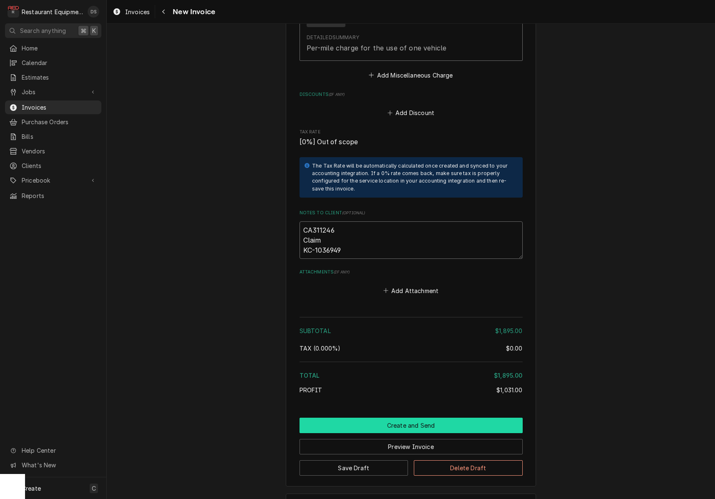
type textarea "CA311246 Claim KC-1036949"
click at [374, 418] on button "Create and Send" at bounding box center [410, 425] width 223 height 15
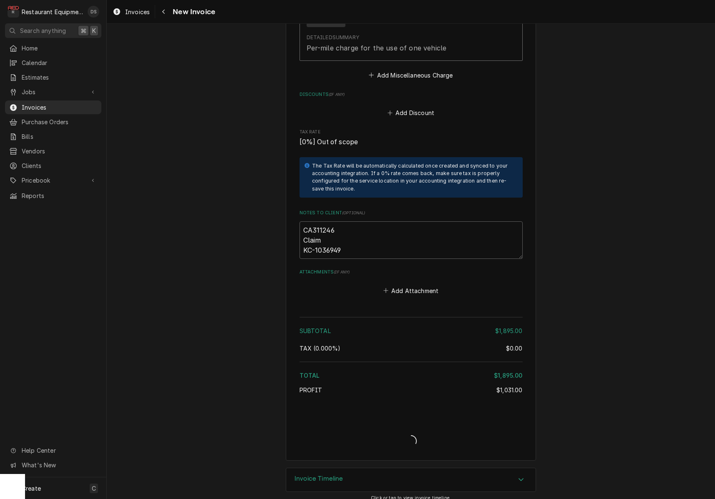
type textarea "x"
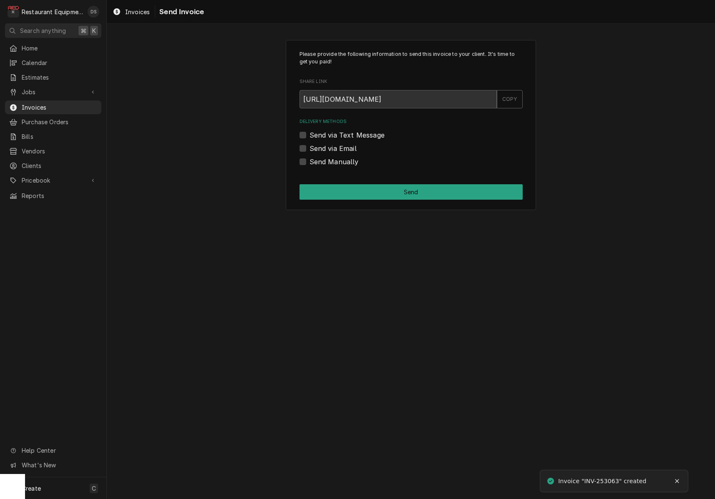
click at [309, 162] on label "Send Manually" at bounding box center [333, 162] width 49 height 10
click at [309, 162] on input "Send Manually" at bounding box center [420, 166] width 223 height 18
checkbox input "true"
click at [387, 188] on button "Send" at bounding box center [410, 191] width 223 height 15
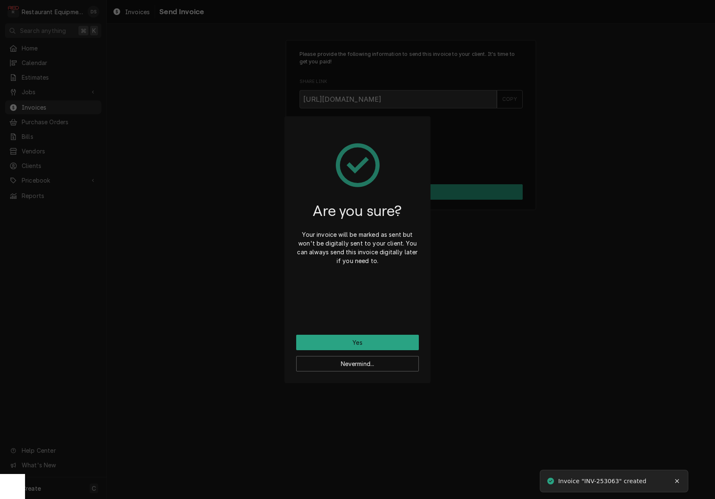
click at [385, 341] on button "Yes" at bounding box center [357, 342] width 123 height 15
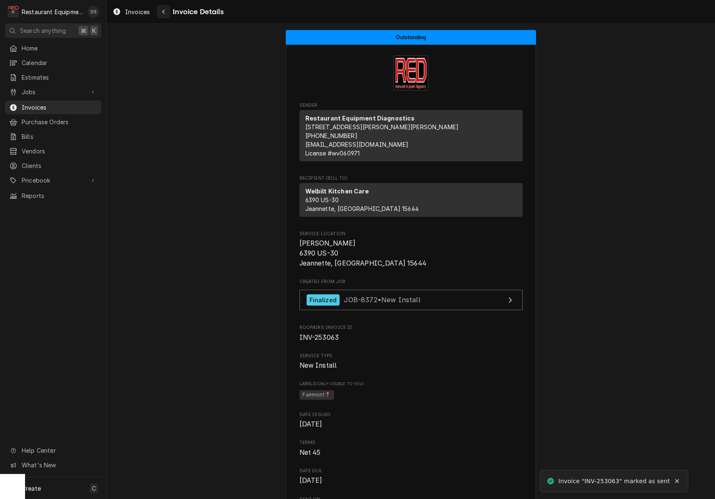
click at [162, 13] on icon "Navigate back" at bounding box center [164, 12] width 4 height 6
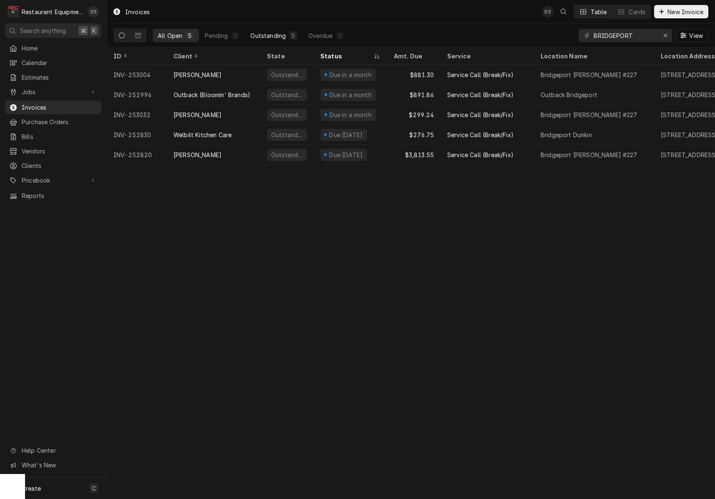
drag, startPoint x: 228, startPoint y: 40, endPoint x: 248, endPoint y: 33, distance: 21.1
click at [229, 39] on button "Pending 0" at bounding box center [222, 35] width 45 height 13
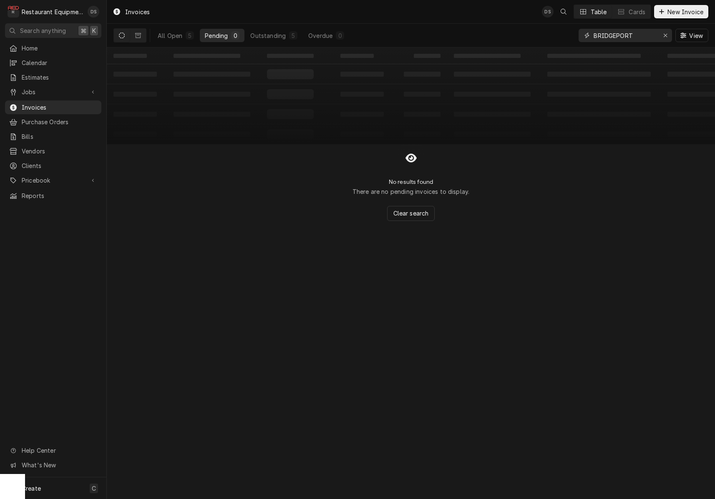
click at [664, 34] on icon "Erase input" at bounding box center [665, 36] width 5 height 6
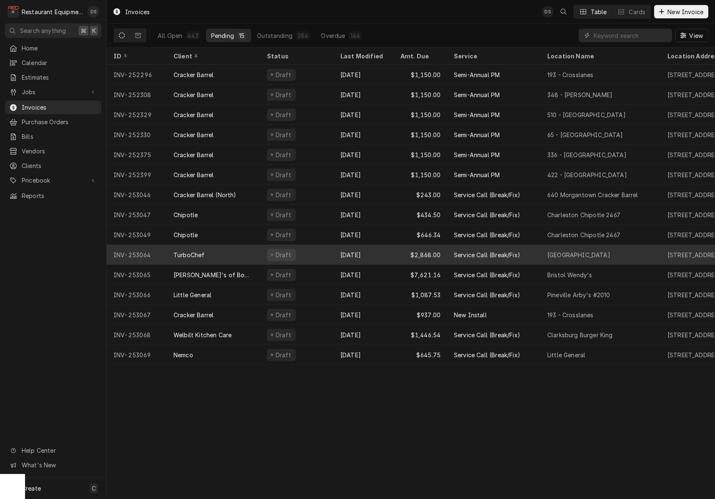
click at [244, 248] on div "TurboChef" at bounding box center [213, 255] width 93 height 20
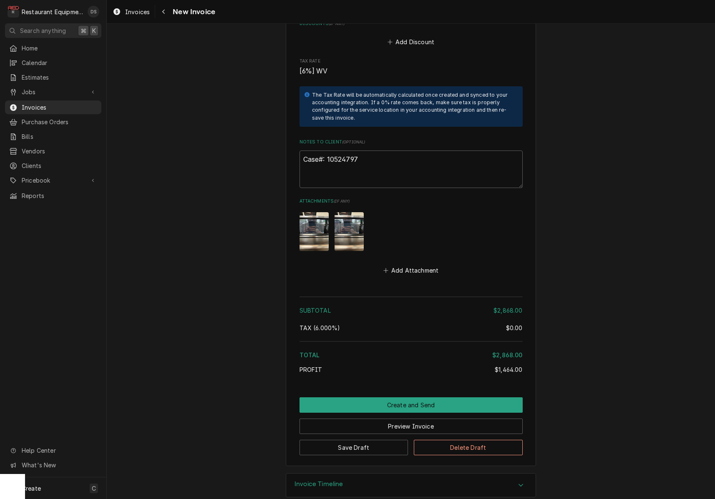
scroll to position [1987, 0]
click at [410, 419] on button "Preview Invoice" at bounding box center [410, 426] width 223 height 15
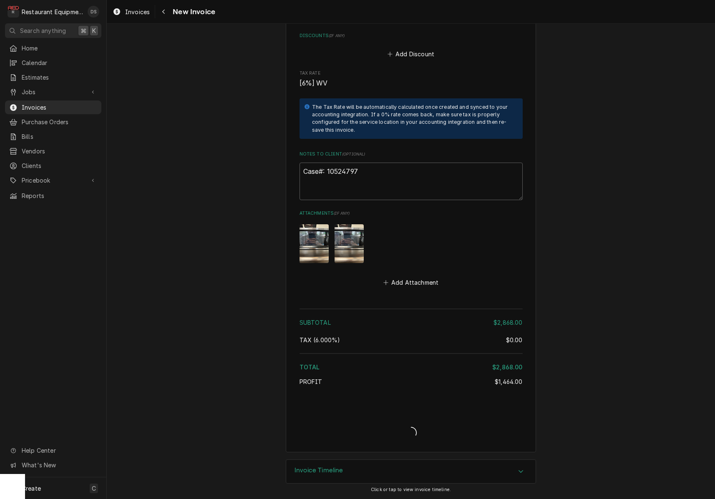
click at [410, 410] on div "Invoice Create/Update" at bounding box center [410, 426] width 223 height 32
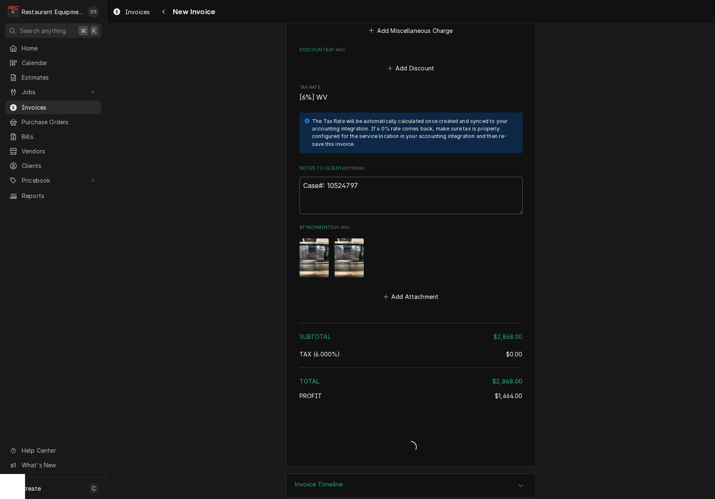
type textarea "x"
